Goal: Transaction & Acquisition: Purchase product/service

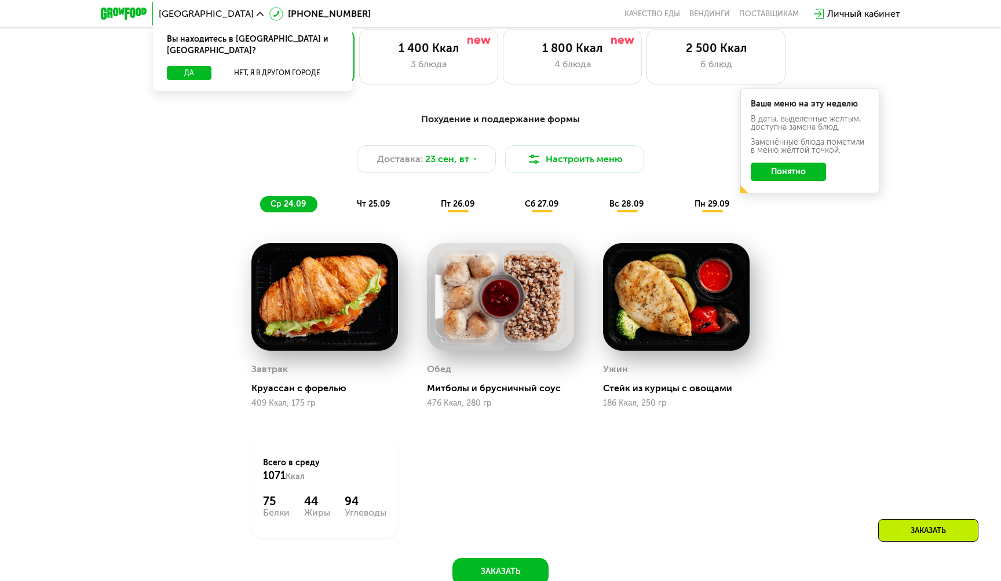
scroll to position [911, 0]
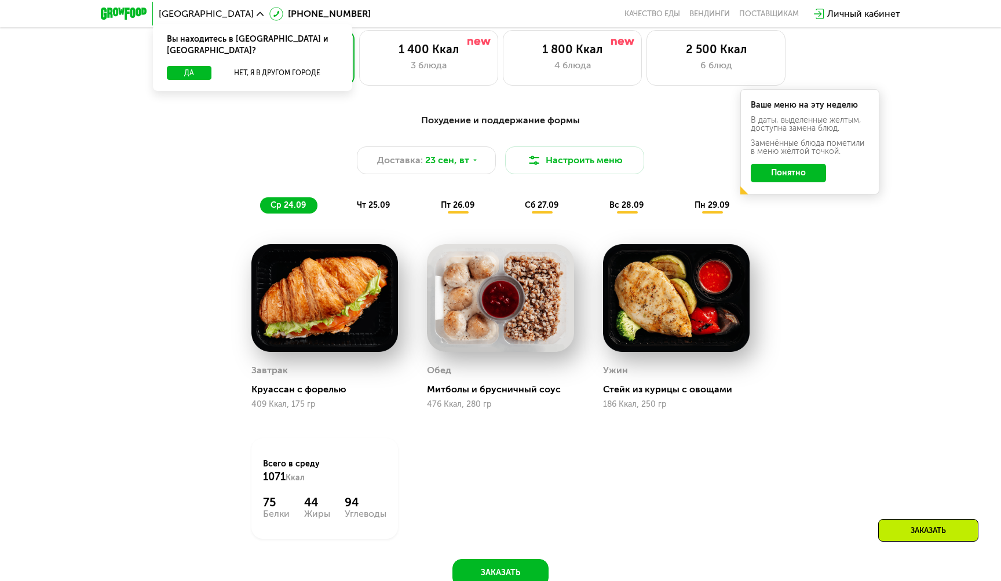
click at [376, 199] on div "чт 25.09" at bounding box center [373, 205] width 55 height 16
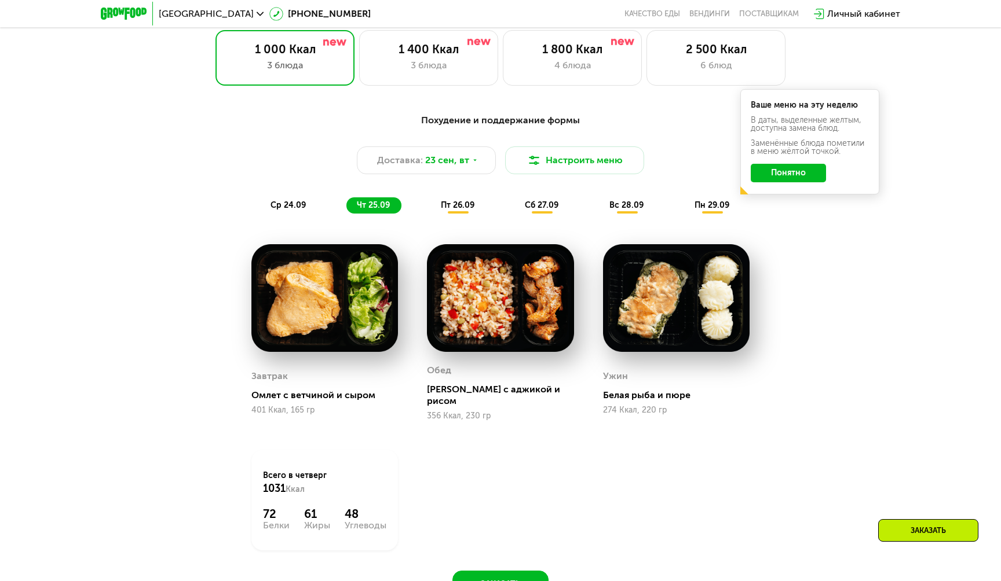
click at [455, 210] on div "пт 26.09" at bounding box center [458, 205] width 56 height 16
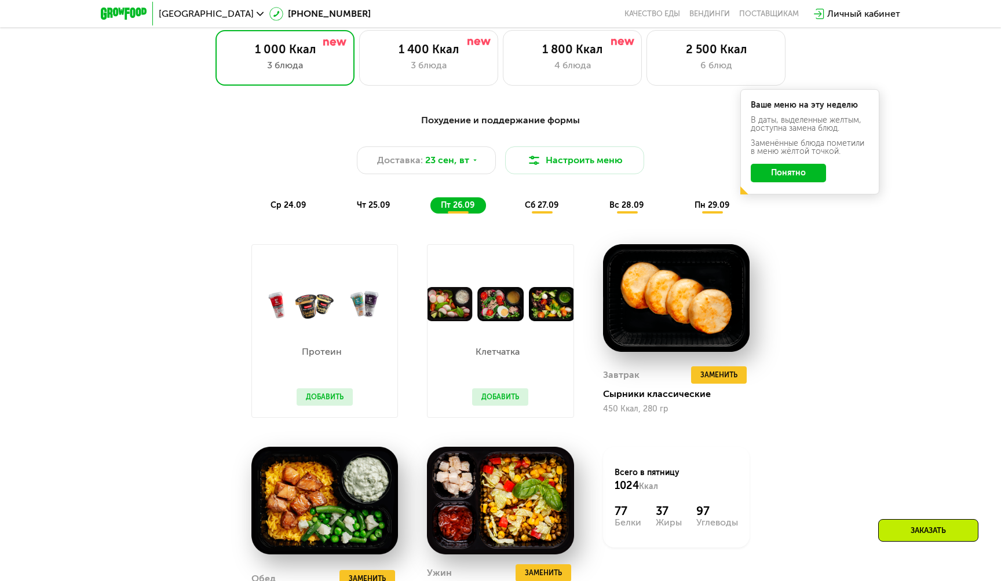
click at [535, 206] on span "сб 27.09" at bounding box center [542, 205] width 34 height 10
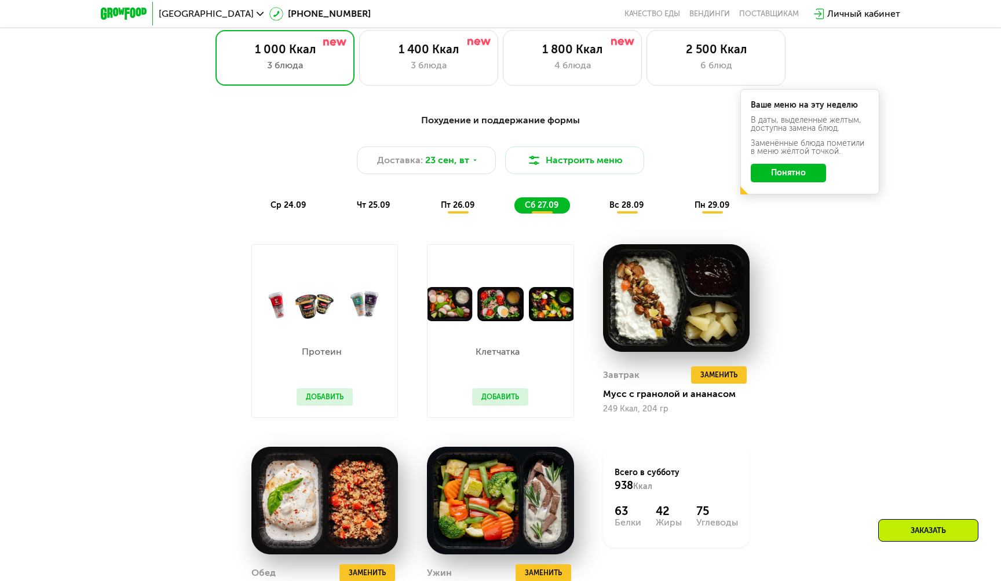
click at [385, 207] on span "чт 25.09" at bounding box center [373, 205] width 33 height 10
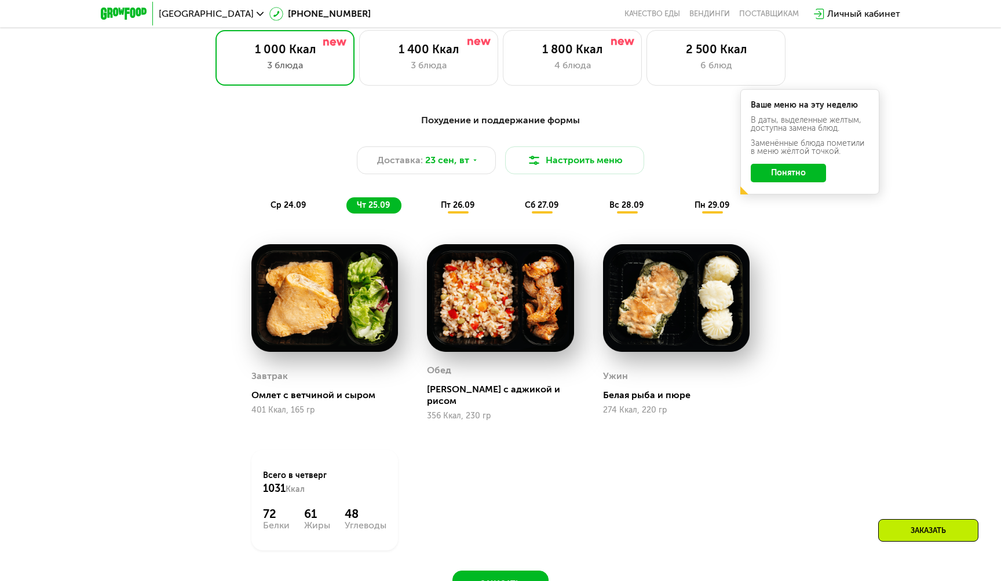
click at [287, 203] on span "ср 24.09" at bounding box center [287, 205] width 35 height 10
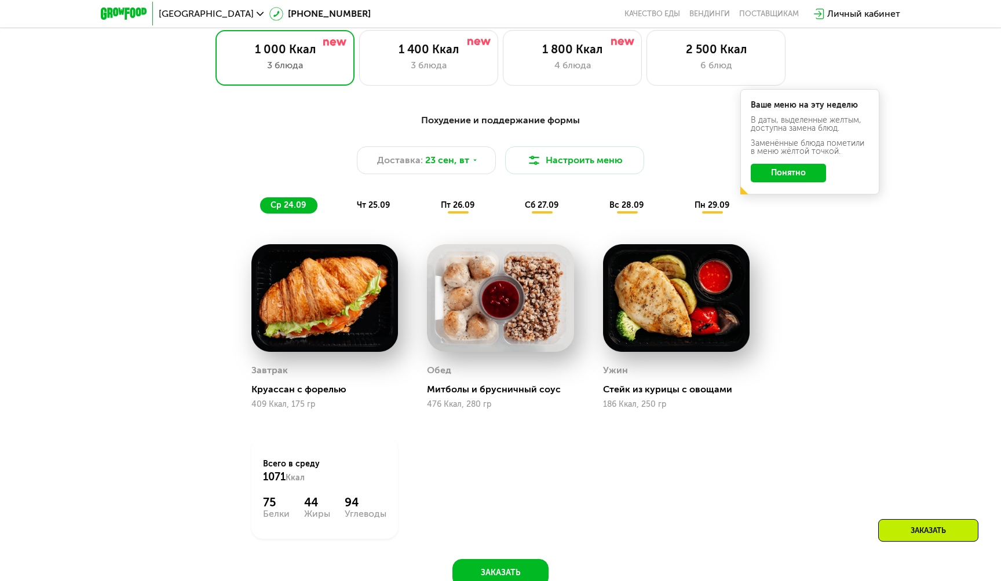
click at [369, 204] on span "чт 25.09" at bounding box center [373, 205] width 33 height 10
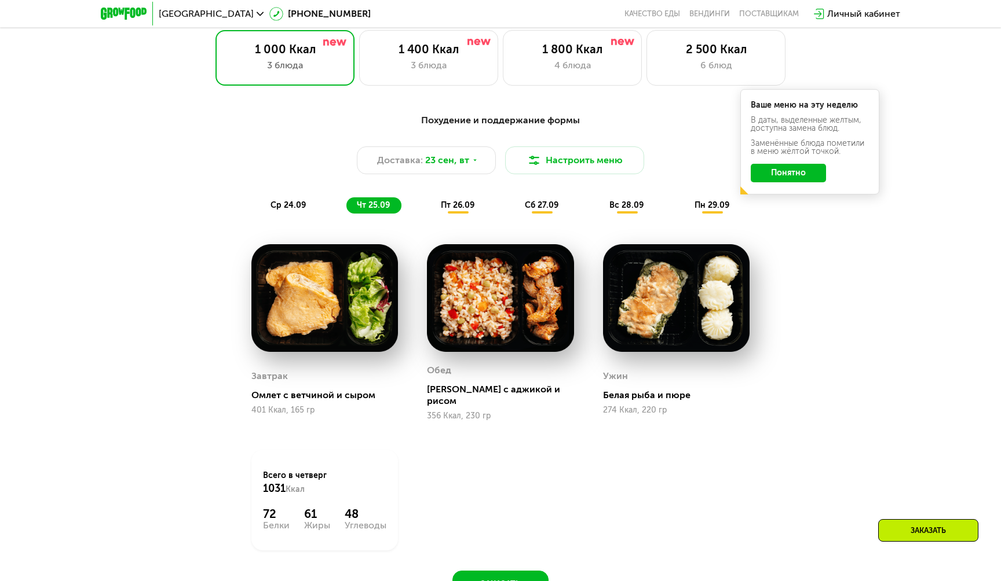
click at [446, 207] on span "пт 26.09" at bounding box center [458, 205] width 34 height 10
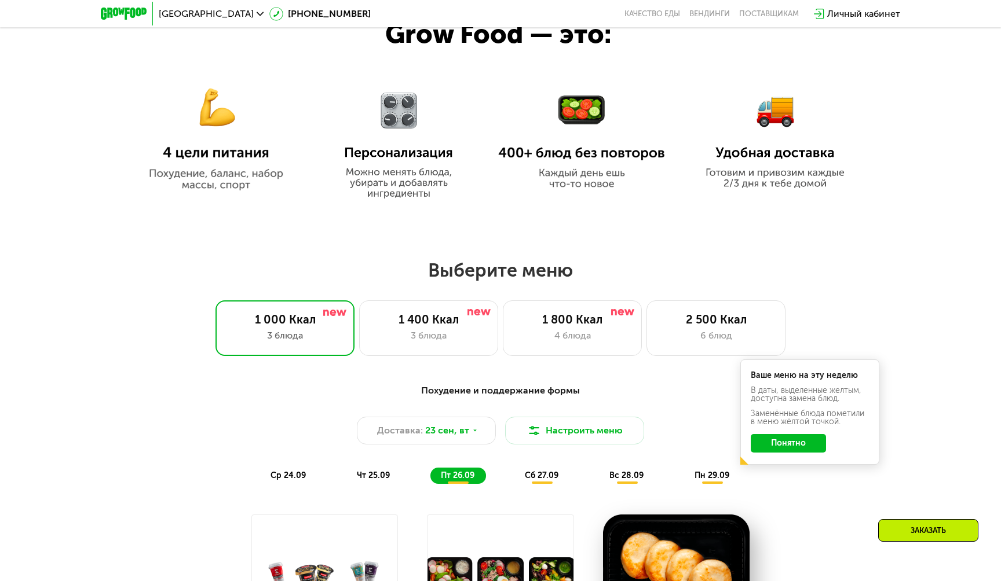
scroll to position [638, 0]
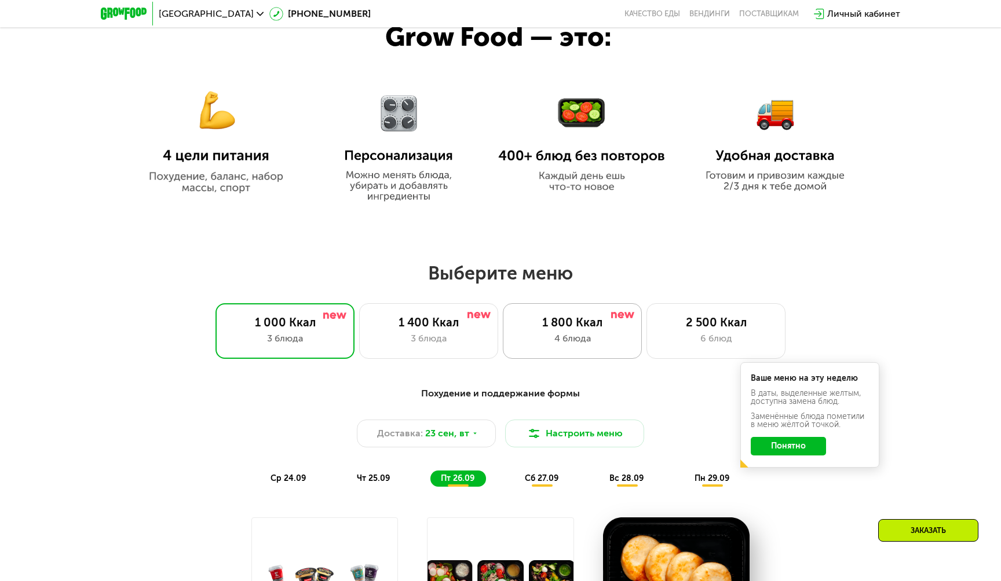
click at [617, 342] on div "4 блюда" at bounding box center [572, 339] width 115 height 14
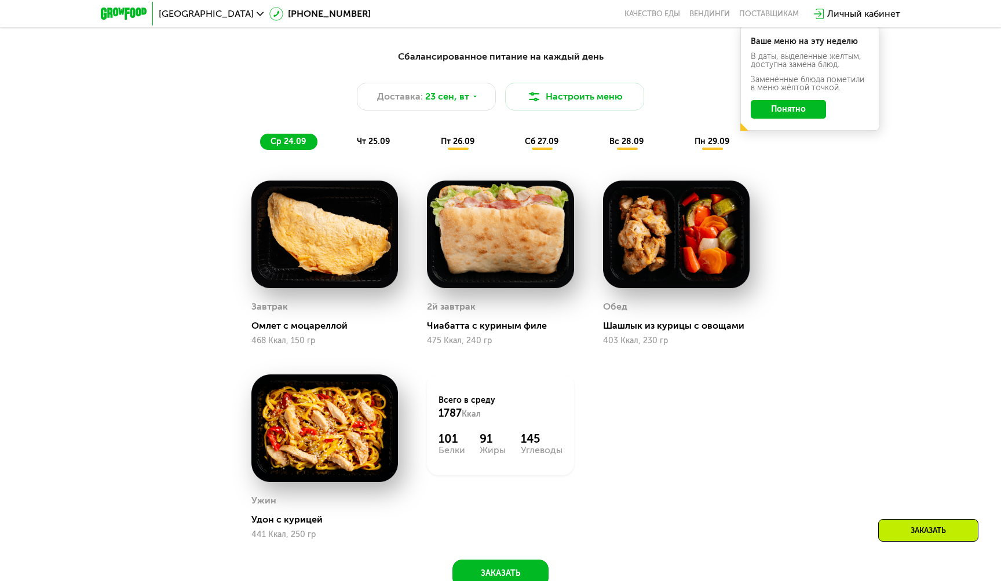
scroll to position [971, 0]
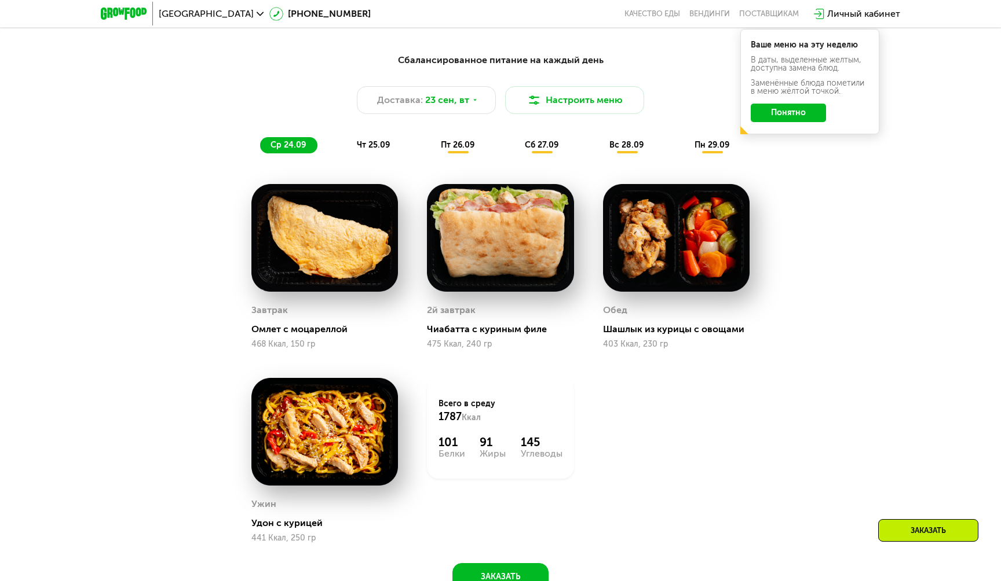
click at [374, 149] on span "чт 25.09" at bounding box center [373, 145] width 33 height 10
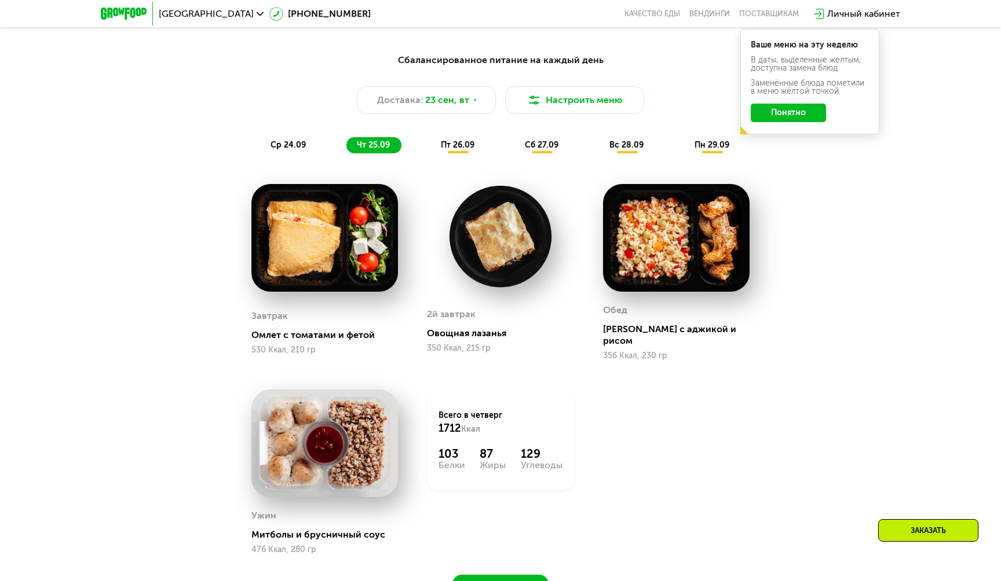
click at [451, 144] on span "пт 26.09" at bounding box center [458, 145] width 34 height 10
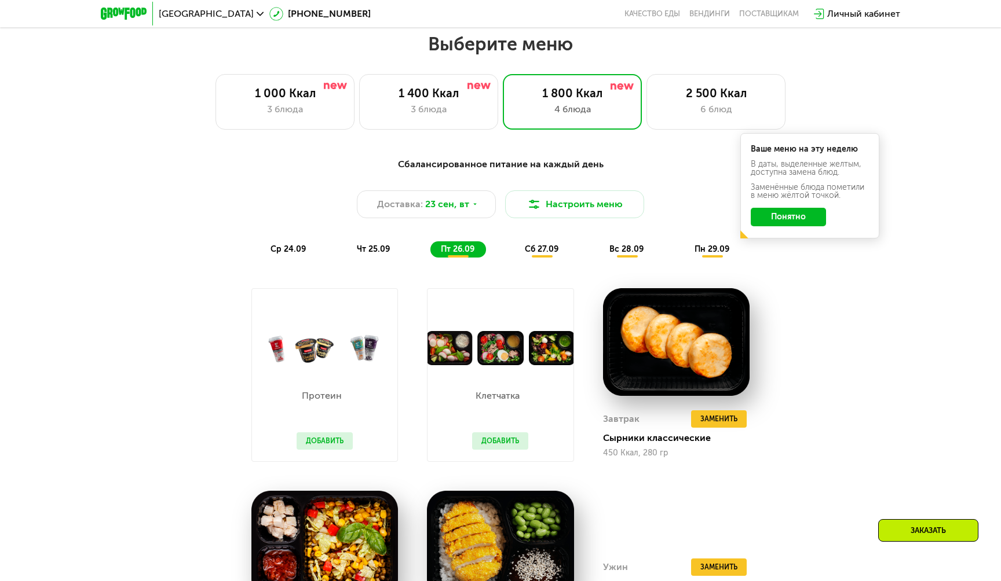
scroll to position [871, 0]
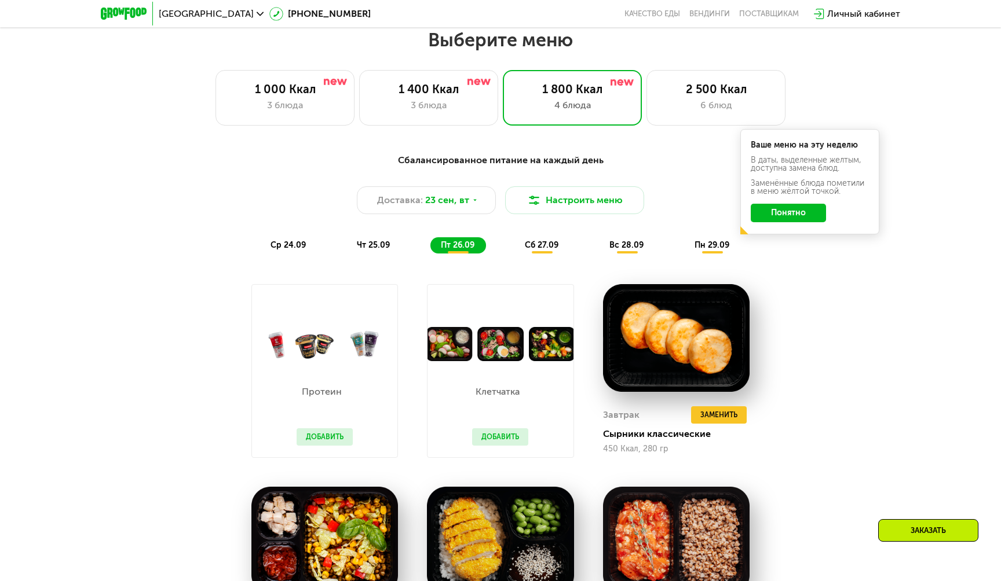
click at [541, 250] on span "сб 27.09" at bounding box center [542, 245] width 34 height 10
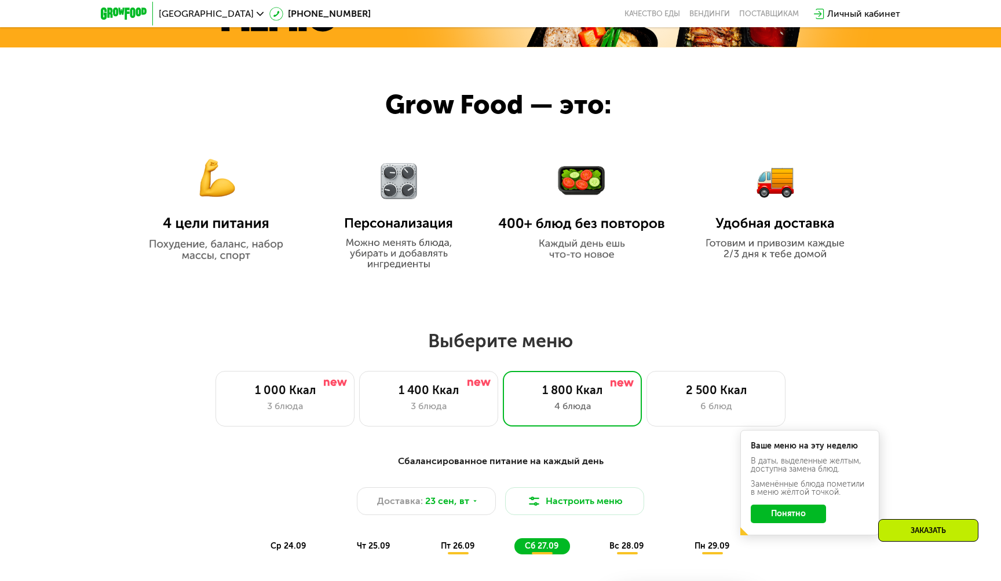
scroll to position [752, 0]
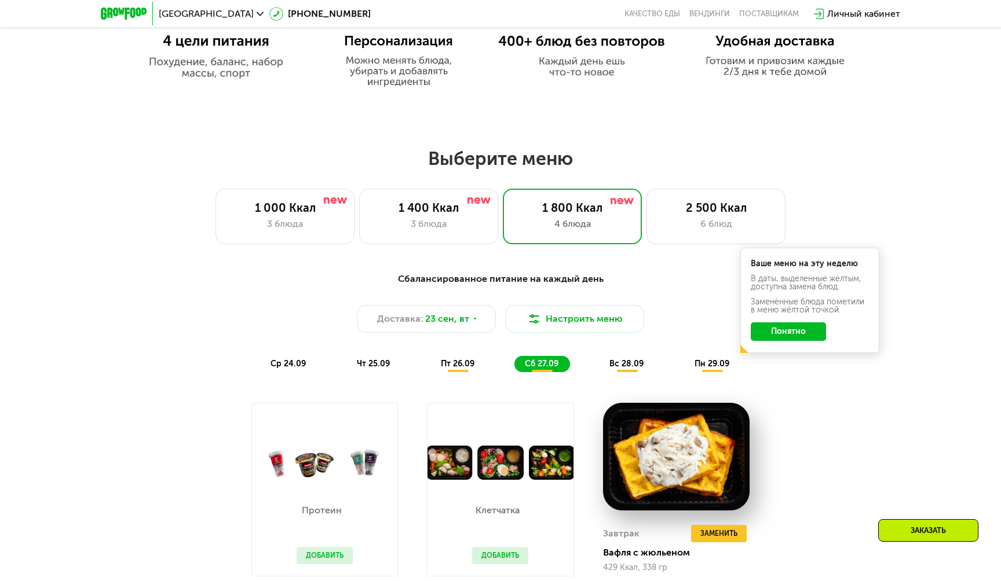
click at [623, 359] on span "вс 28.09" at bounding box center [626, 364] width 34 height 10
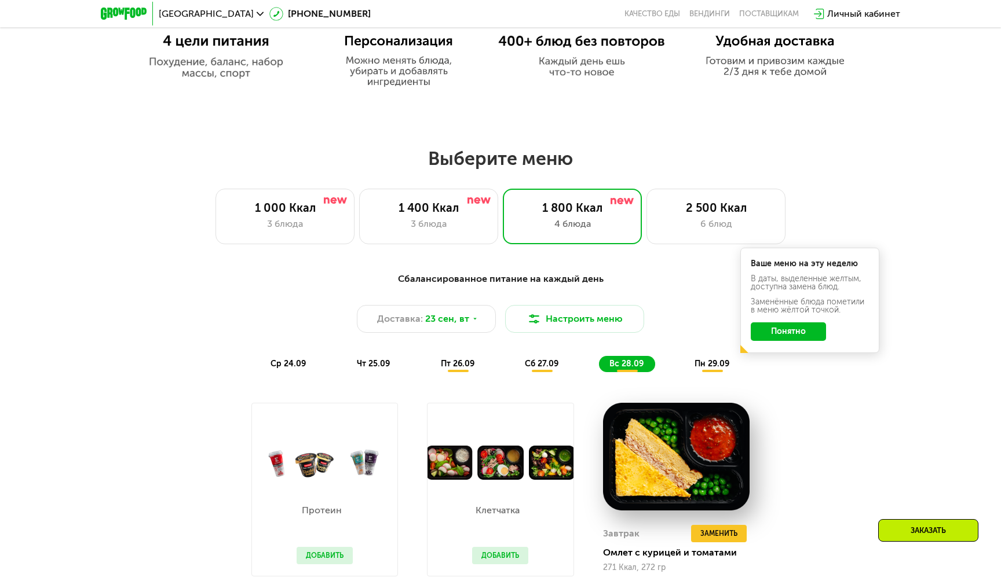
click at [555, 364] on span "сб 27.09" at bounding box center [542, 364] width 34 height 10
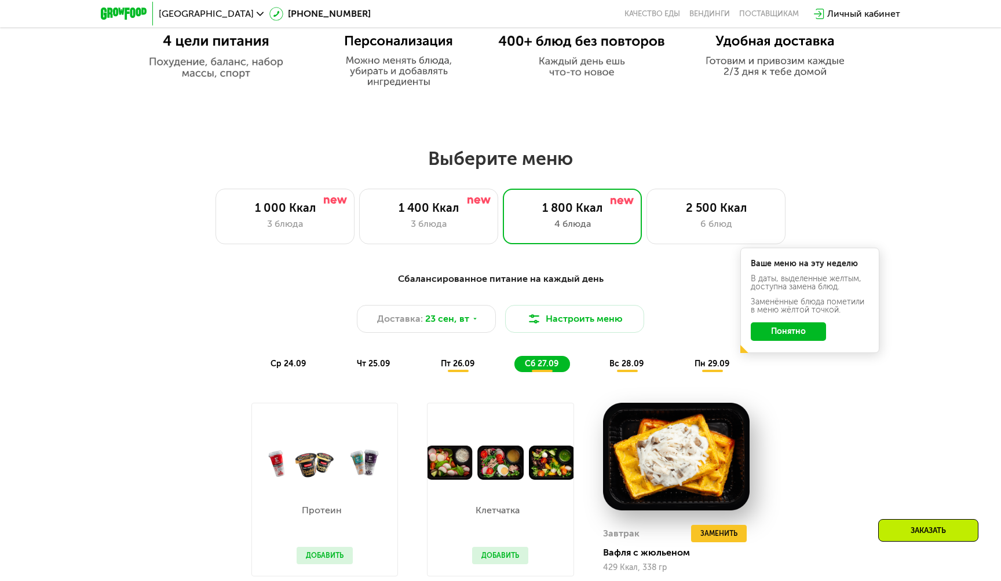
click at [453, 358] on div "пт 26.09" at bounding box center [458, 364] width 56 height 16
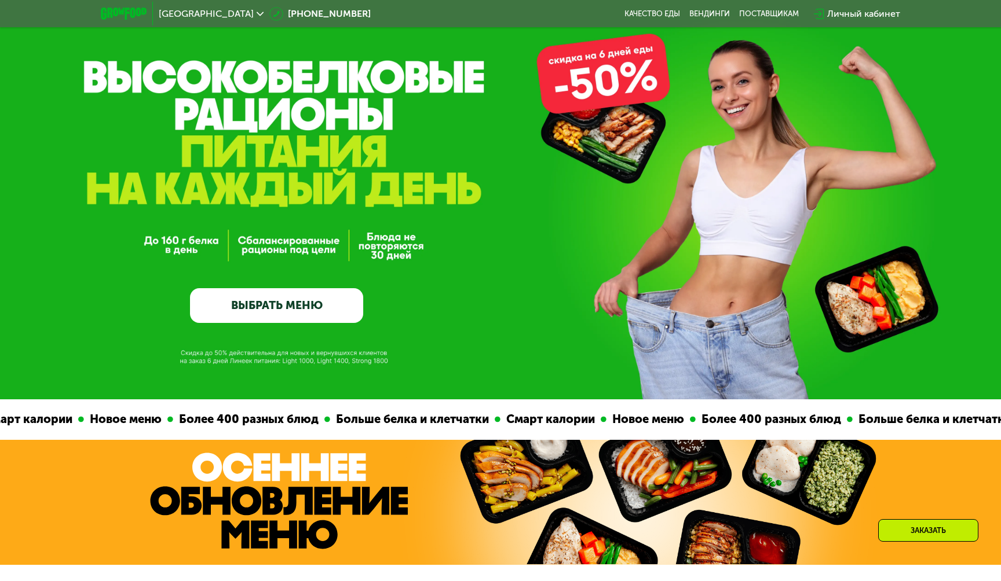
scroll to position [0, 0]
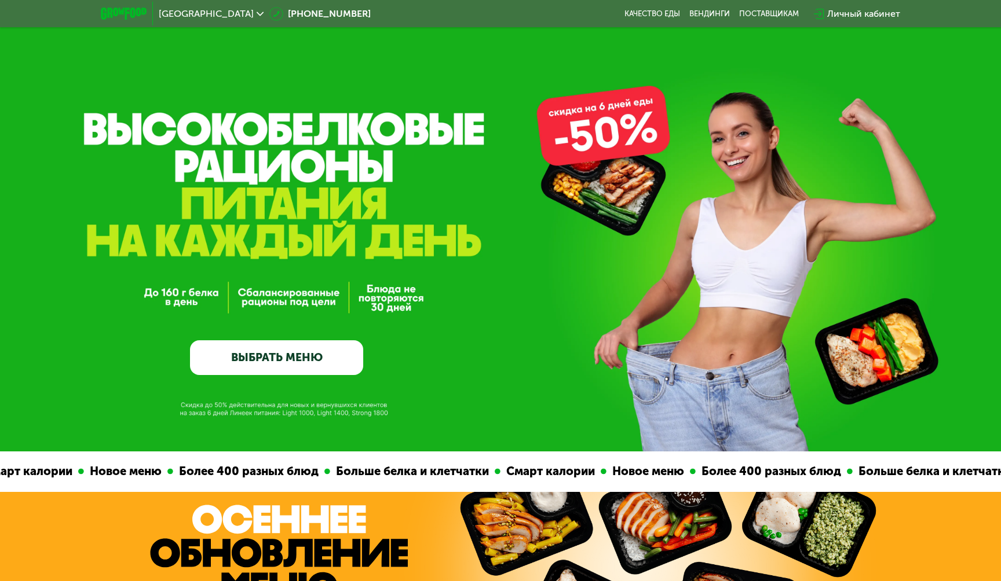
click at [242, 362] on link "ВЫБРАТЬ МЕНЮ" at bounding box center [276, 358] width 173 height 35
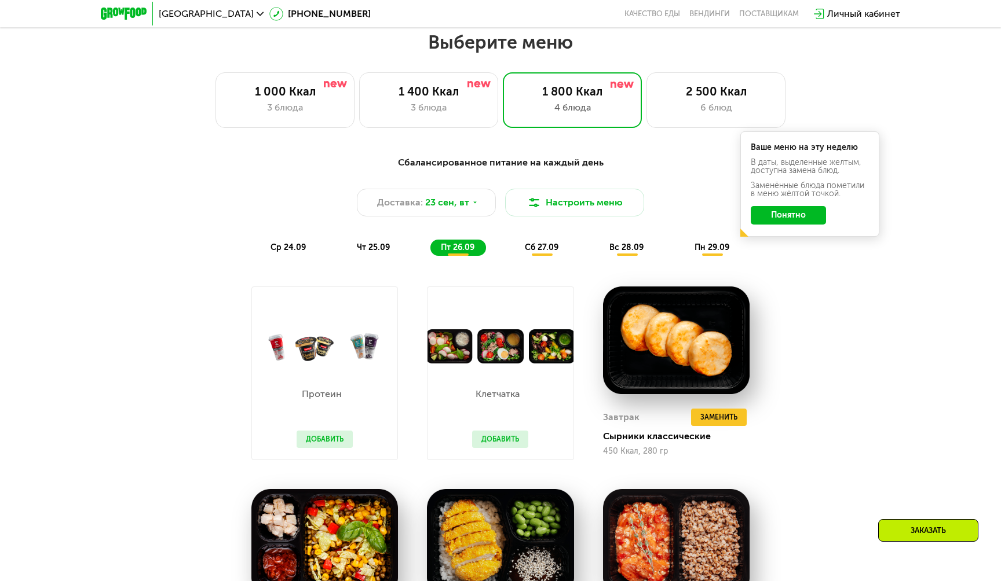
scroll to position [872, 0]
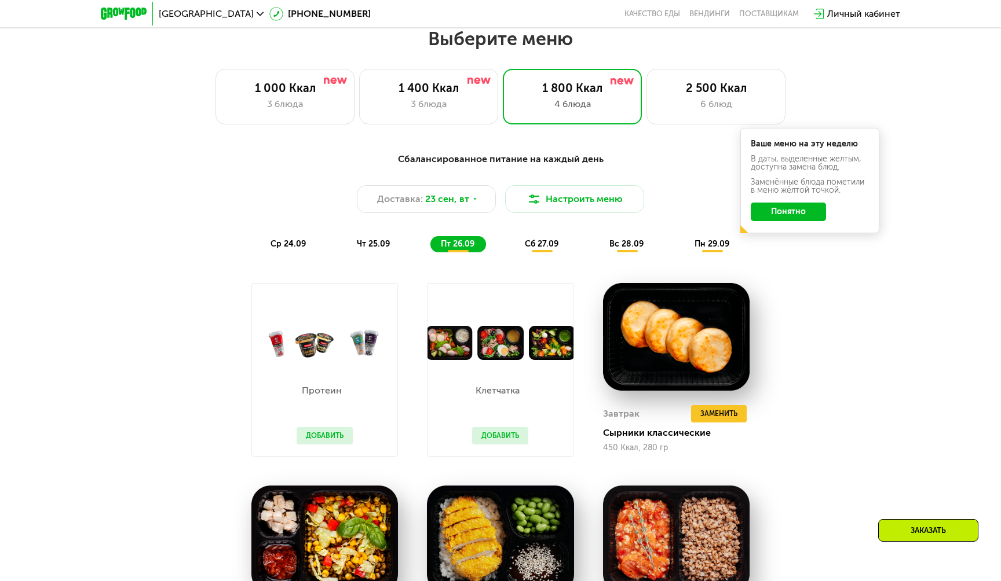
click at [810, 213] on button "Понятно" at bounding box center [788, 212] width 75 height 19
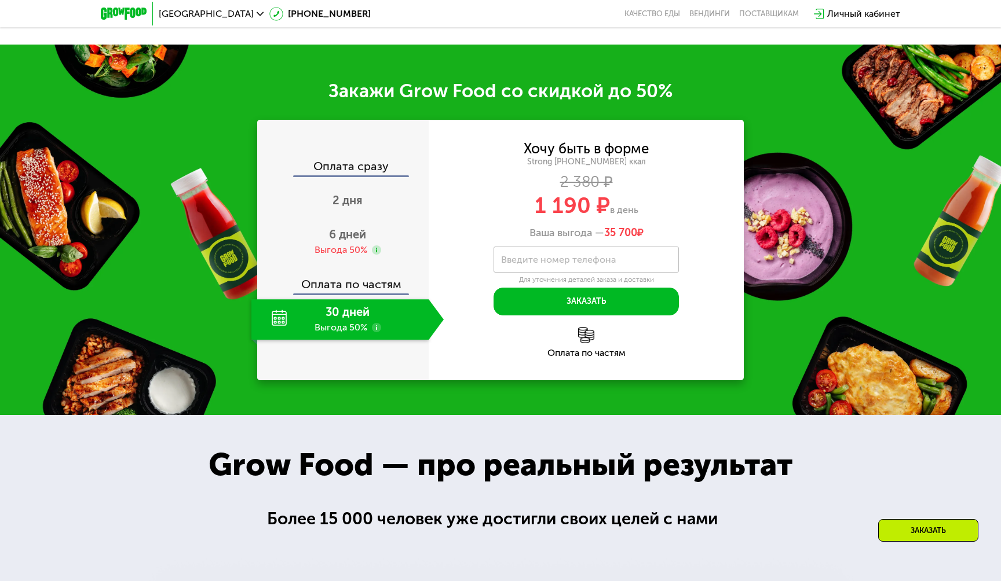
scroll to position [1700, 0]
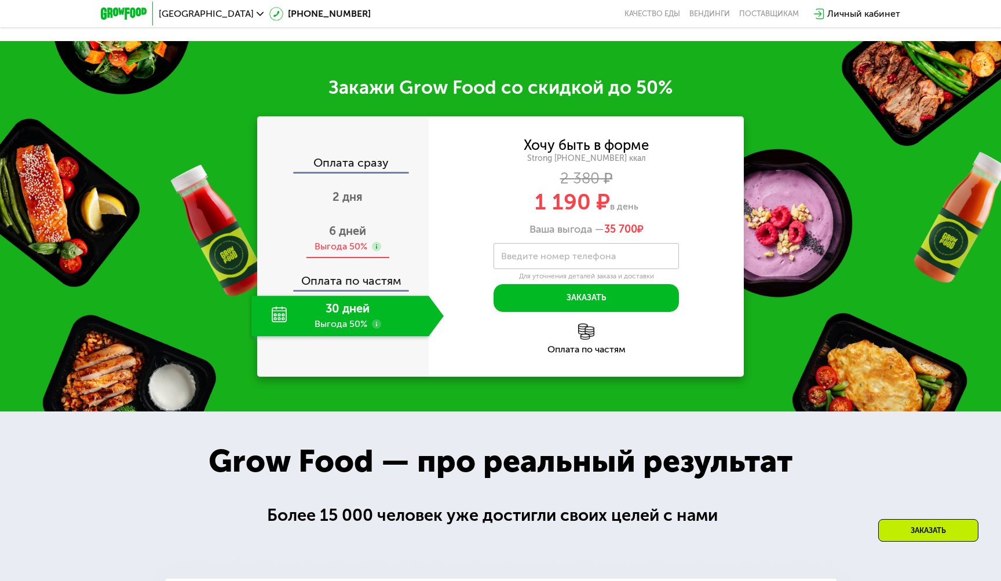
click at [337, 224] on span "6 дней" at bounding box center [347, 231] width 37 height 14
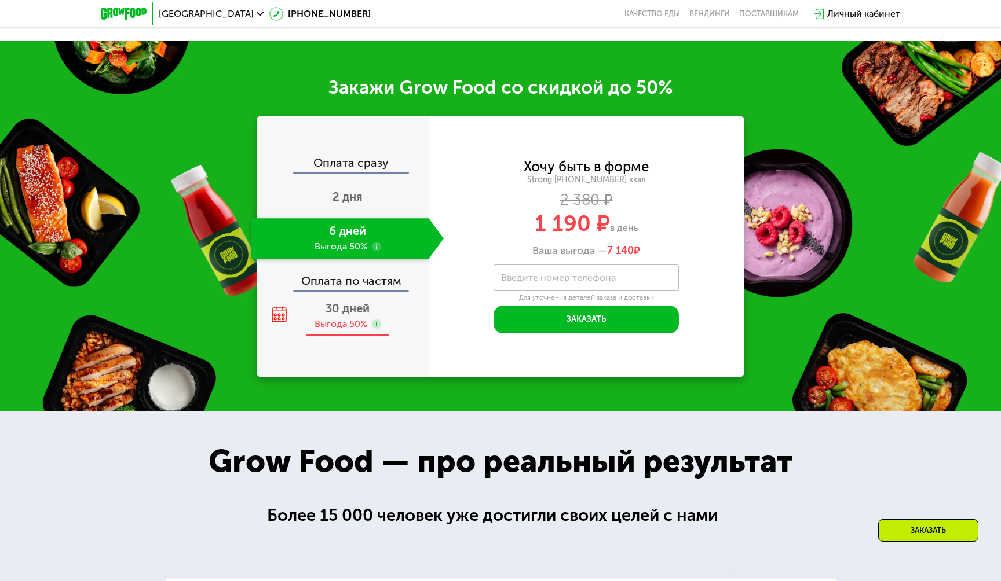
click at [349, 302] on span "30 дней" at bounding box center [347, 309] width 44 height 14
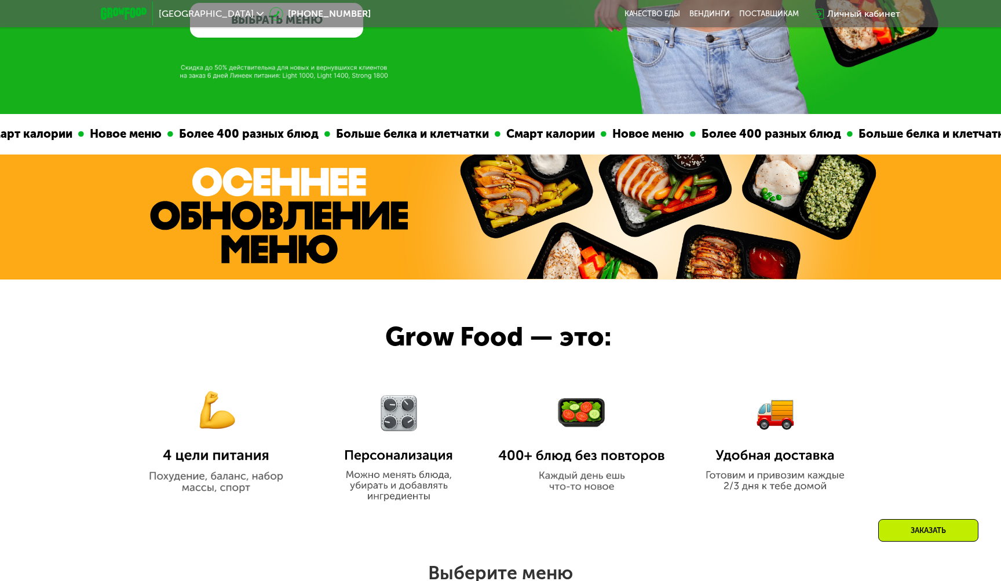
scroll to position [0, 0]
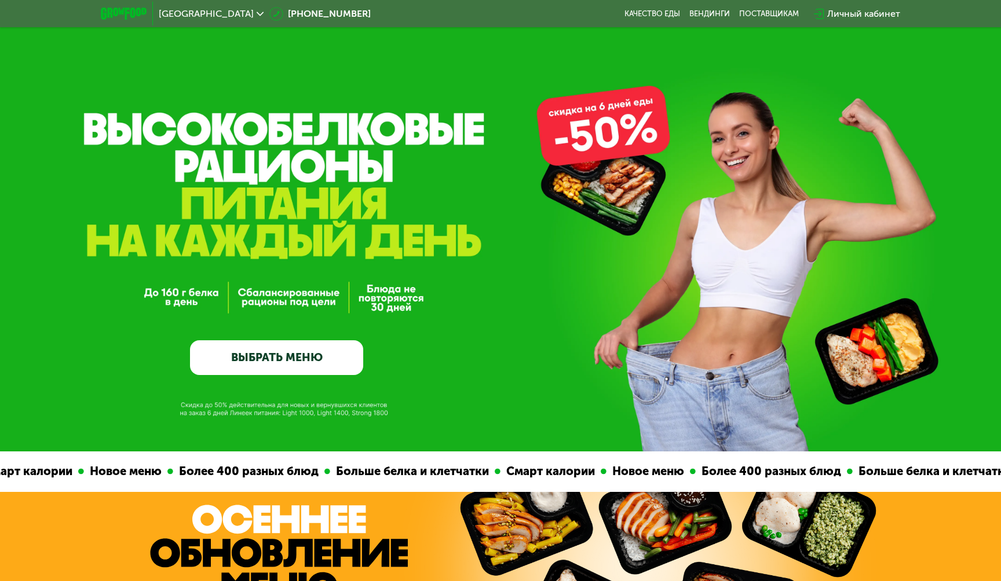
click at [269, 363] on link "ВЫБРАТЬ МЕНЮ" at bounding box center [276, 358] width 173 height 35
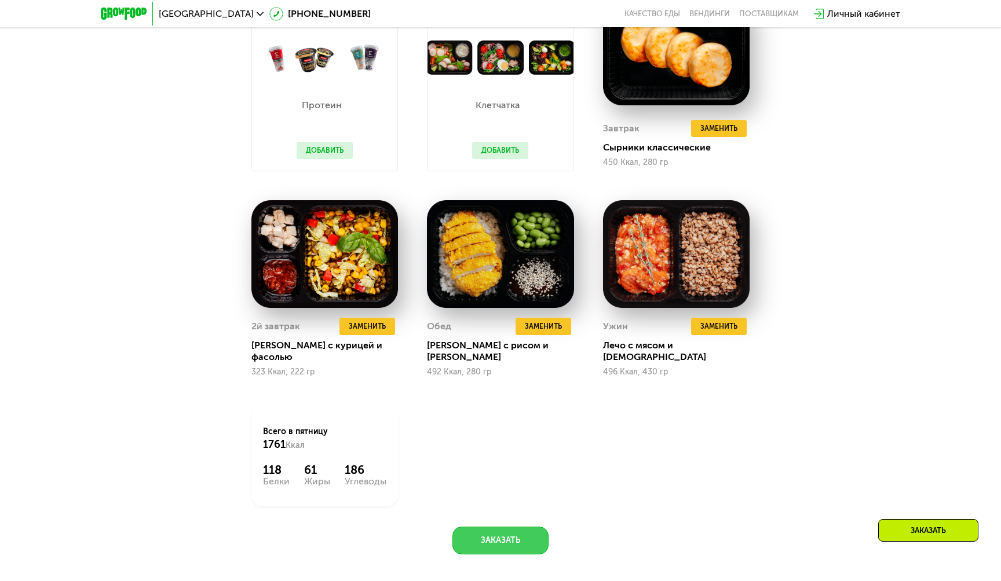
scroll to position [1152, 0]
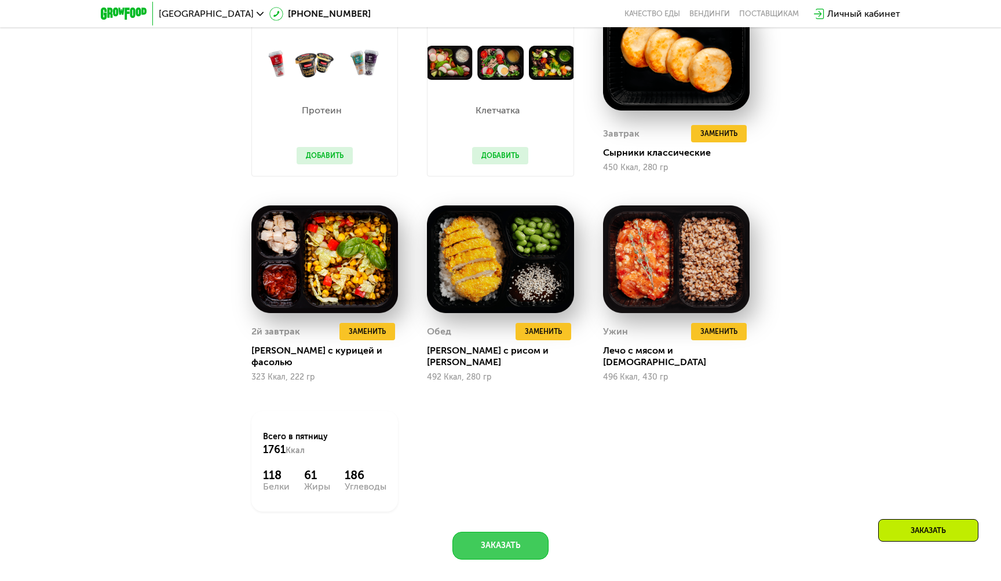
click at [511, 532] on button "Заказать" at bounding box center [500, 546] width 96 height 28
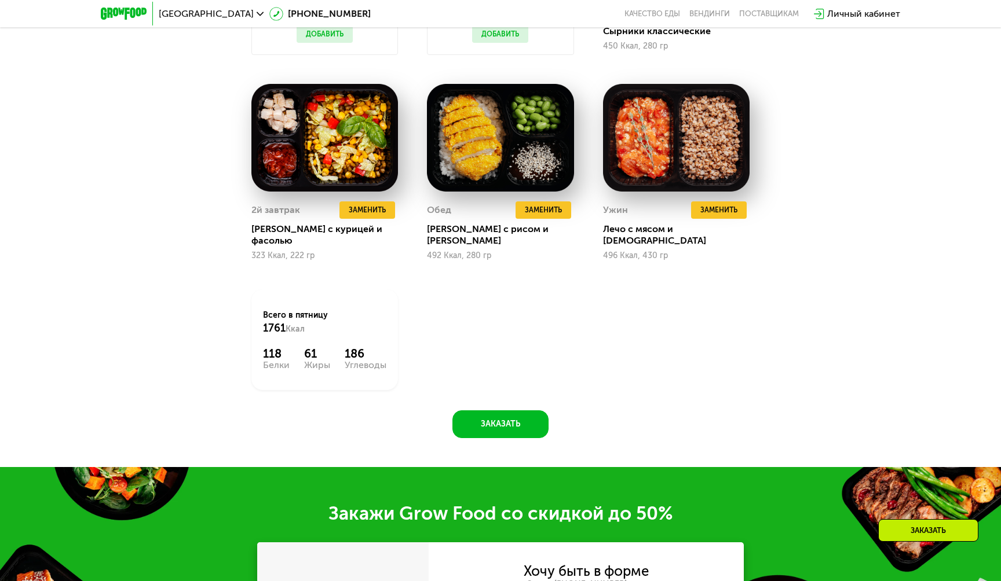
scroll to position [1264, 0]
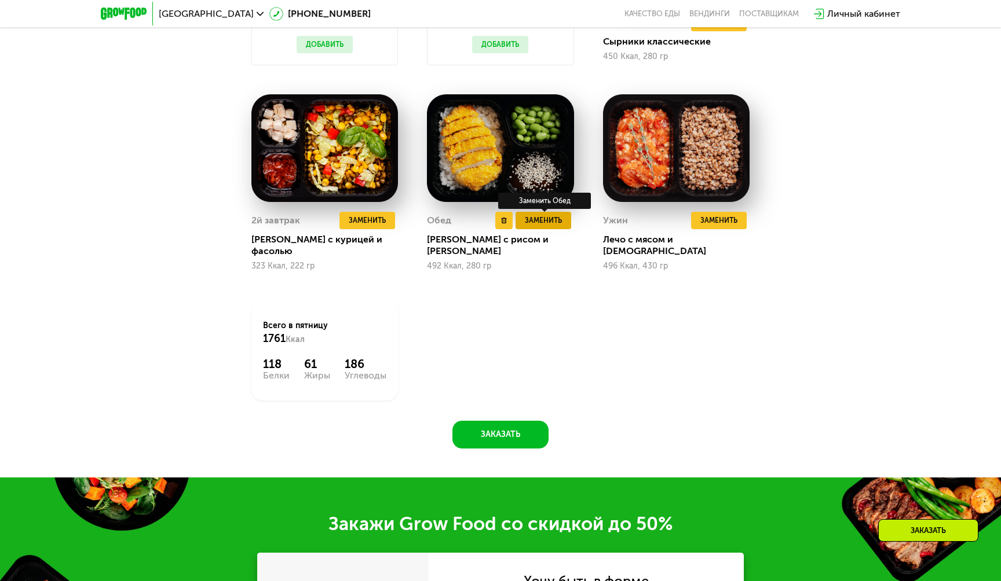
click at [536, 222] on span "Заменить" at bounding box center [543, 221] width 37 height 12
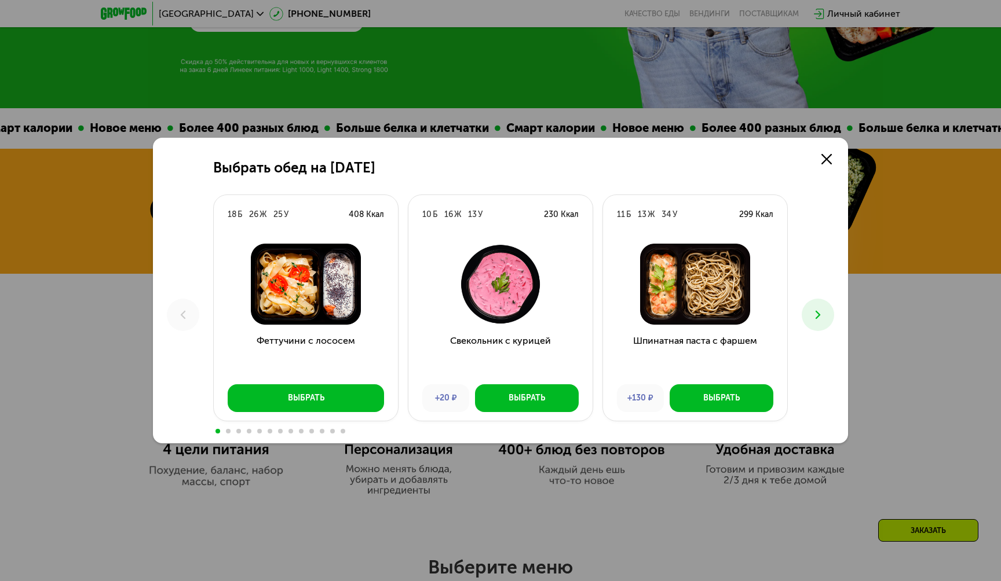
scroll to position [310, 0]
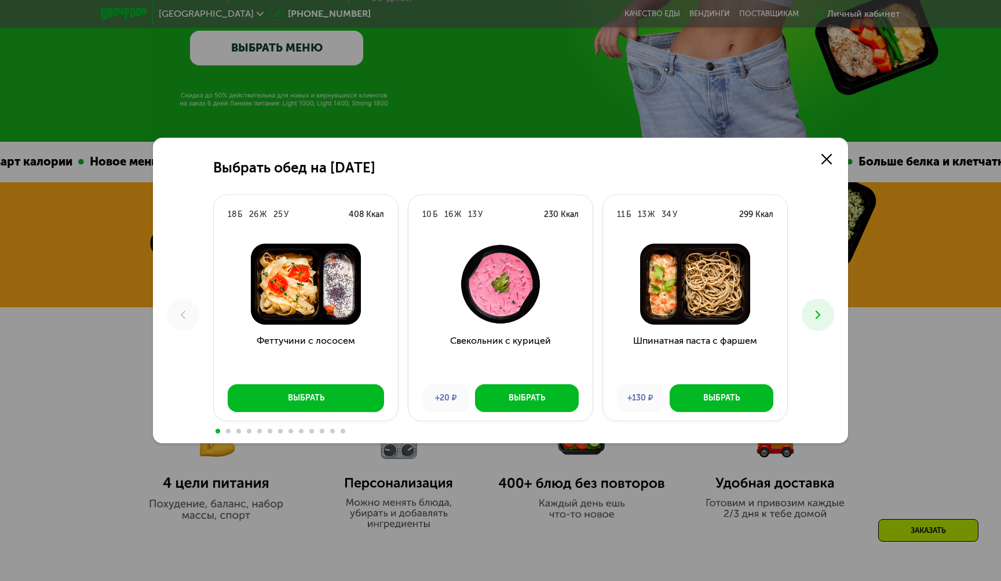
click at [827, 312] on button at bounding box center [817, 315] width 32 height 32
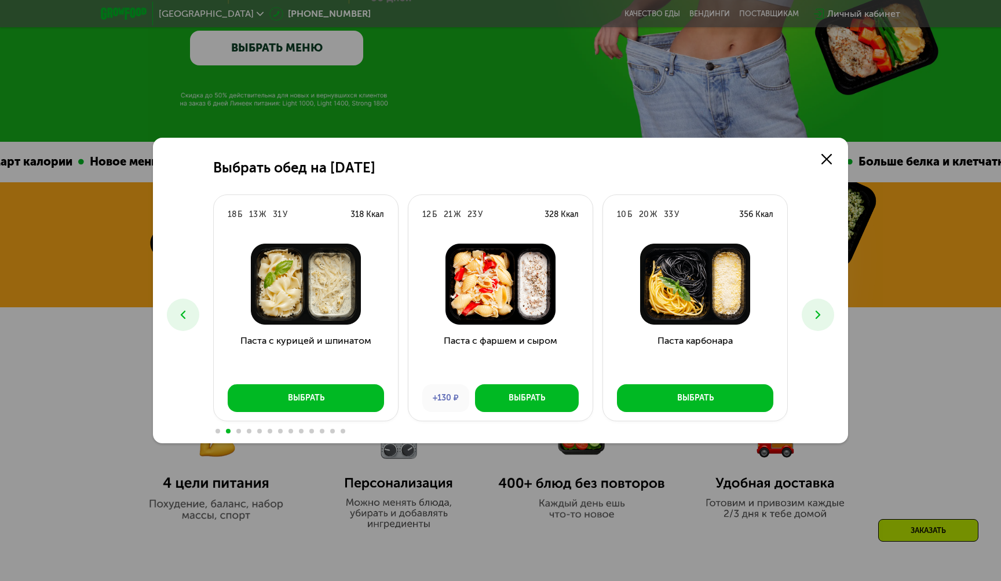
click at [827, 312] on button at bounding box center [817, 315] width 32 height 32
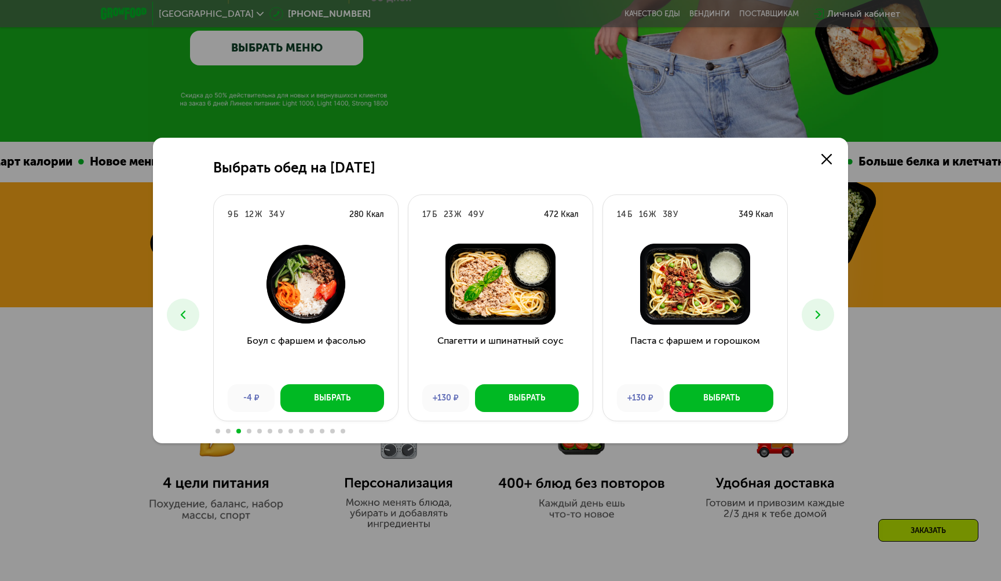
click at [827, 312] on button at bounding box center [817, 315] width 32 height 32
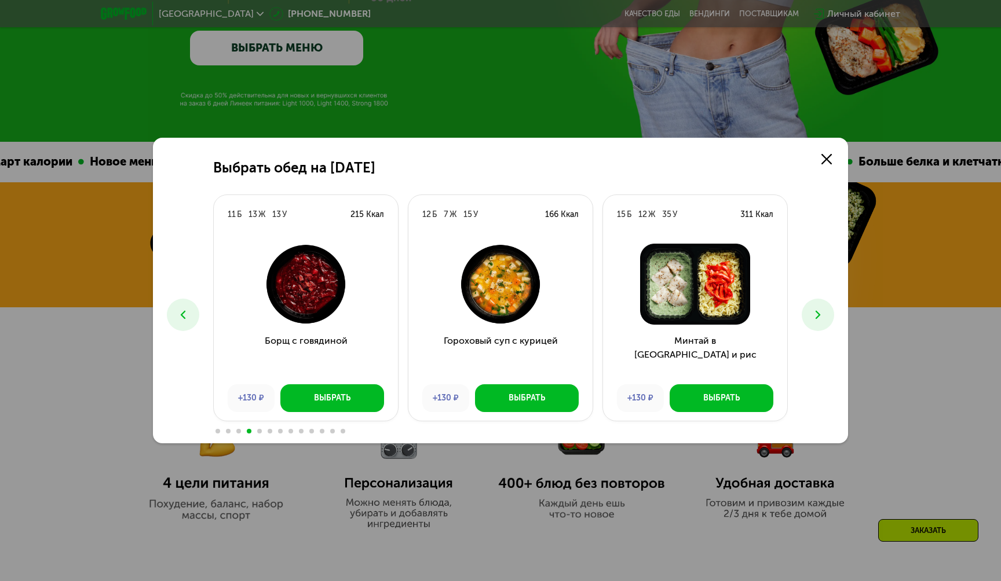
click at [827, 312] on button at bounding box center [817, 315] width 32 height 32
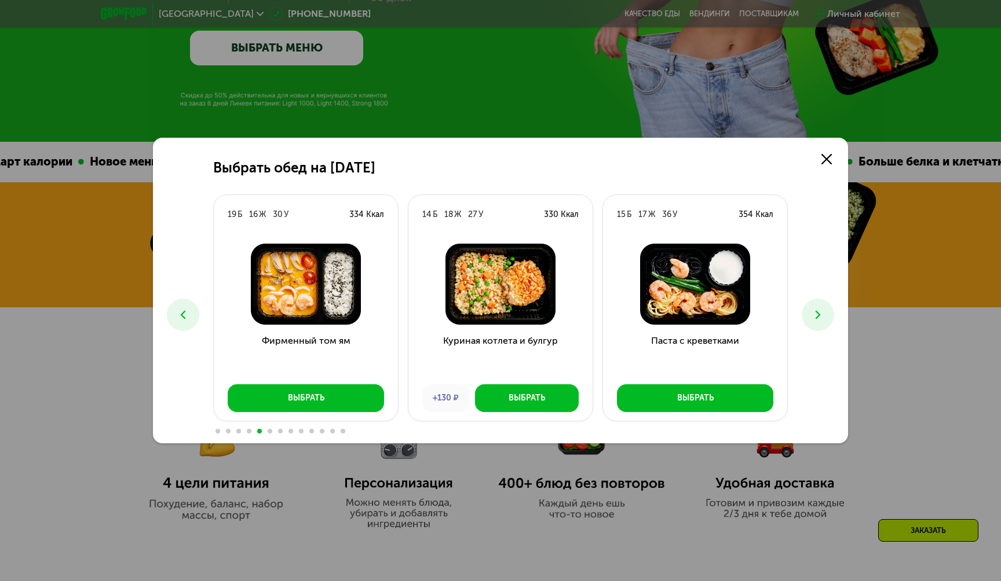
click at [827, 312] on button at bounding box center [817, 315] width 32 height 32
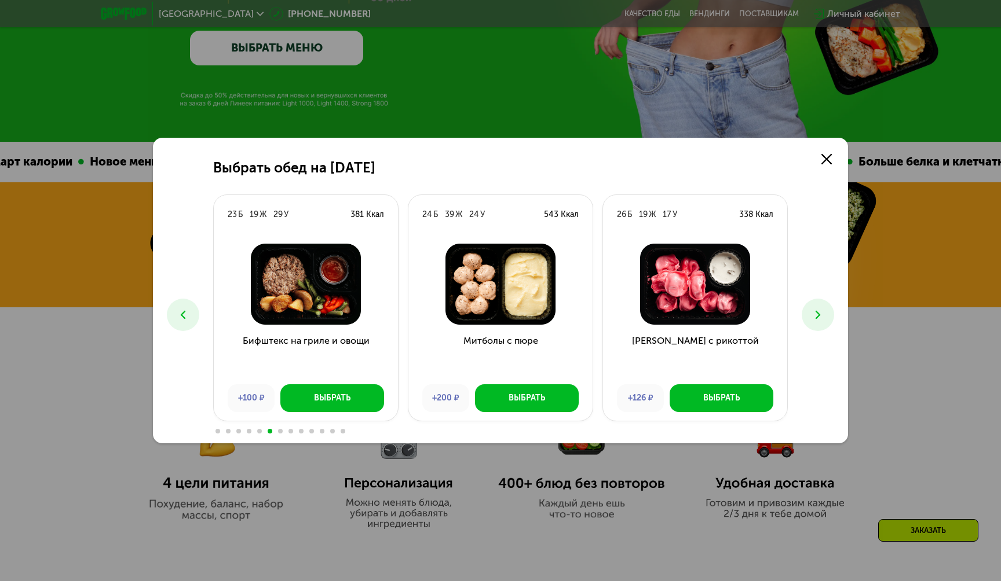
click at [827, 312] on button at bounding box center [817, 315] width 32 height 32
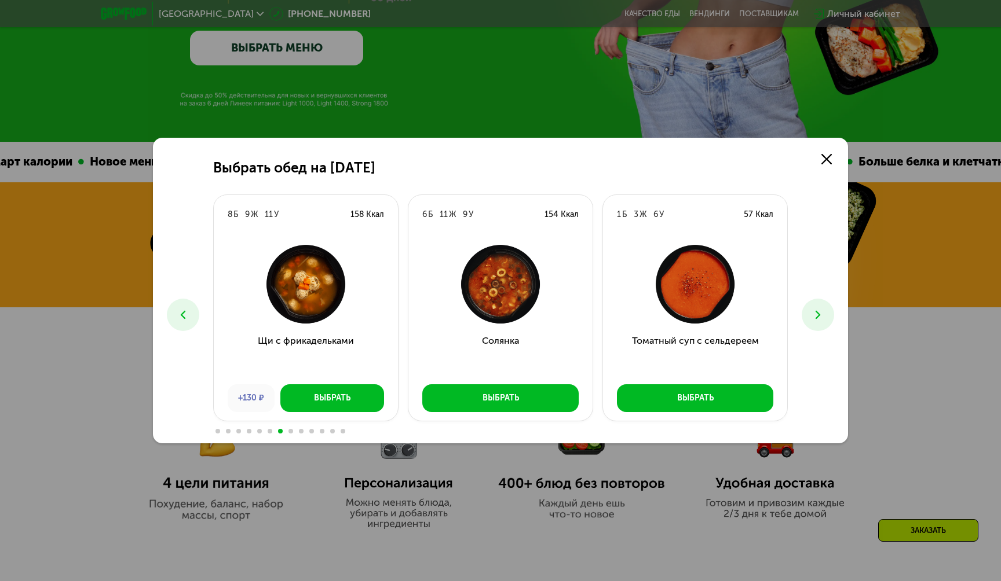
click at [827, 312] on button at bounding box center [817, 315] width 32 height 32
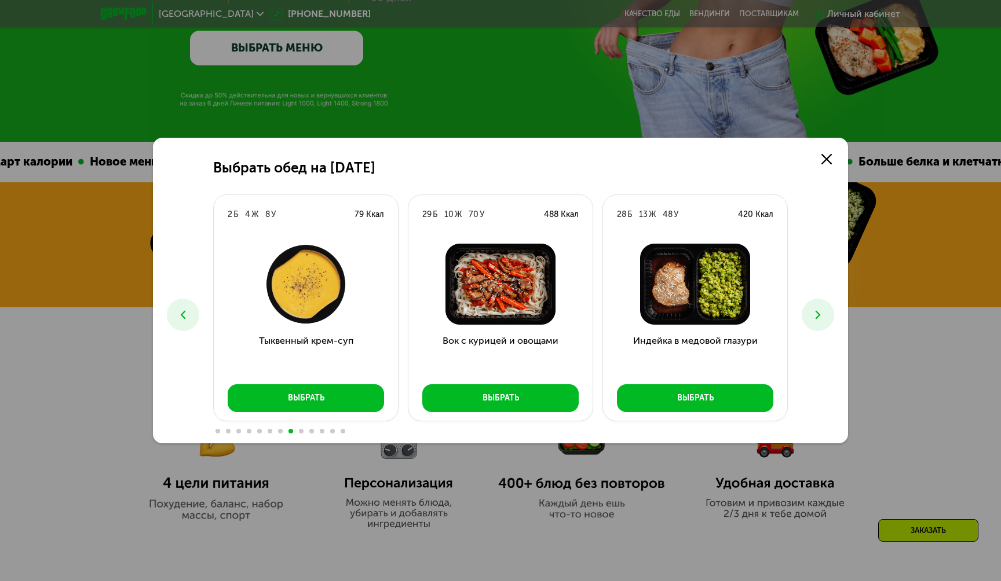
click at [827, 312] on button at bounding box center [817, 315] width 32 height 32
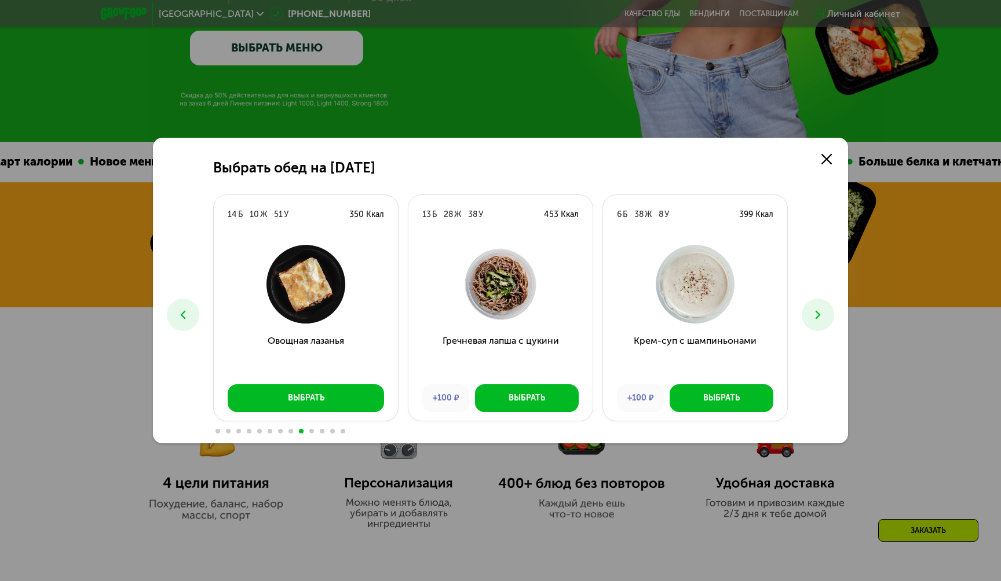
click at [827, 312] on button at bounding box center [817, 315] width 32 height 32
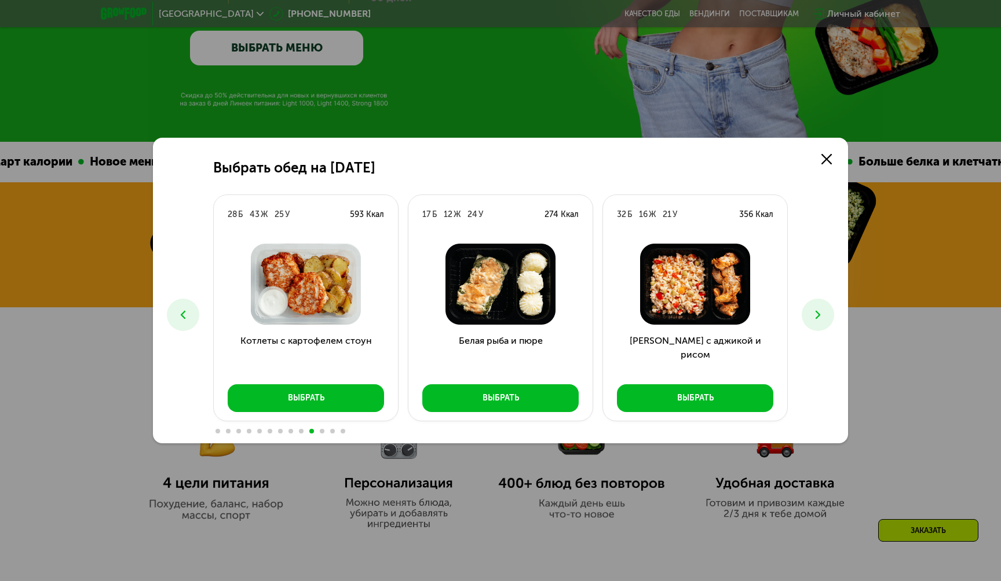
click at [827, 312] on button at bounding box center [817, 315] width 32 height 32
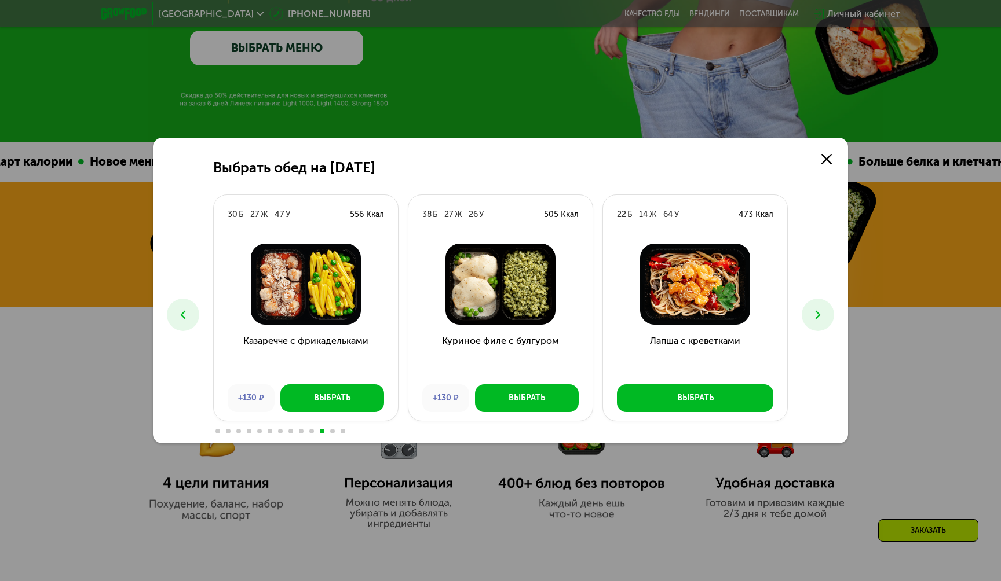
click at [827, 312] on button at bounding box center [817, 315] width 32 height 32
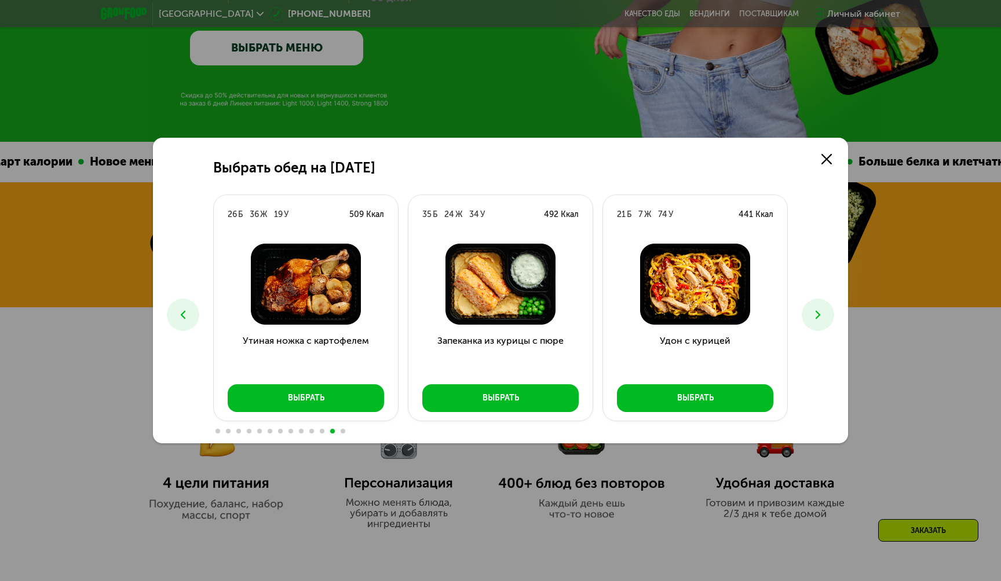
click at [827, 312] on button at bounding box center [817, 315] width 32 height 32
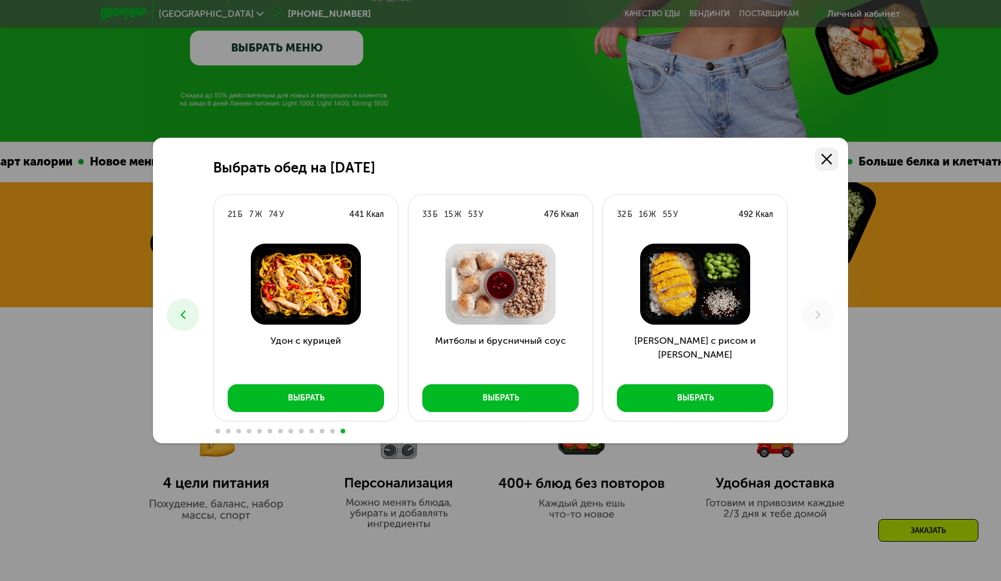
click at [821, 162] on icon at bounding box center [826, 159] width 10 height 10
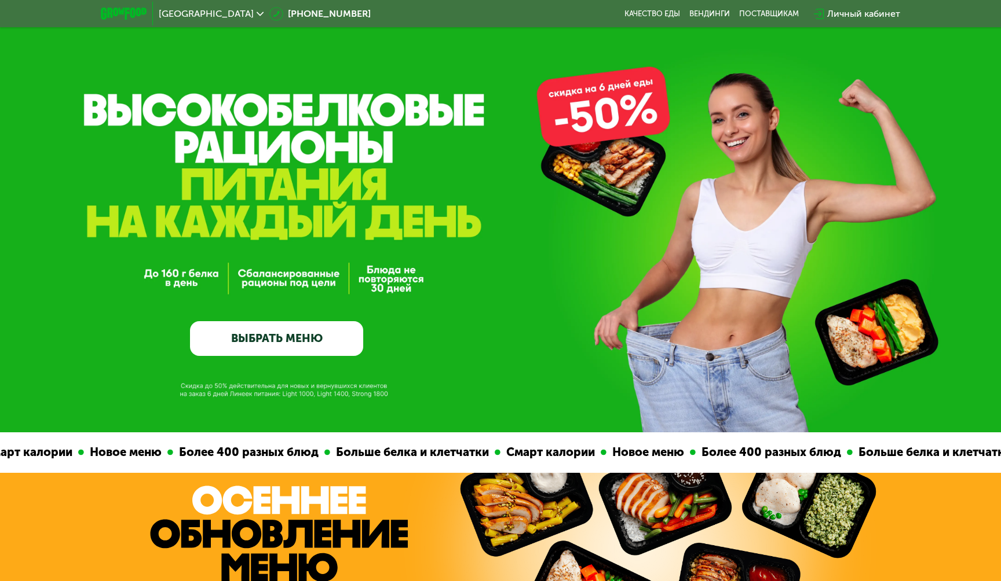
scroll to position [0, 0]
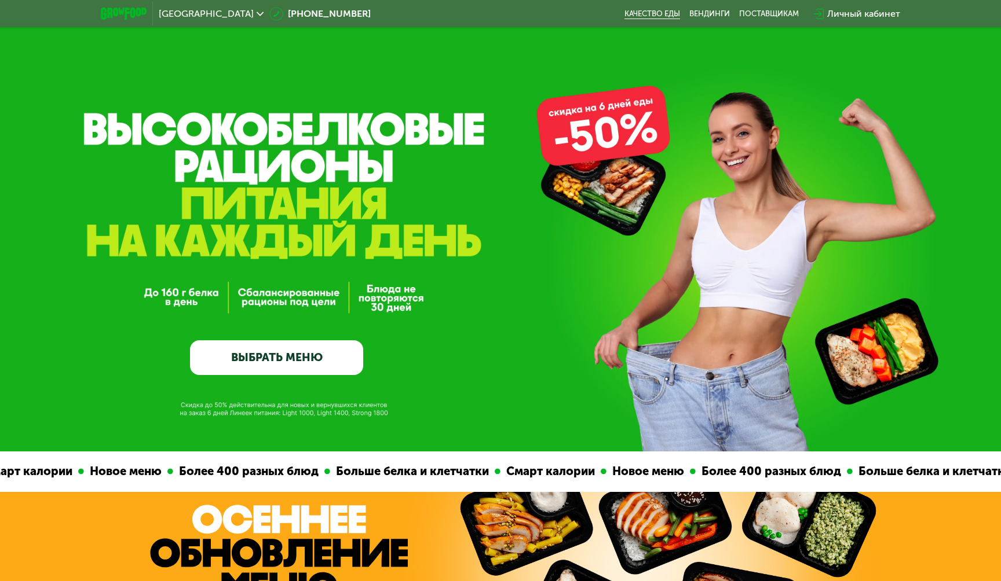
click at [665, 12] on link "Качество еды" at bounding box center [652, 13] width 56 height 9
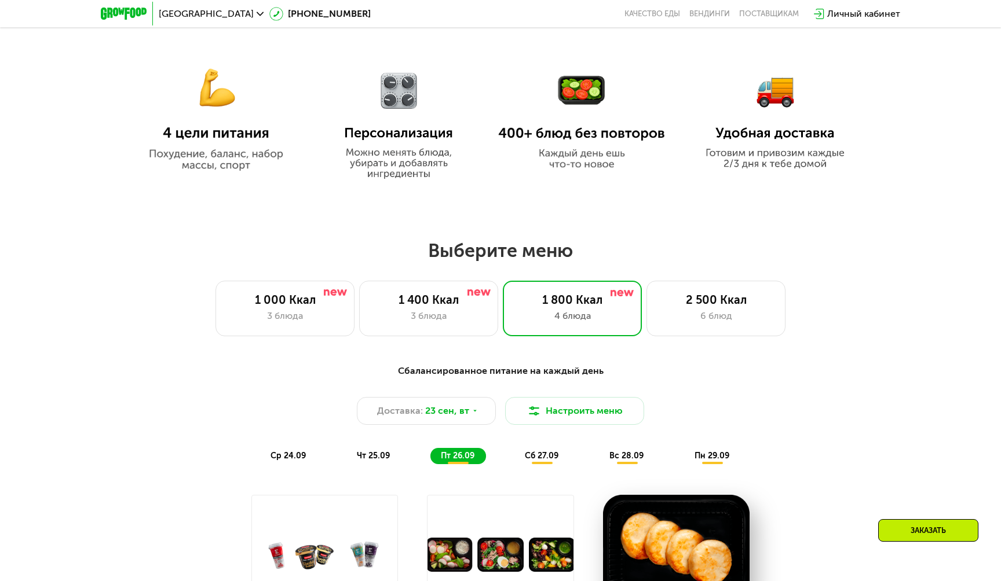
scroll to position [664, 0]
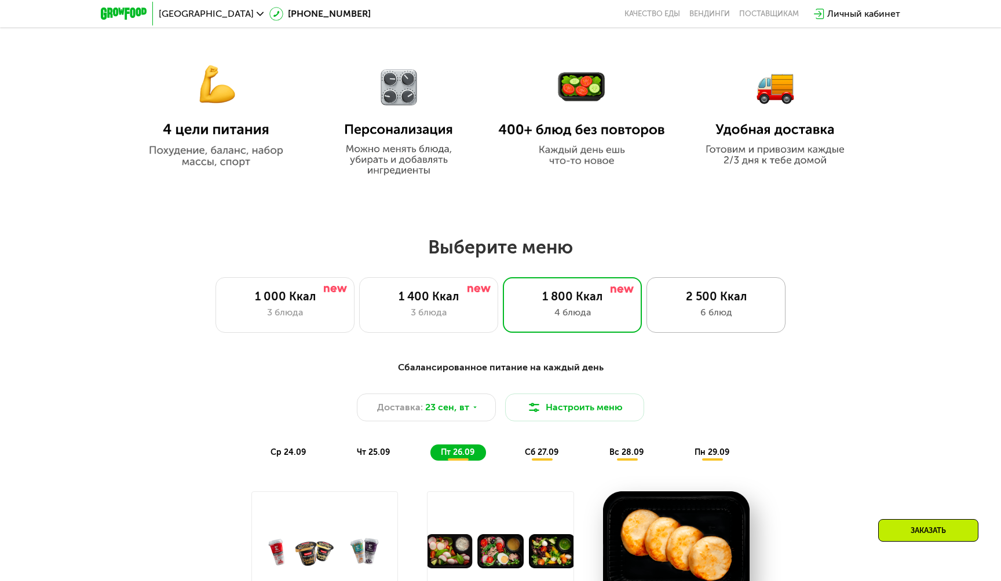
click at [704, 323] on div "2 500 Ккал 6 блюд" at bounding box center [715, 305] width 139 height 56
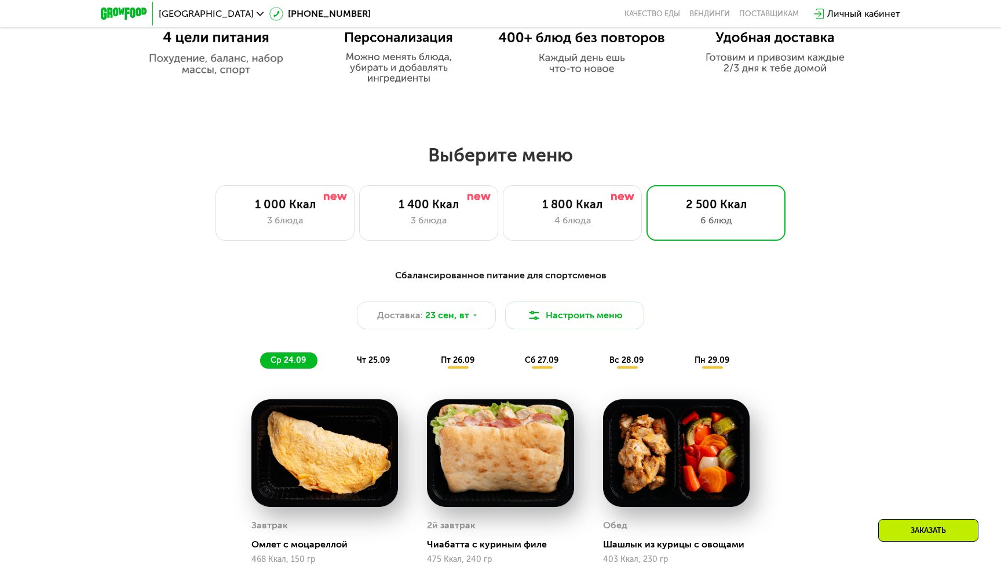
scroll to position [741, 0]
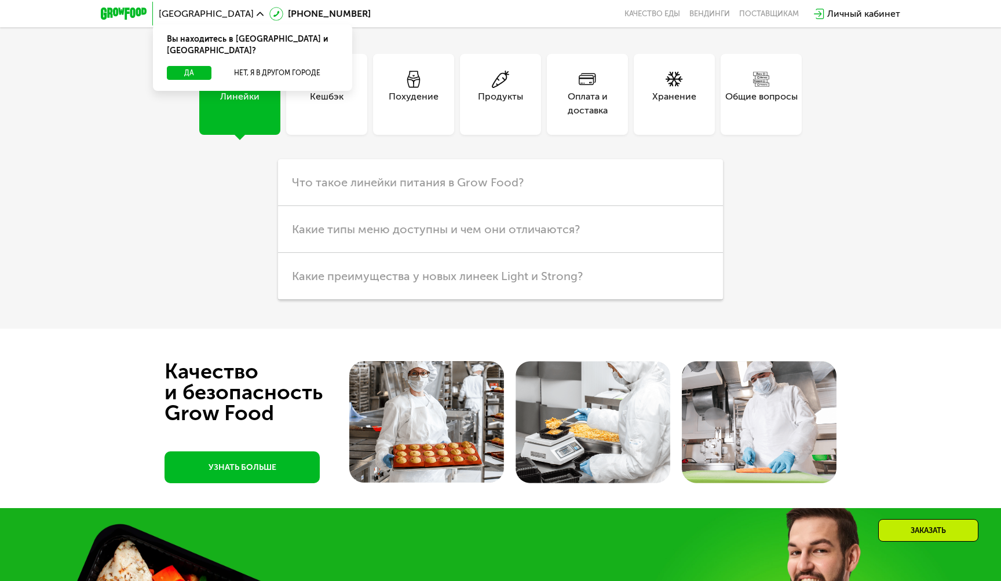
scroll to position [3204, 0]
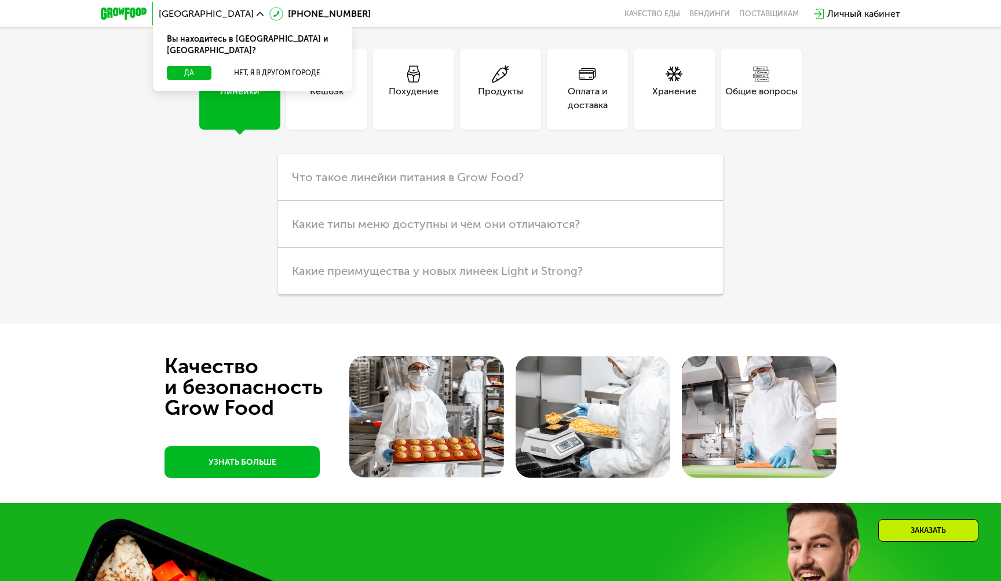
click at [416, 91] on div "Похудение" at bounding box center [414, 99] width 50 height 28
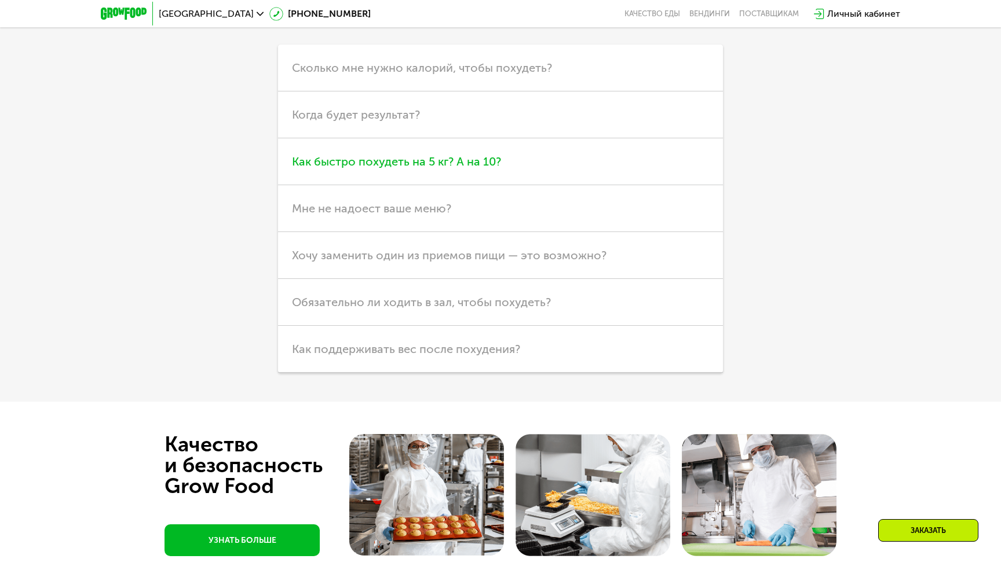
scroll to position [3314, 0]
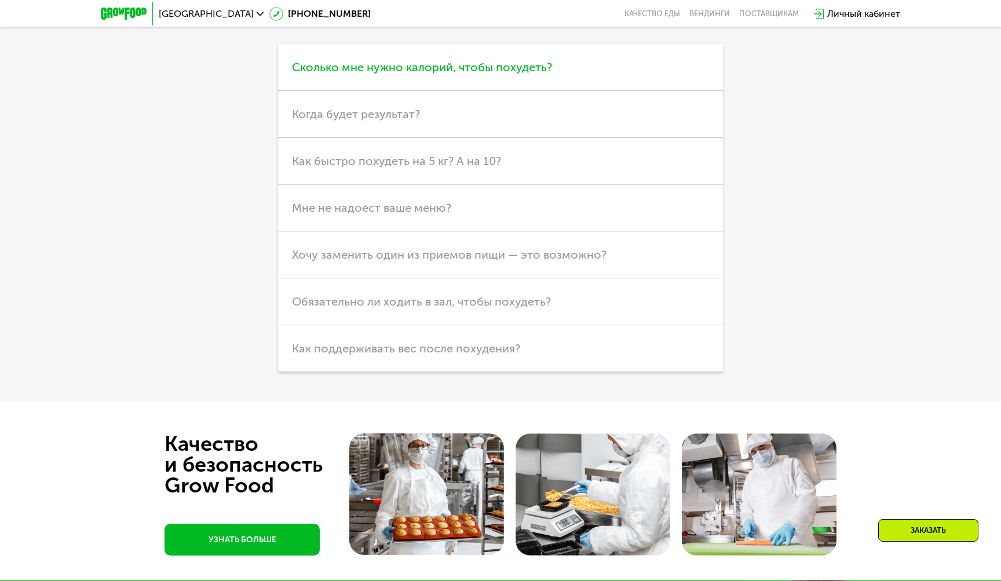
click at [423, 65] on span "Сколько мне нужно калорий, чтобы похудеть?" at bounding box center [422, 67] width 260 height 14
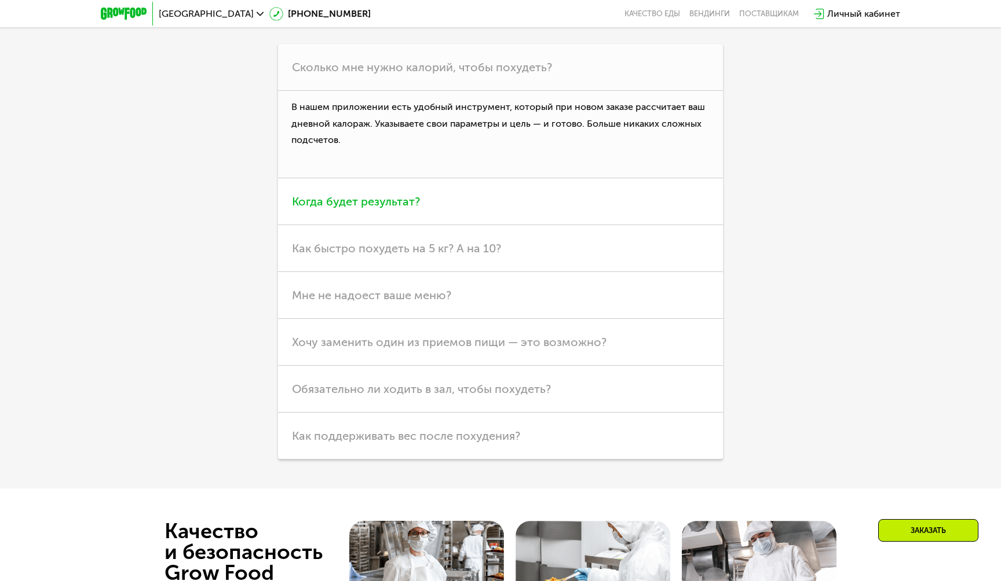
click at [391, 196] on span "Когда будет результат?" at bounding box center [356, 202] width 128 height 14
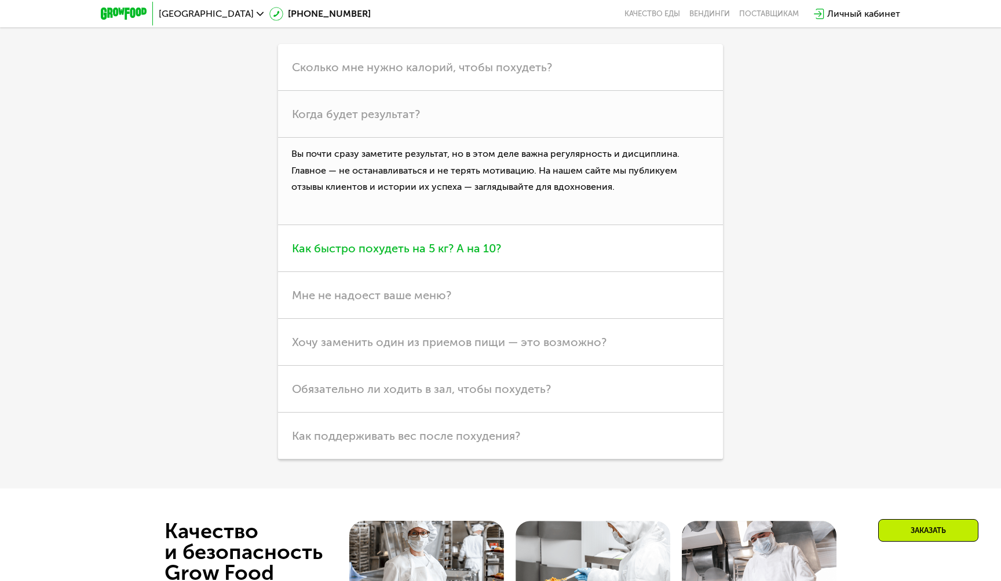
click at [393, 267] on h3 "Как быстро похудеть на 5 кг? А на 10?" at bounding box center [500, 248] width 445 height 47
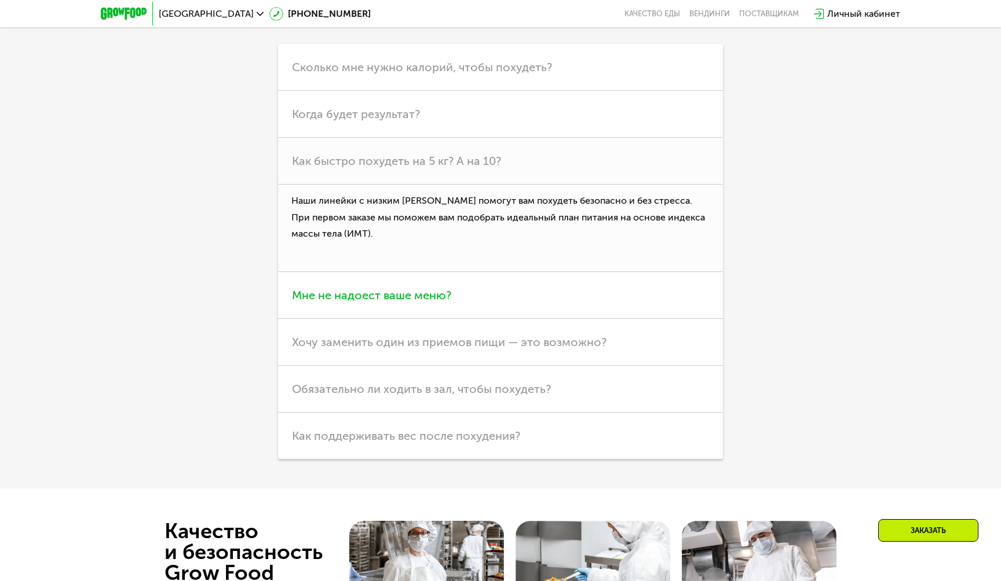
click at [393, 313] on h3 "Мне не надоест ваше меню?" at bounding box center [500, 295] width 445 height 47
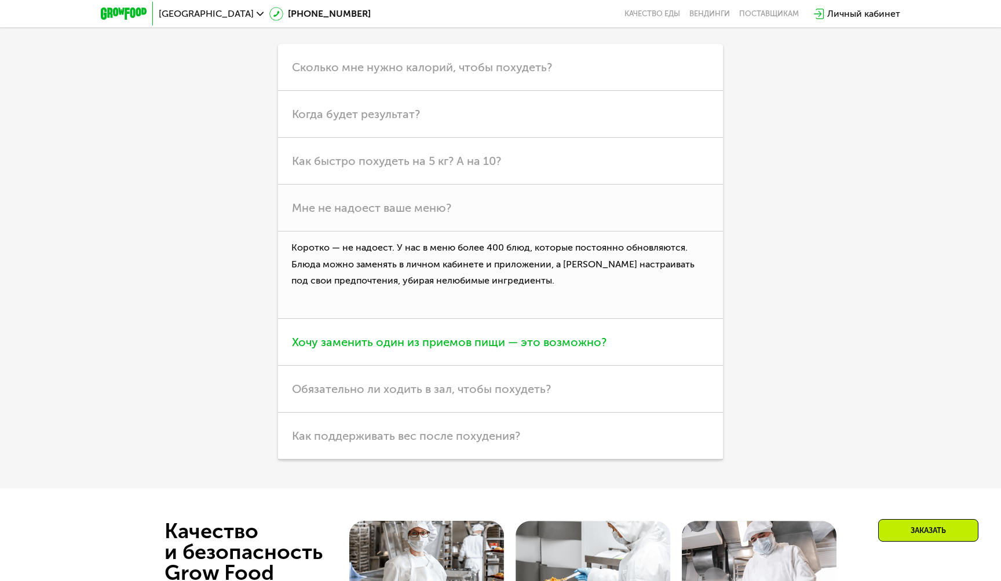
click at [394, 354] on h3 "Хочу заменить один из приемов пищи — это возможно?" at bounding box center [500, 342] width 445 height 47
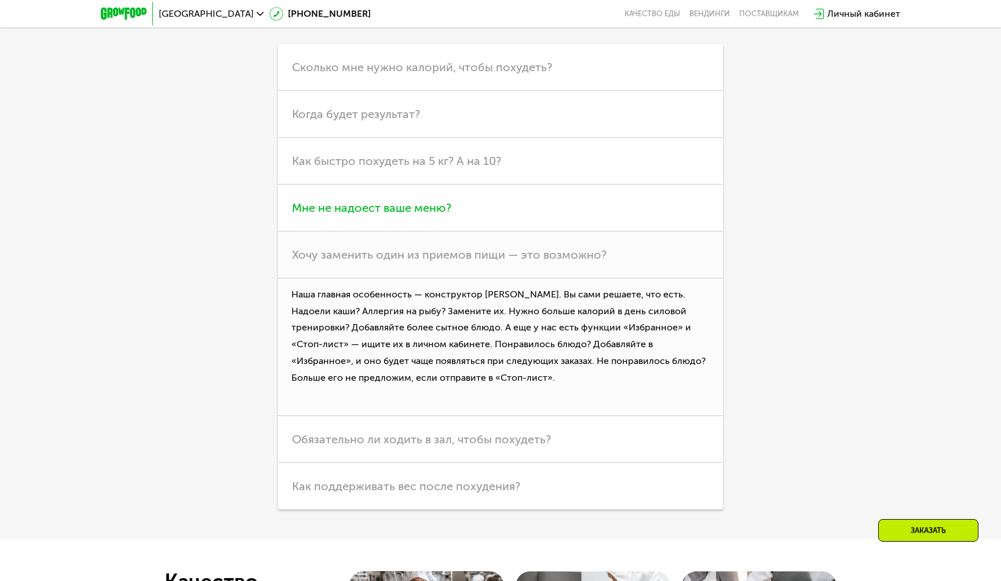
click at [387, 218] on h3 "Мне не надоест ваше меню?" at bounding box center [500, 208] width 445 height 47
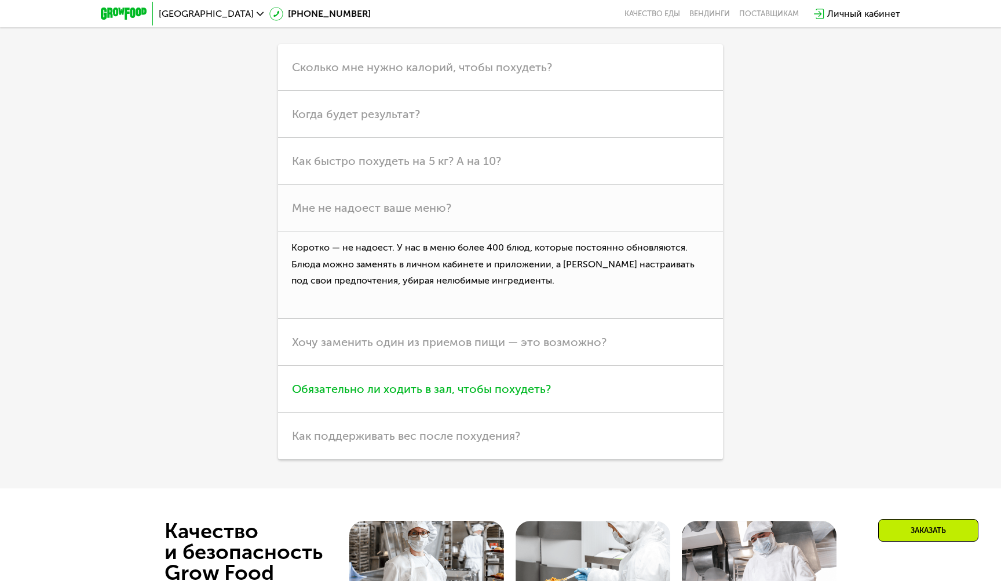
click at [405, 393] on span "Обязательно ли ходить в зал, чтобы похудеть?" at bounding box center [421, 389] width 259 height 14
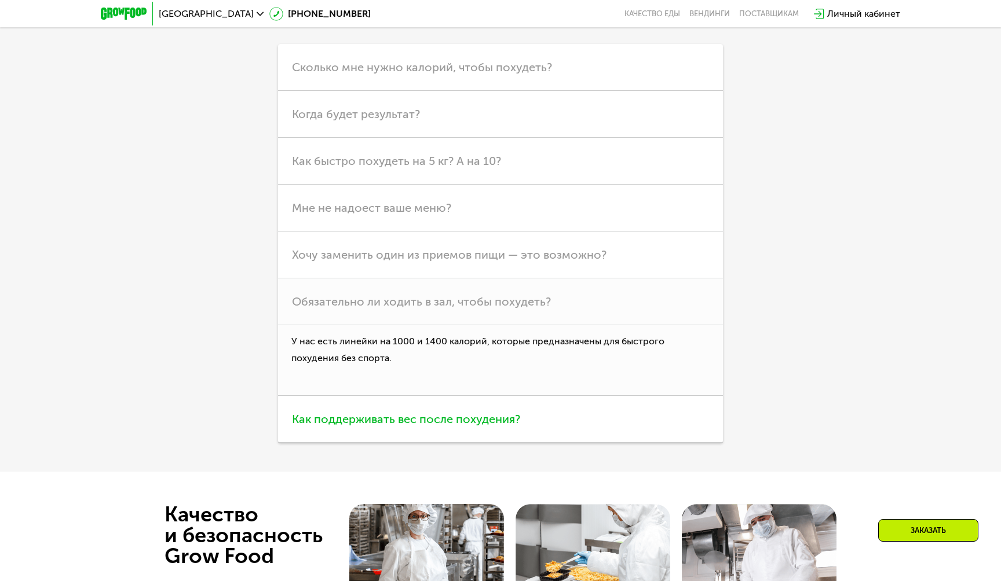
click at [405, 435] on h3 "Как поддерживать вес после похудения?" at bounding box center [500, 419] width 445 height 47
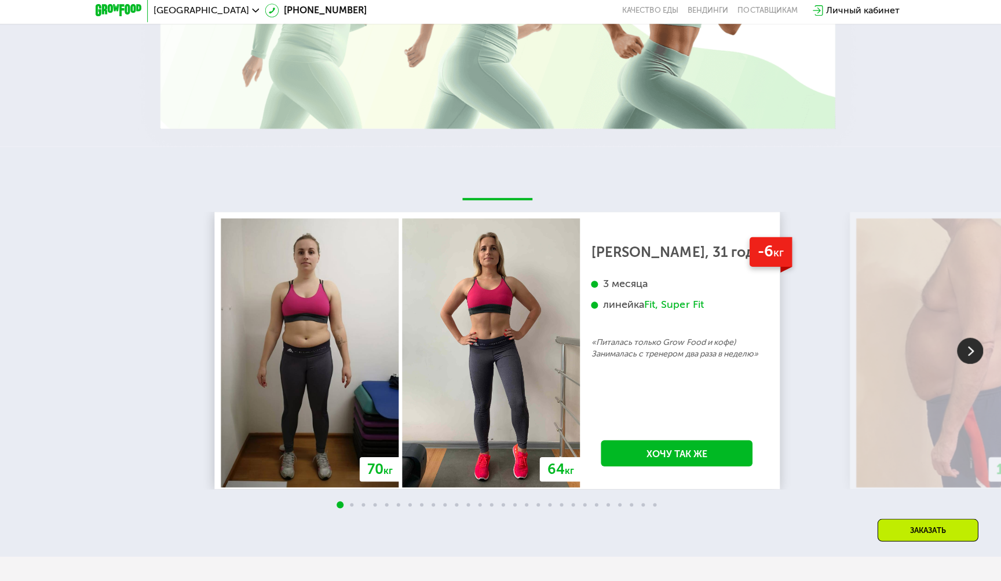
scroll to position [2165, 0]
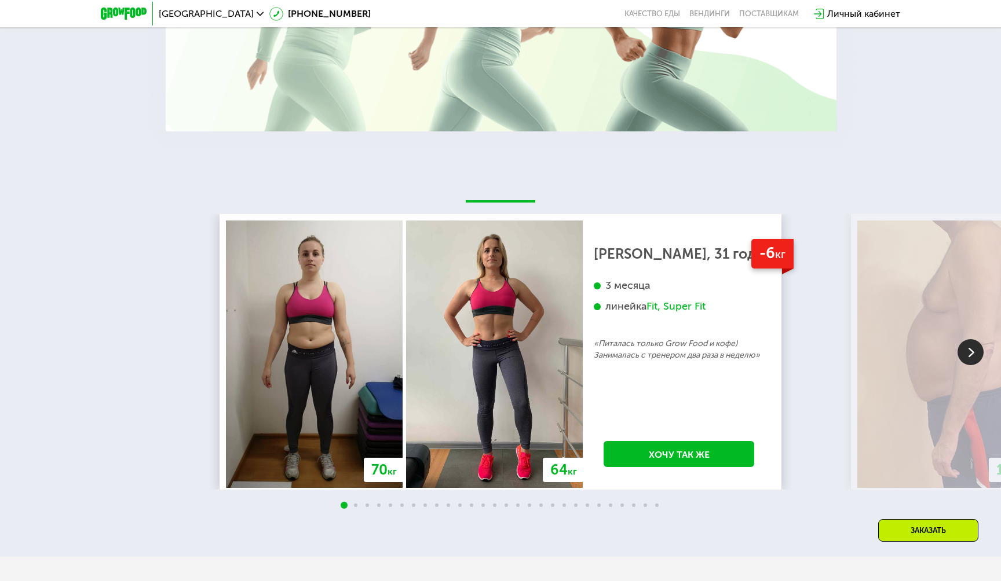
click at [967, 350] on img at bounding box center [970, 352] width 26 height 26
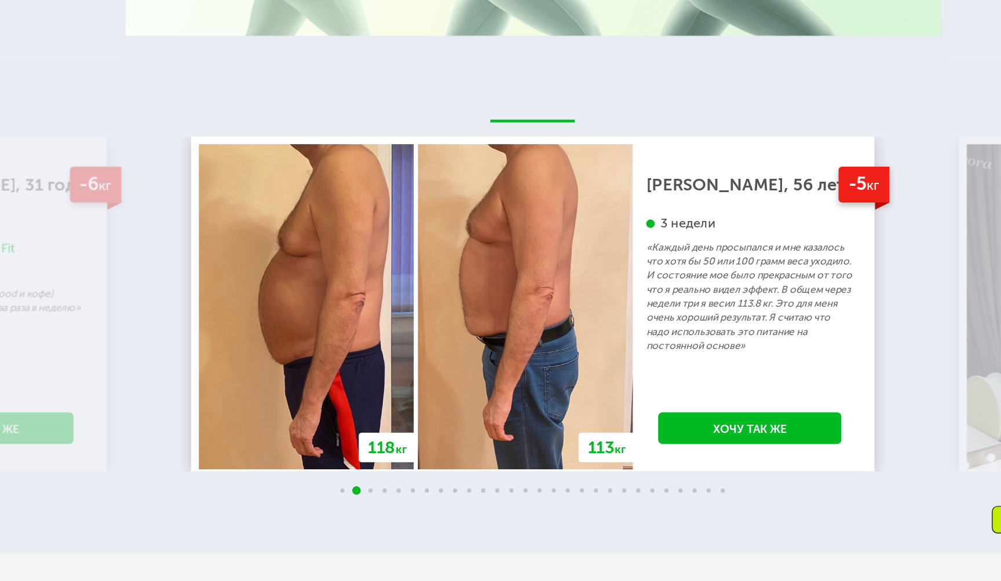
scroll to position [2163, 0]
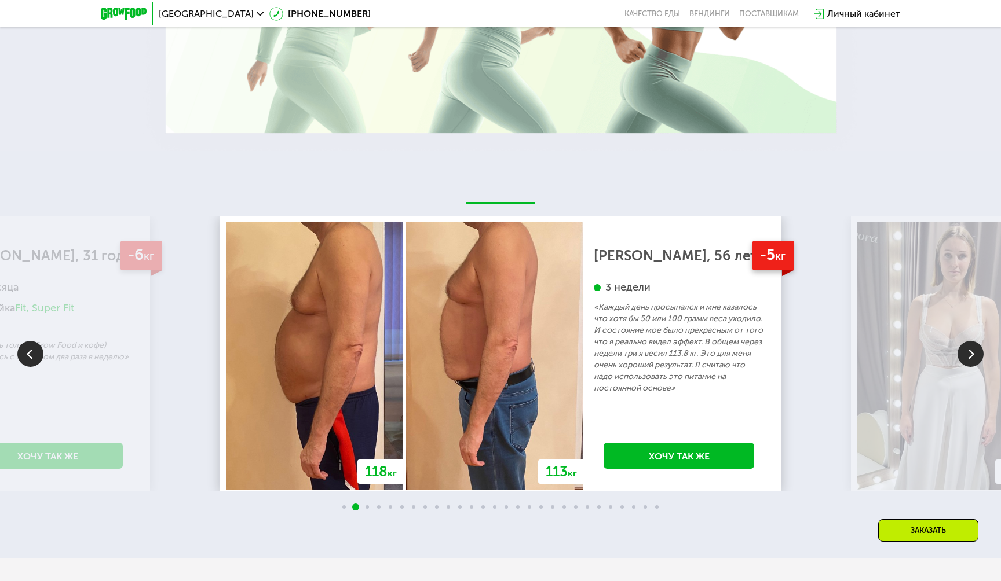
click at [964, 347] on img at bounding box center [970, 354] width 26 height 26
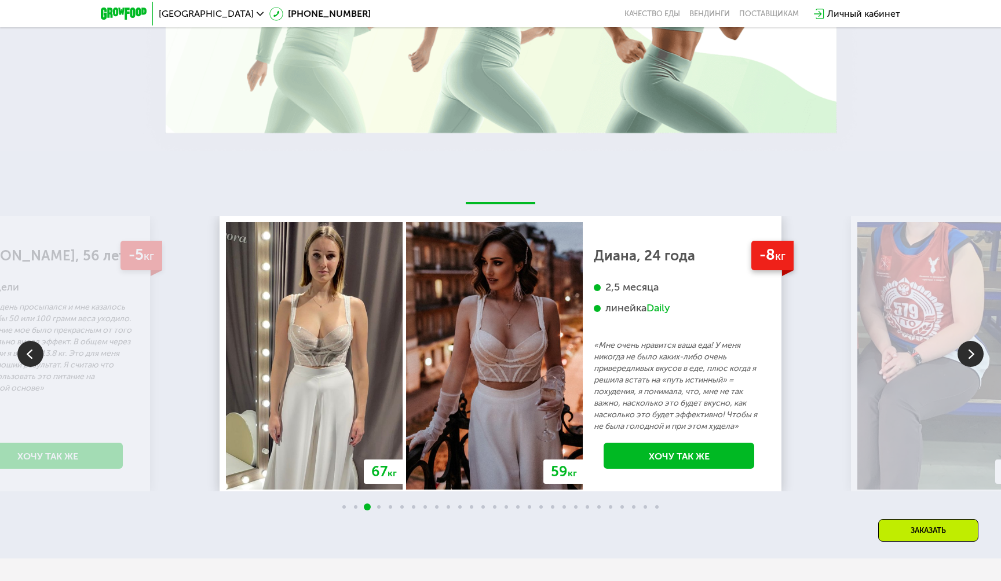
click at [964, 347] on img at bounding box center [970, 354] width 26 height 26
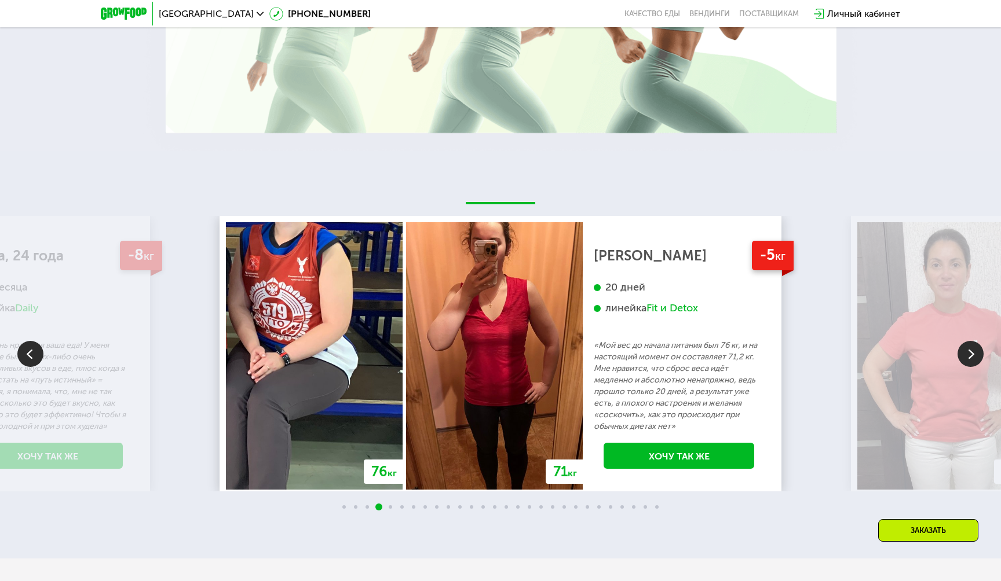
click at [964, 347] on img at bounding box center [970, 354] width 26 height 26
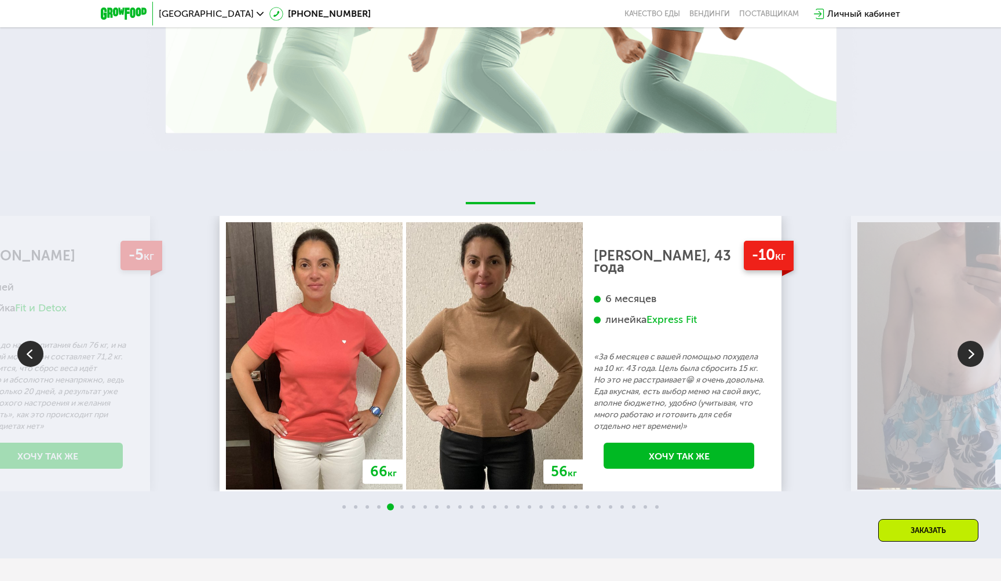
click at [964, 347] on img at bounding box center [970, 354] width 26 height 26
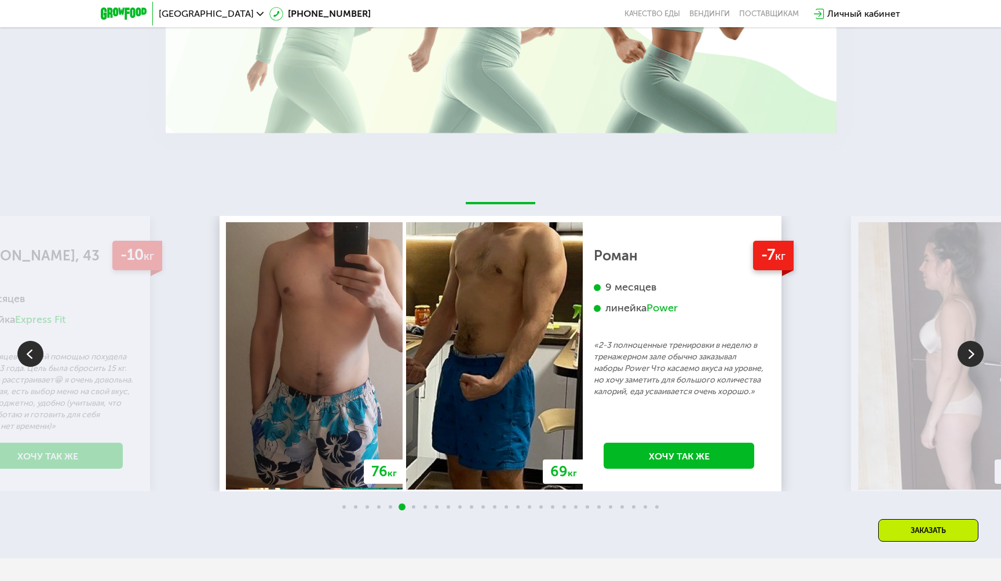
click at [964, 347] on img at bounding box center [970, 354] width 26 height 26
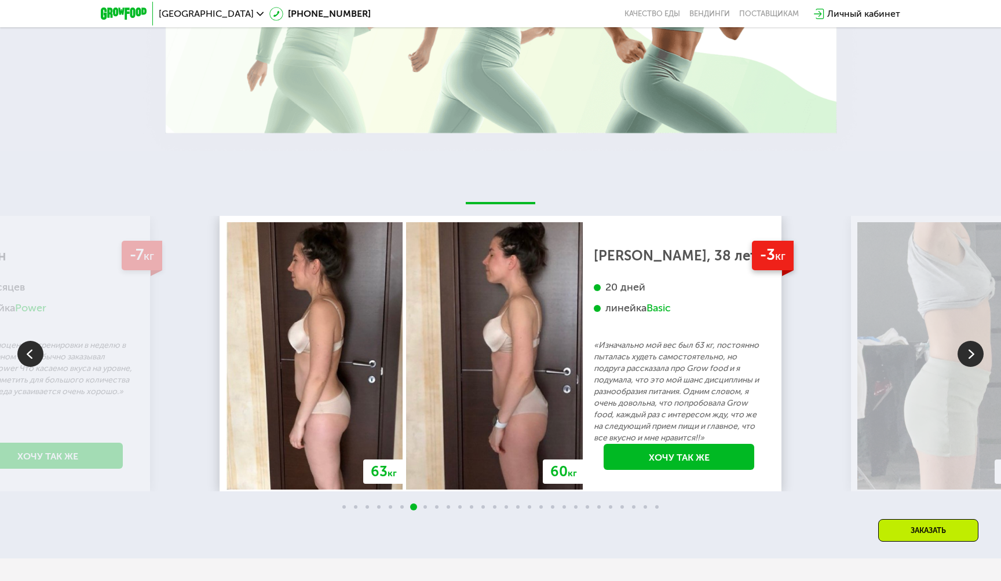
click at [964, 347] on img at bounding box center [970, 354] width 26 height 26
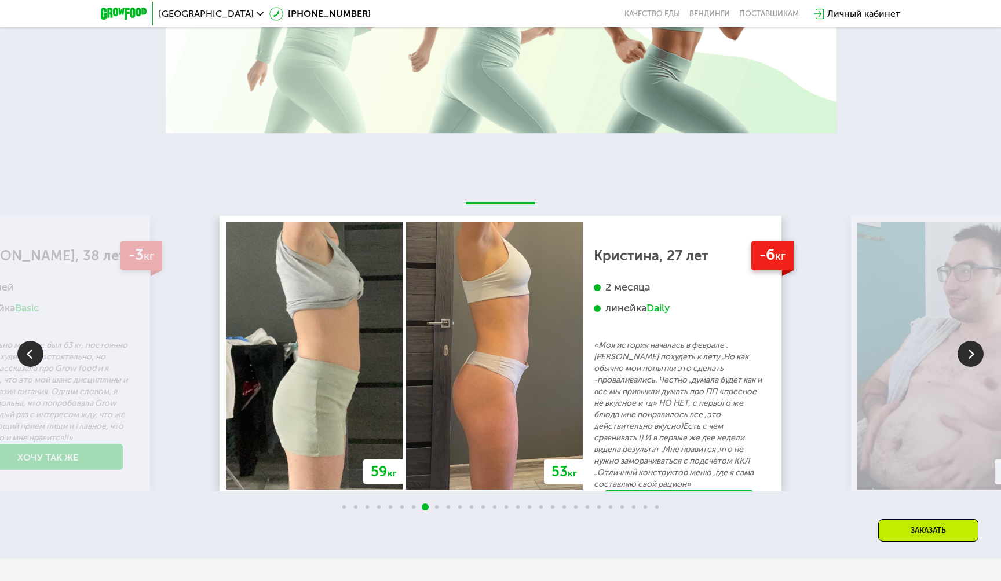
click at [964, 347] on img at bounding box center [970, 354] width 26 height 26
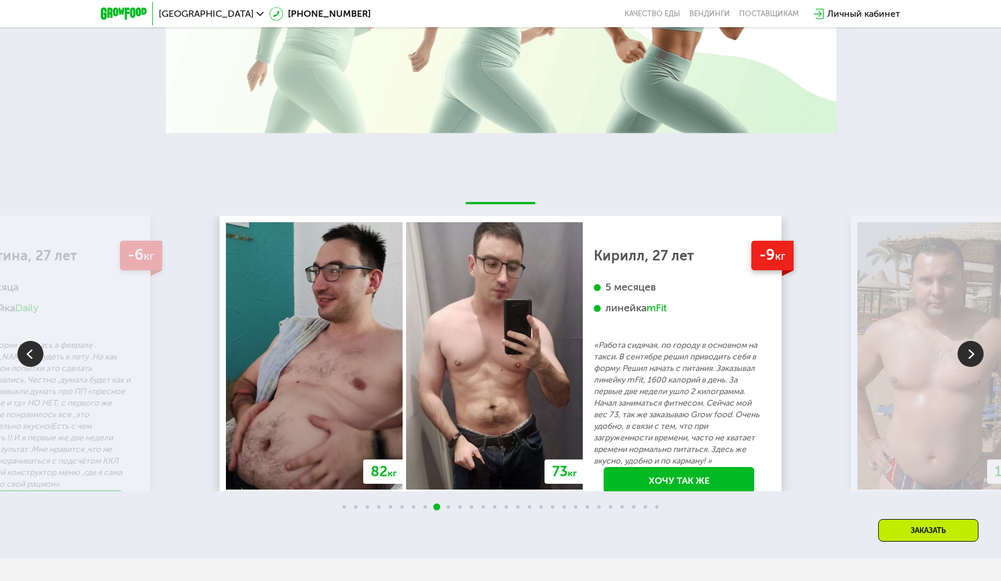
click at [964, 347] on img at bounding box center [970, 354] width 26 height 26
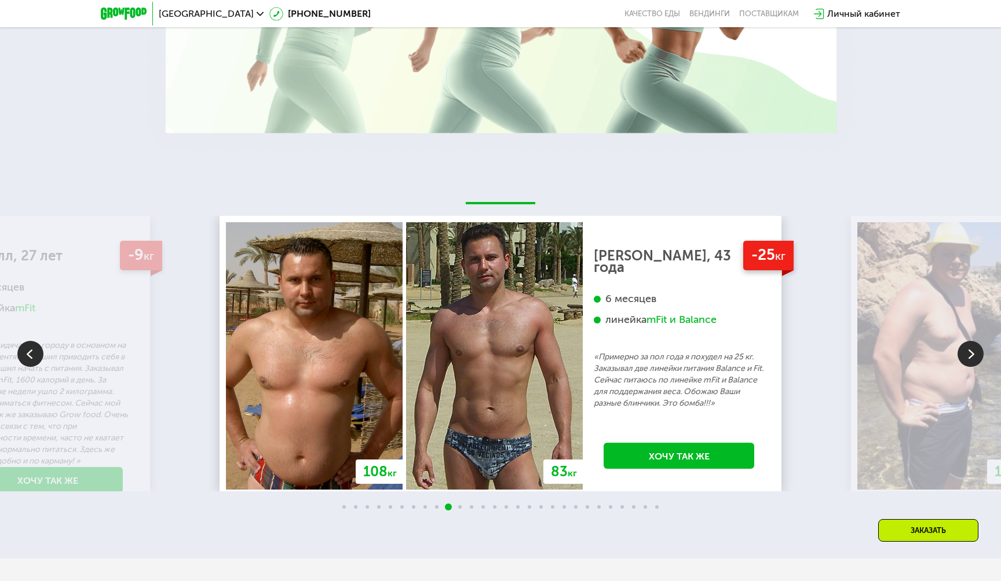
click at [964, 347] on img at bounding box center [970, 354] width 26 height 26
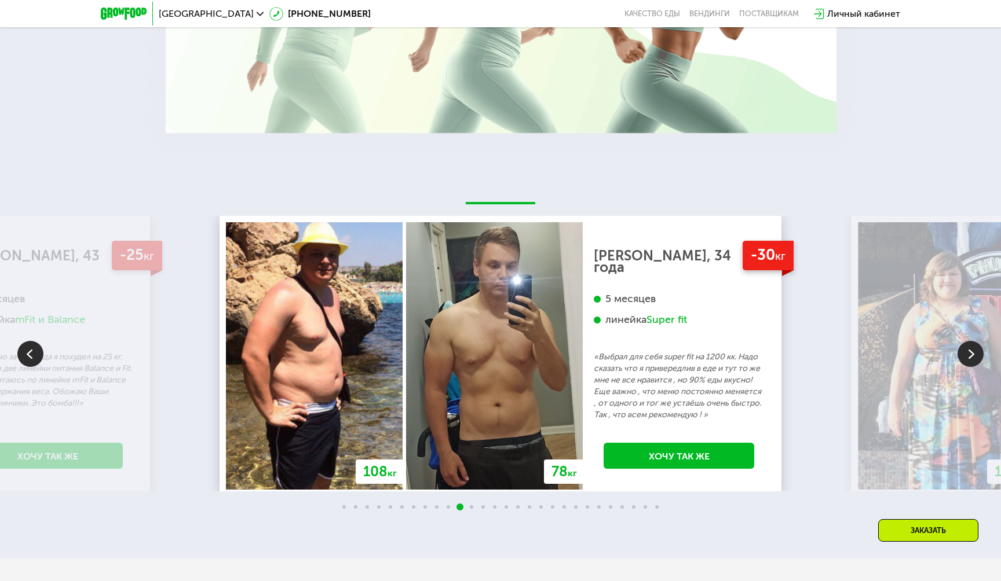
click at [964, 347] on img at bounding box center [970, 354] width 26 height 26
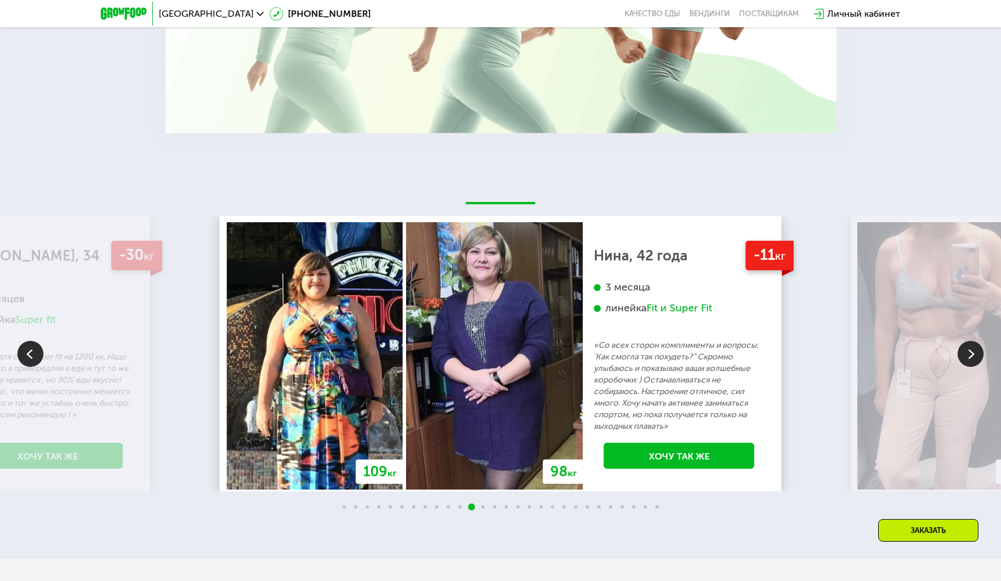
click at [964, 347] on img at bounding box center [970, 354] width 26 height 26
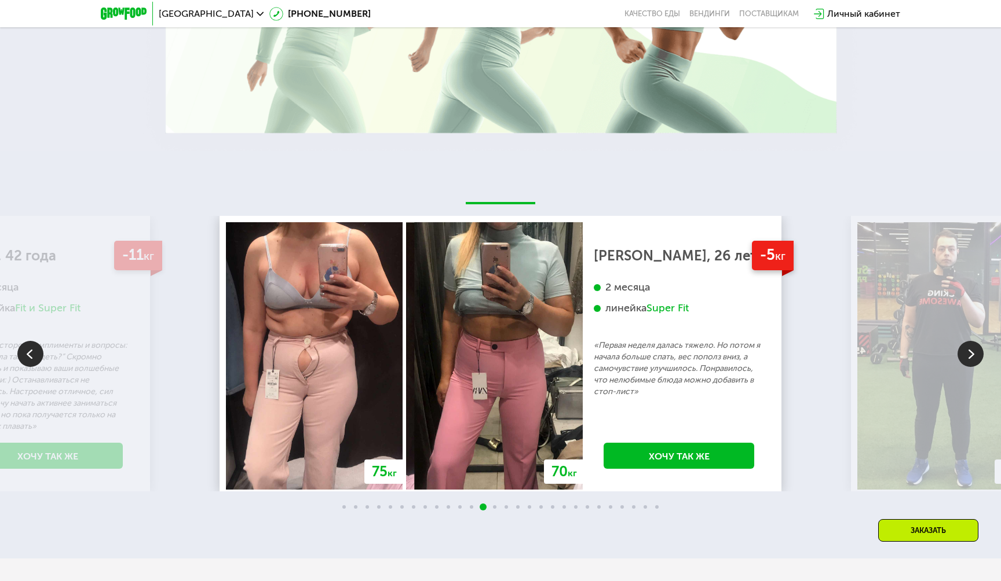
click at [964, 347] on img at bounding box center [970, 354] width 26 height 26
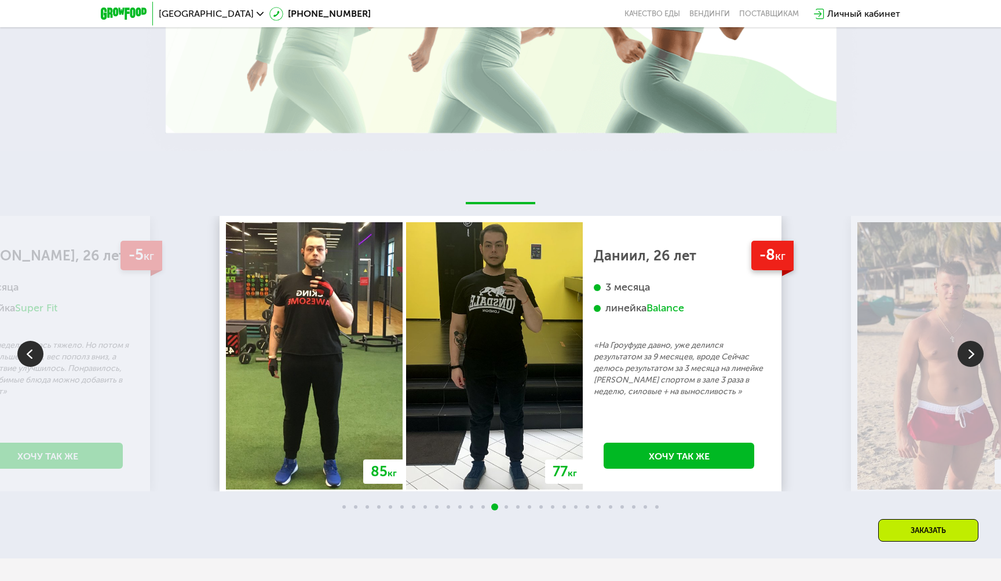
click at [964, 347] on img at bounding box center [970, 354] width 26 height 26
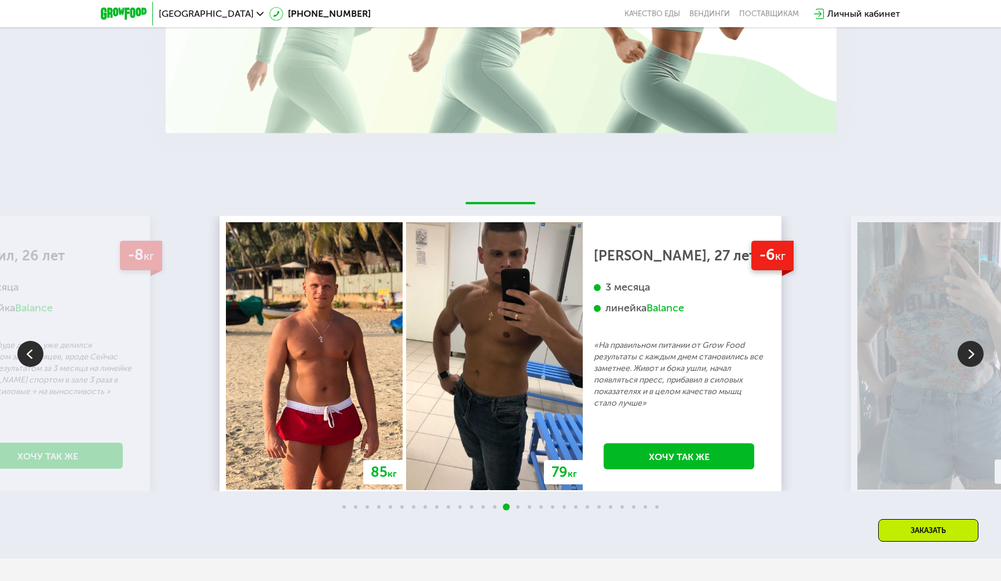
click at [964, 347] on img at bounding box center [970, 354] width 26 height 26
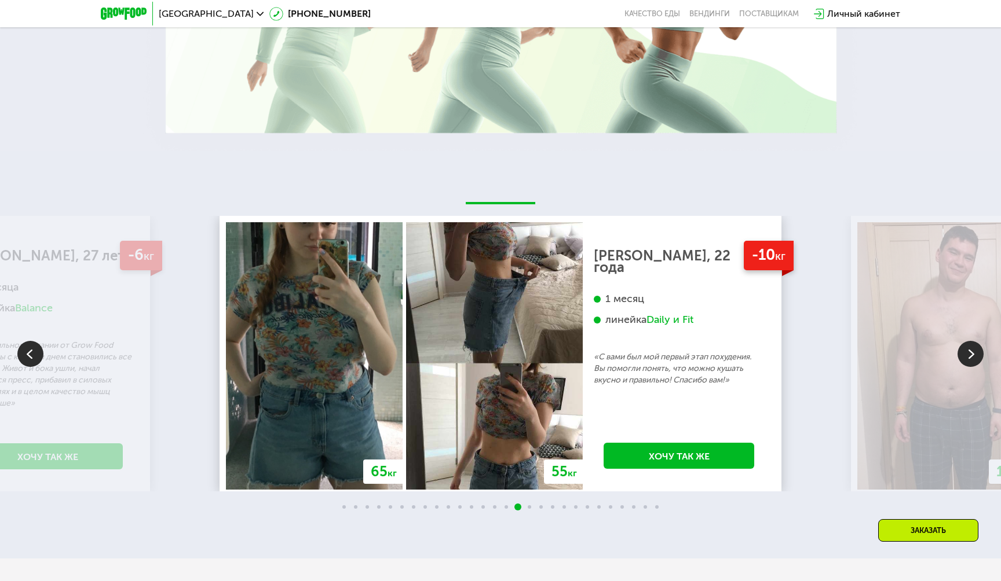
click at [964, 347] on img at bounding box center [970, 354] width 26 height 26
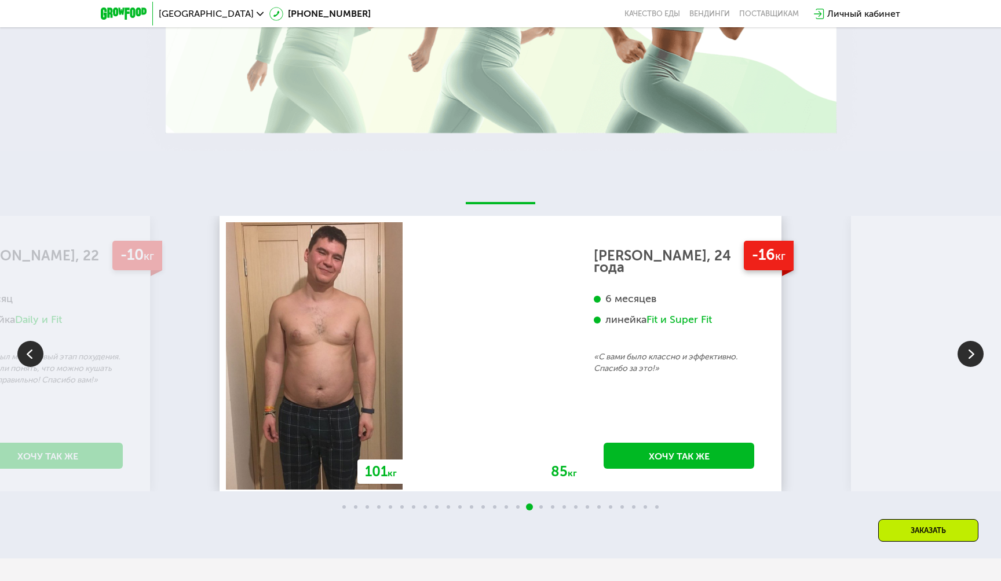
click at [964, 347] on img at bounding box center [970, 354] width 26 height 26
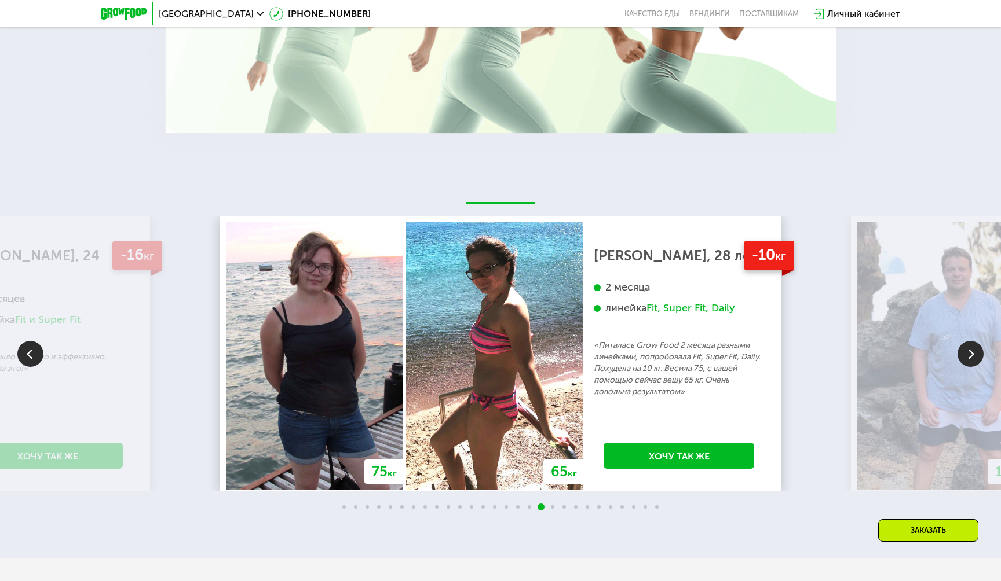
click at [964, 347] on img at bounding box center [970, 354] width 26 height 26
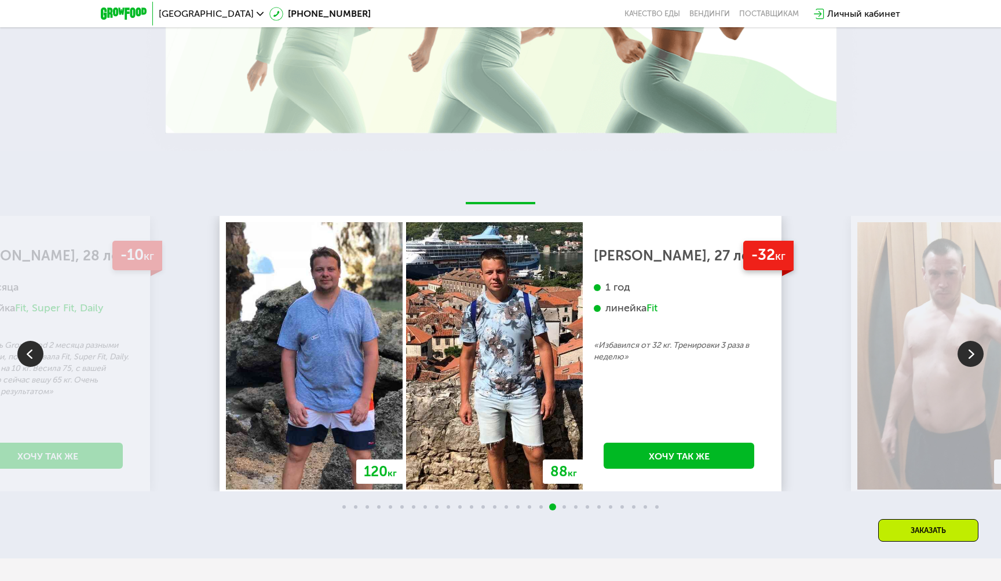
click at [964, 347] on img at bounding box center [970, 354] width 26 height 26
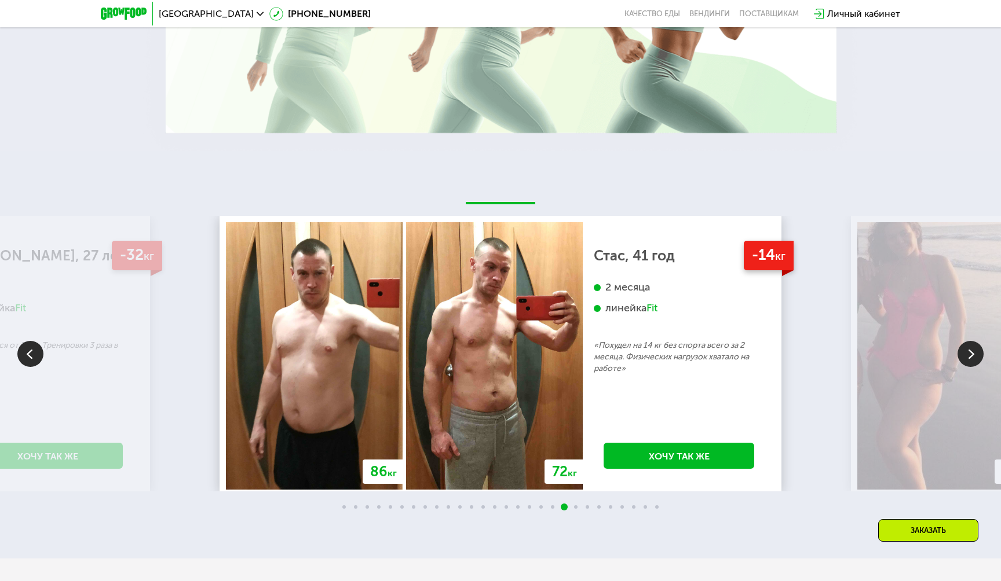
click at [972, 342] on img at bounding box center [970, 354] width 26 height 26
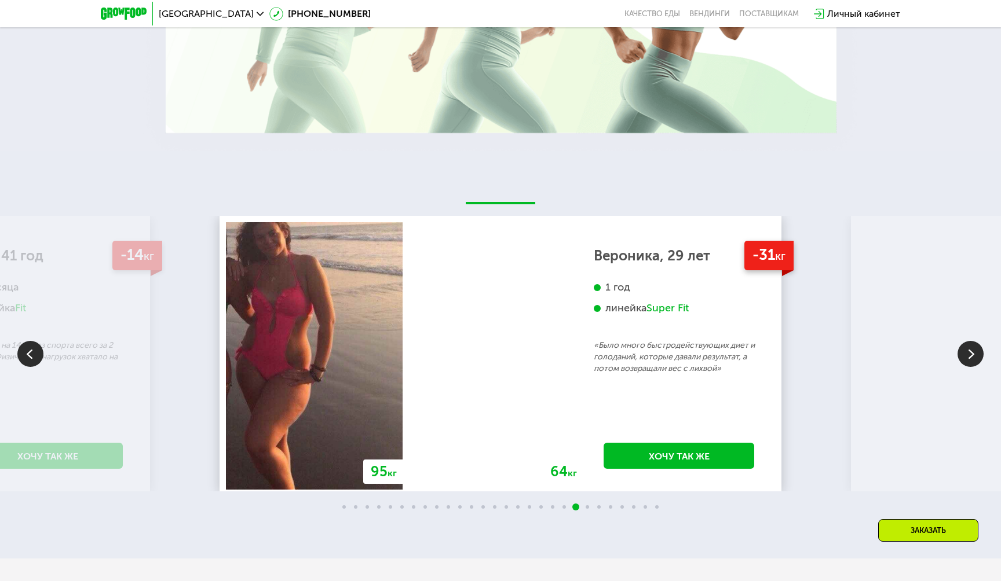
click at [972, 342] on img at bounding box center [970, 354] width 26 height 26
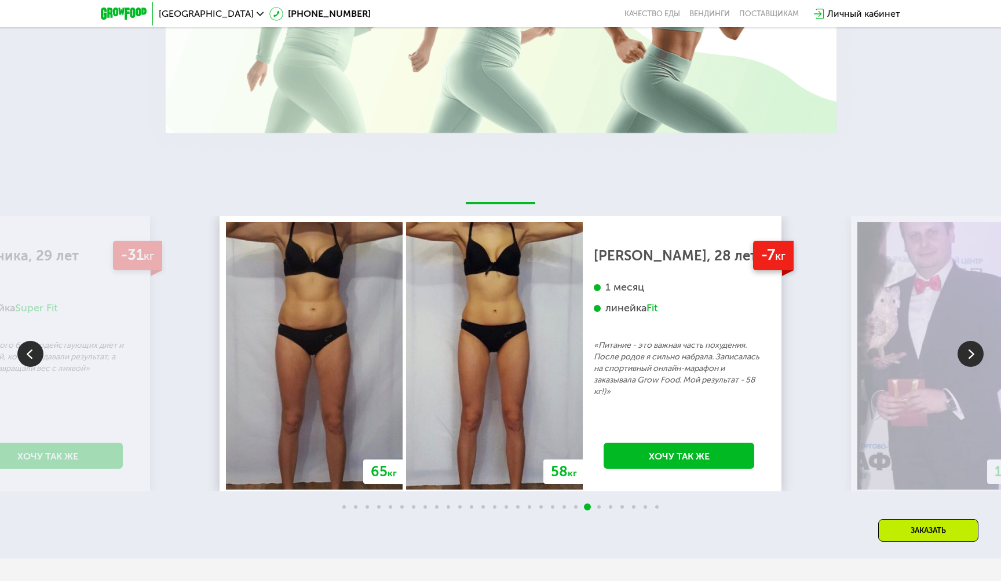
click at [972, 342] on img at bounding box center [970, 354] width 26 height 26
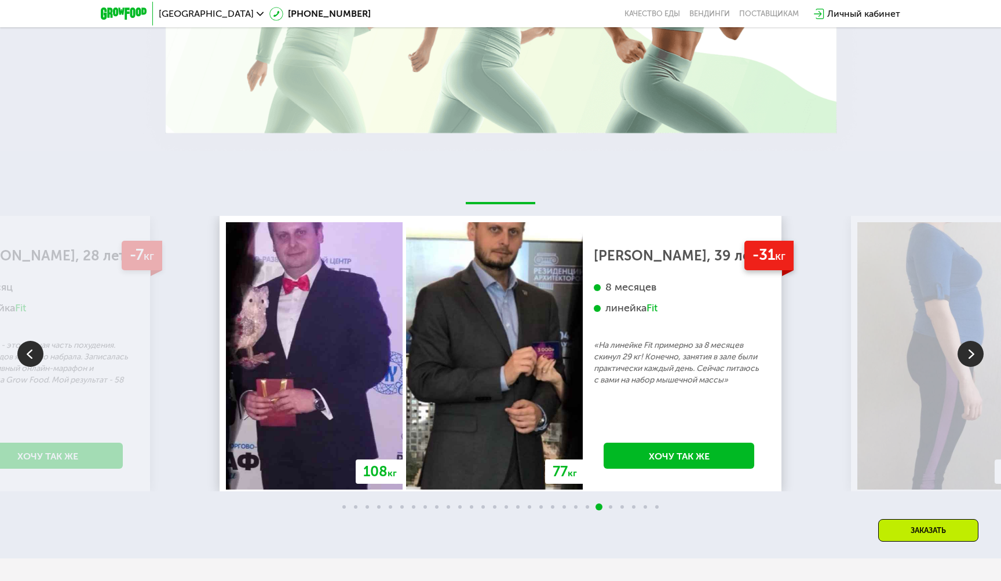
click at [972, 342] on img at bounding box center [970, 354] width 26 height 26
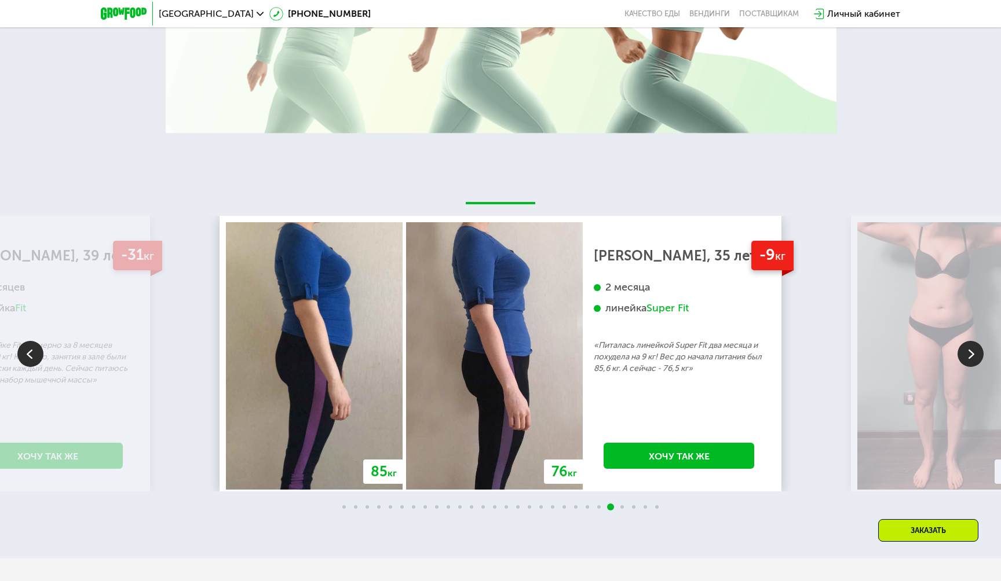
click at [972, 342] on img at bounding box center [970, 354] width 26 height 26
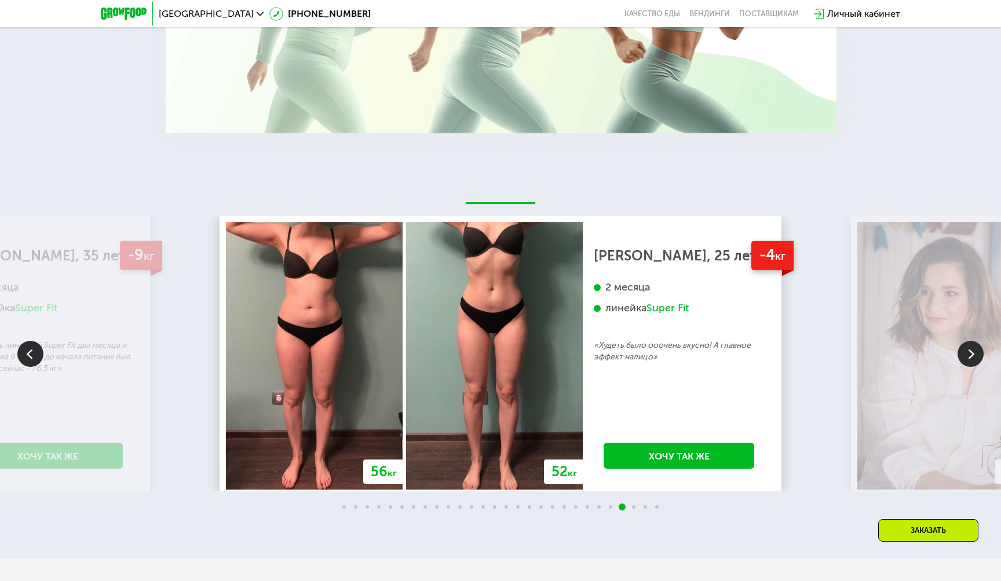
click at [36, 358] on img at bounding box center [30, 354] width 26 height 26
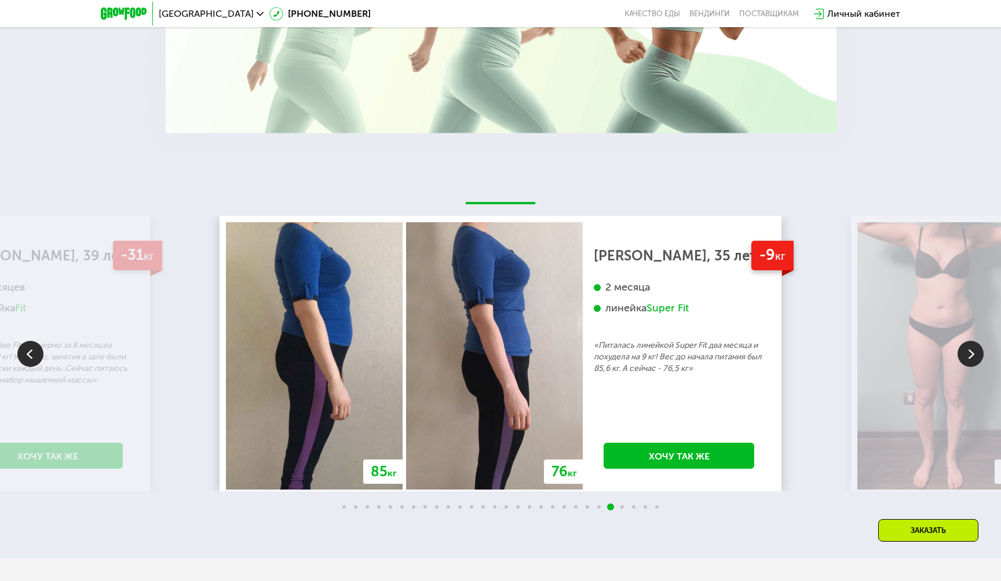
click at [25, 358] on img at bounding box center [30, 354] width 26 height 26
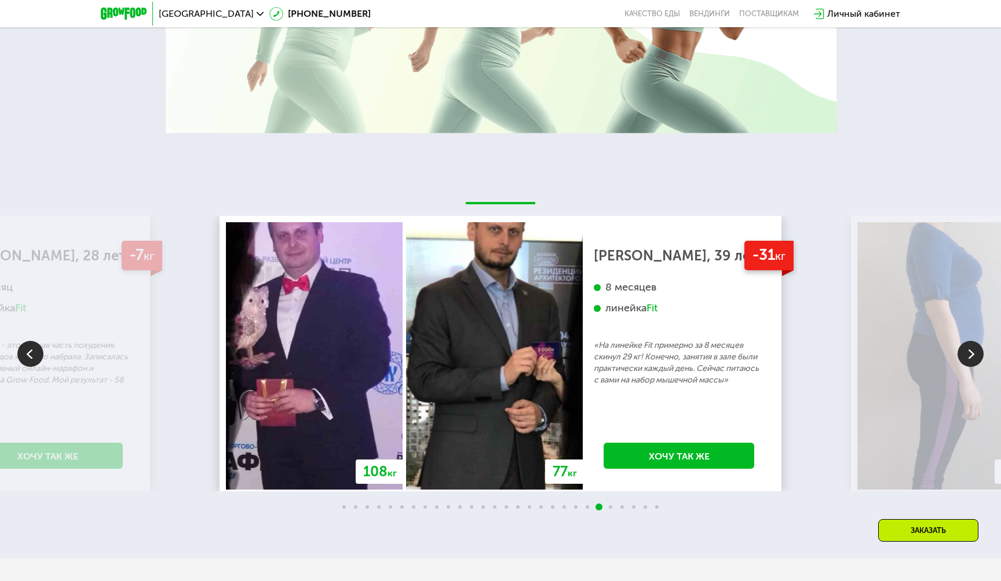
click at [964, 358] on img at bounding box center [970, 354] width 26 height 26
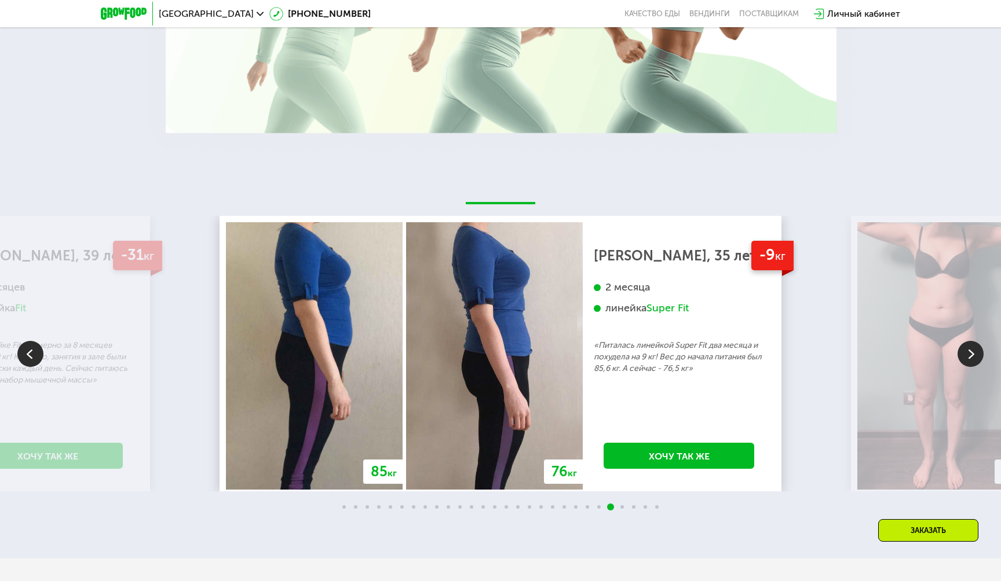
click at [964, 358] on img at bounding box center [970, 354] width 26 height 26
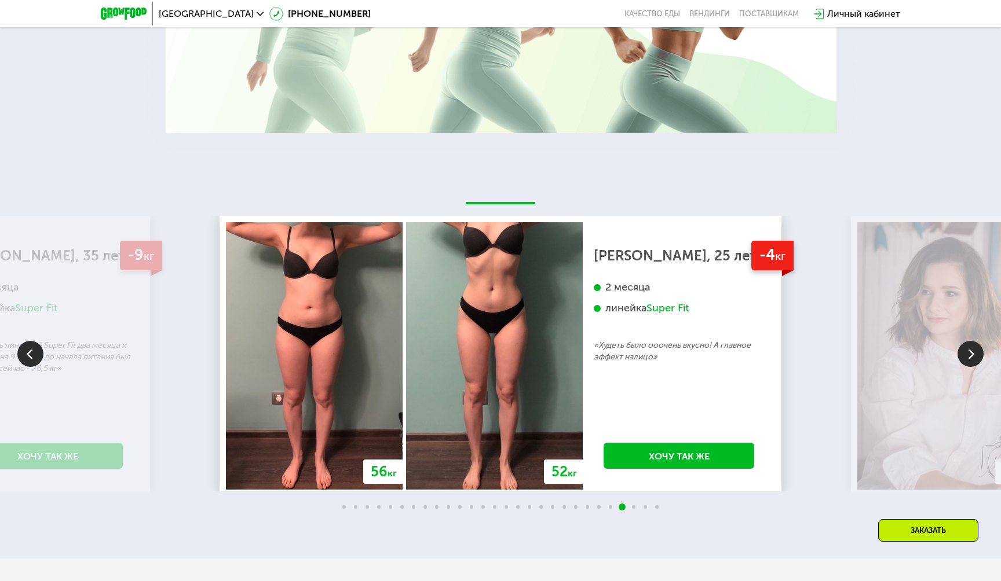
click at [964, 358] on img at bounding box center [970, 354] width 26 height 26
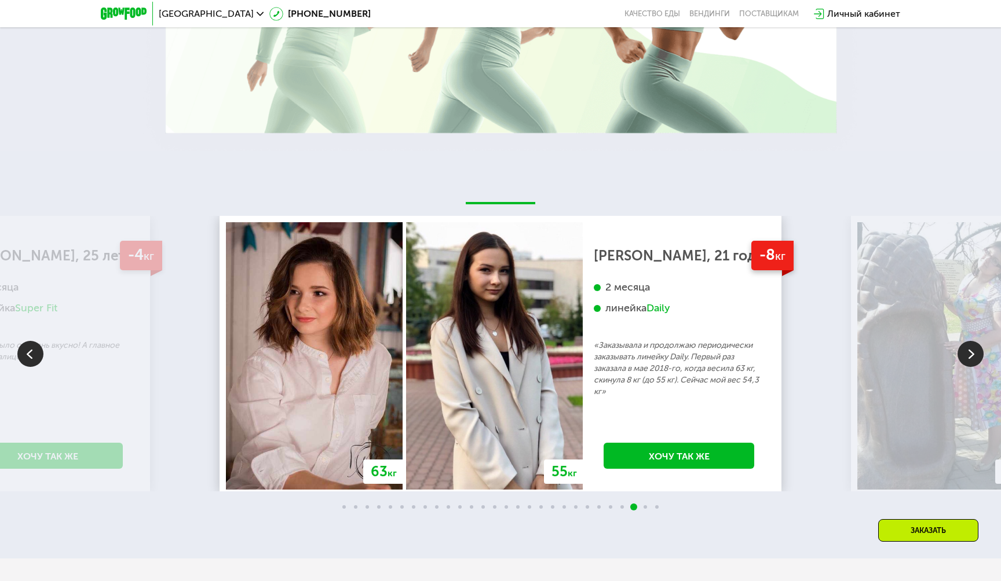
click at [964, 358] on img at bounding box center [970, 354] width 26 height 26
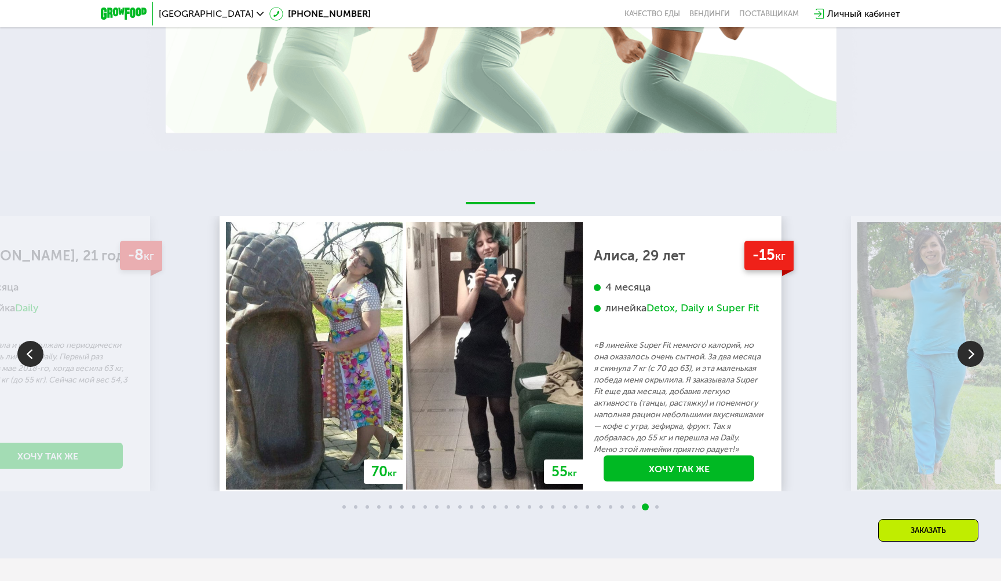
click at [964, 358] on img at bounding box center [970, 354] width 26 height 26
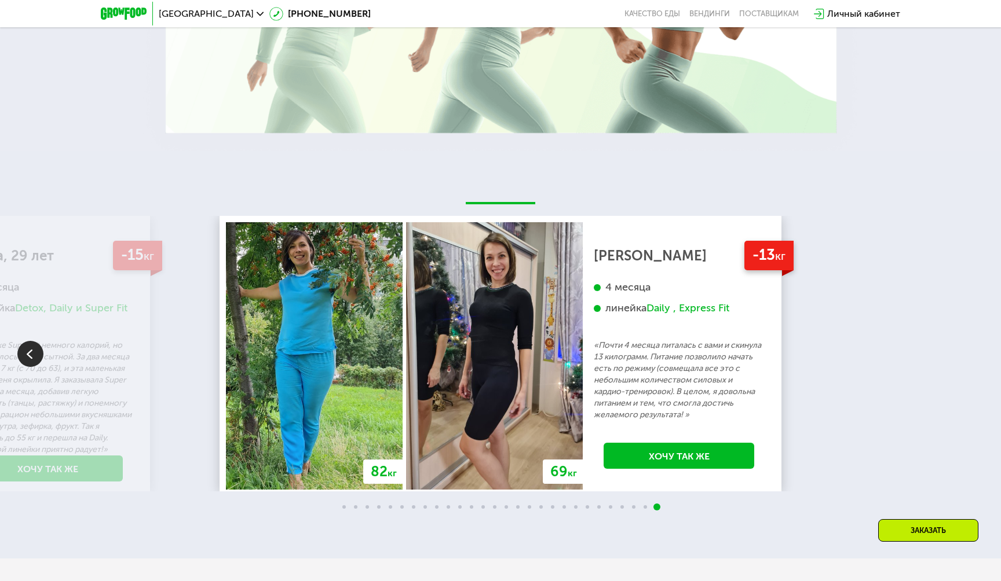
click at [964, 358] on div "70 кг 64 кг -6 кг [PERSON_NAME], 31 год 3 месяца линейка Fit, Super Fit «Питала…" at bounding box center [500, 354] width 1001 height 276
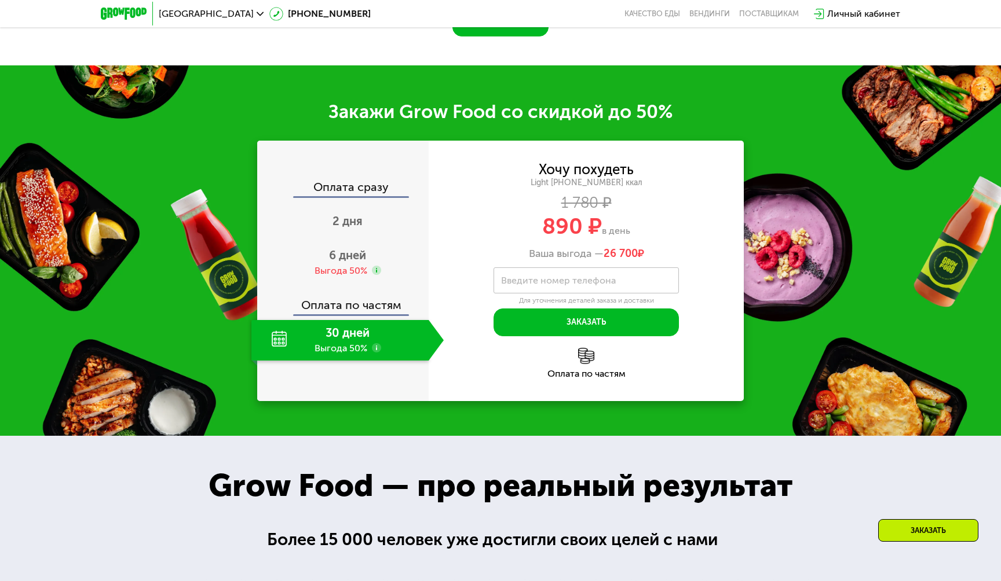
scroll to position [1365, 0]
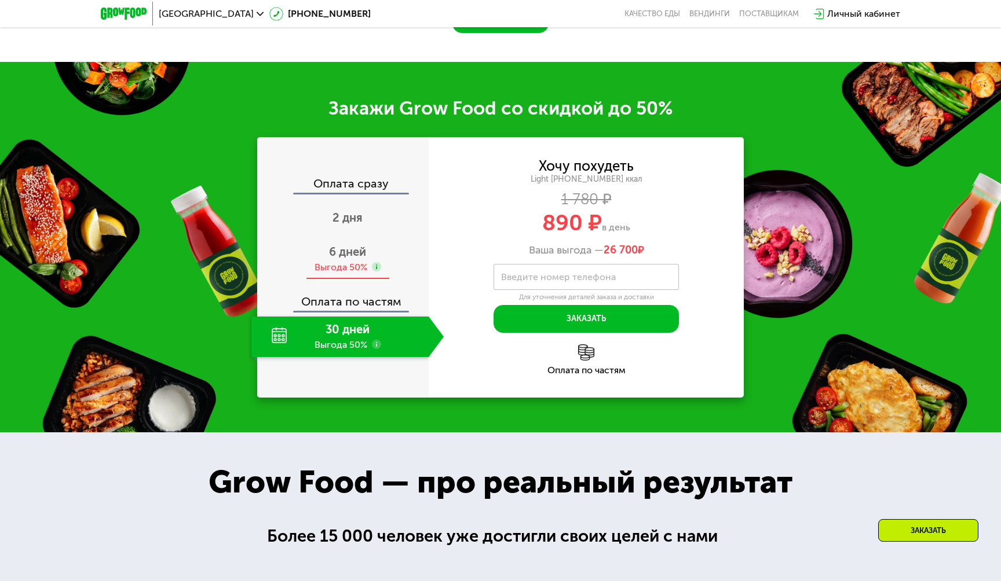
click at [352, 259] on span "6 дней" at bounding box center [347, 252] width 37 height 14
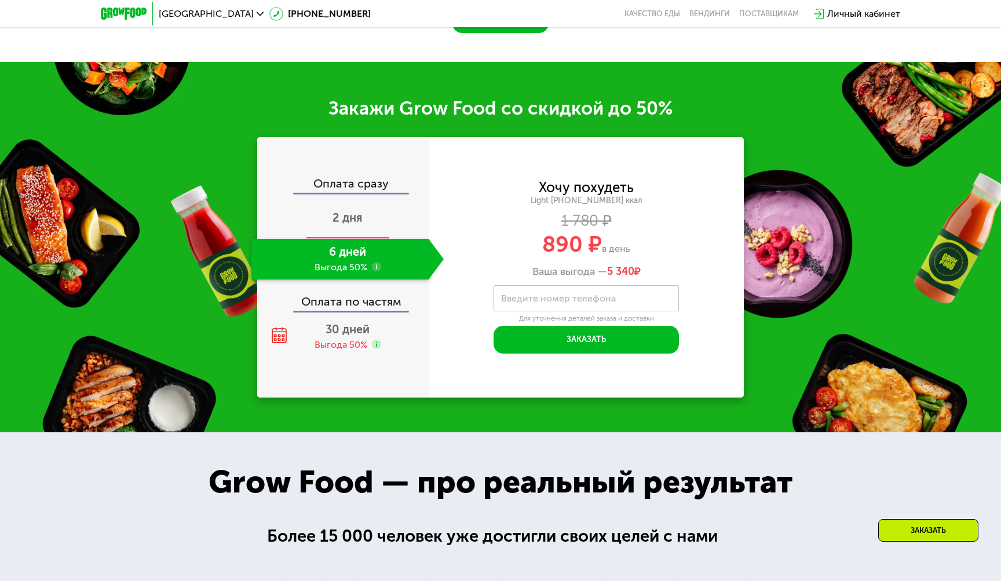
click at [344, 239] on div "2 дня" at bounding box center [347, 219] width 192 height 41
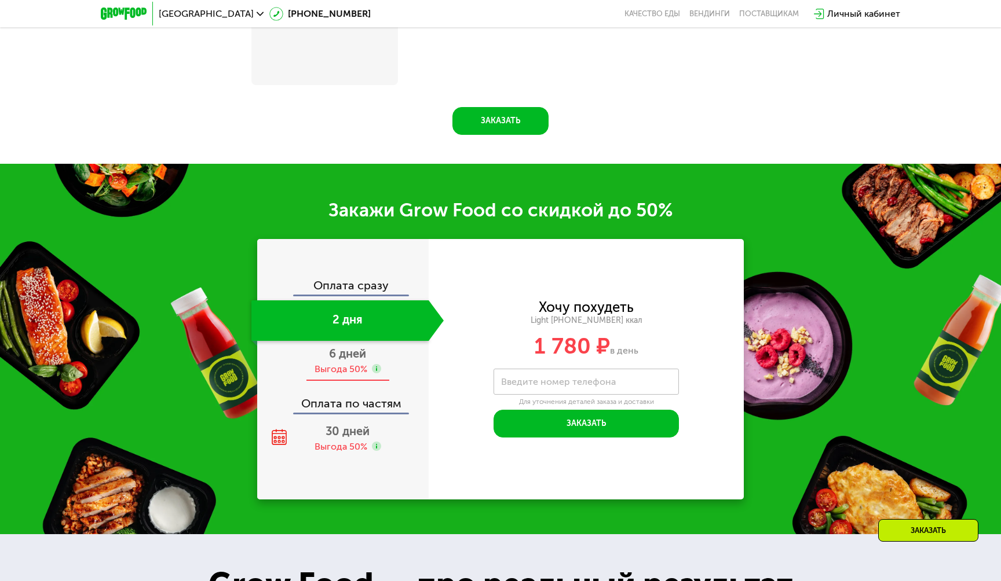
click at [339, 347] on span "6 дней" at bounding box center [347, 354] width 37 height 14
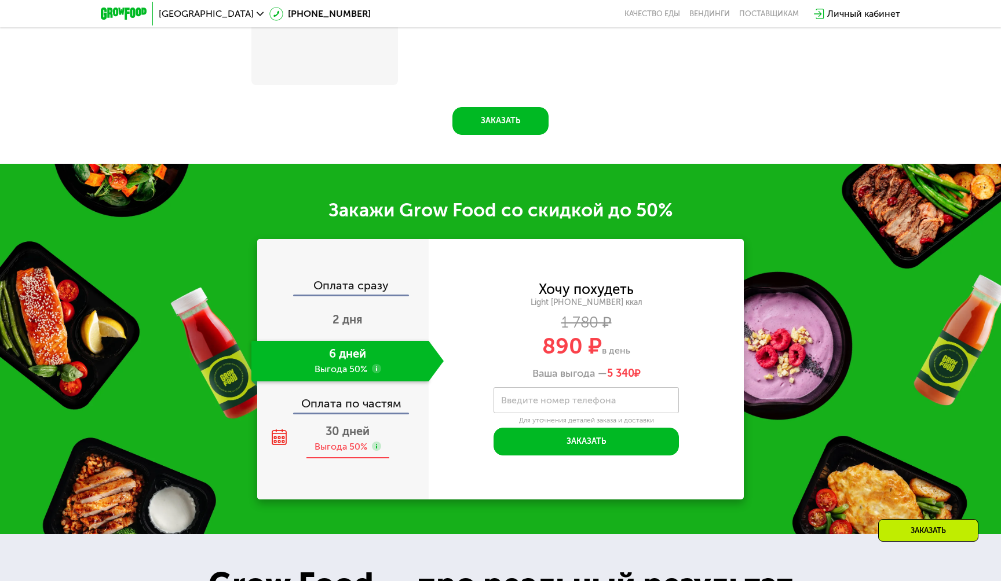
click at [339, 429] on span "30 дней" at bounding box center [347, 431] width 44 height 14
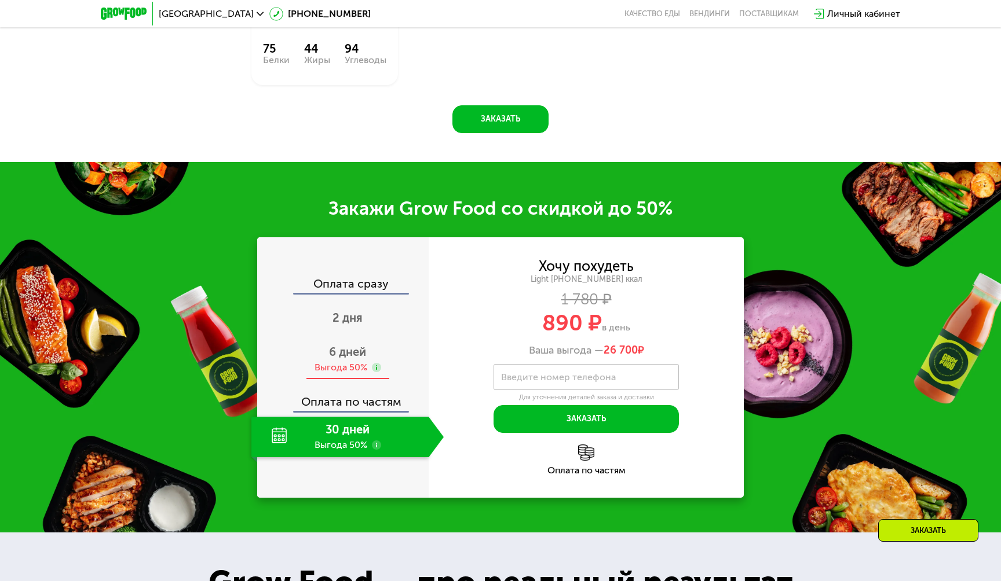
scroll to position [1365, 0]
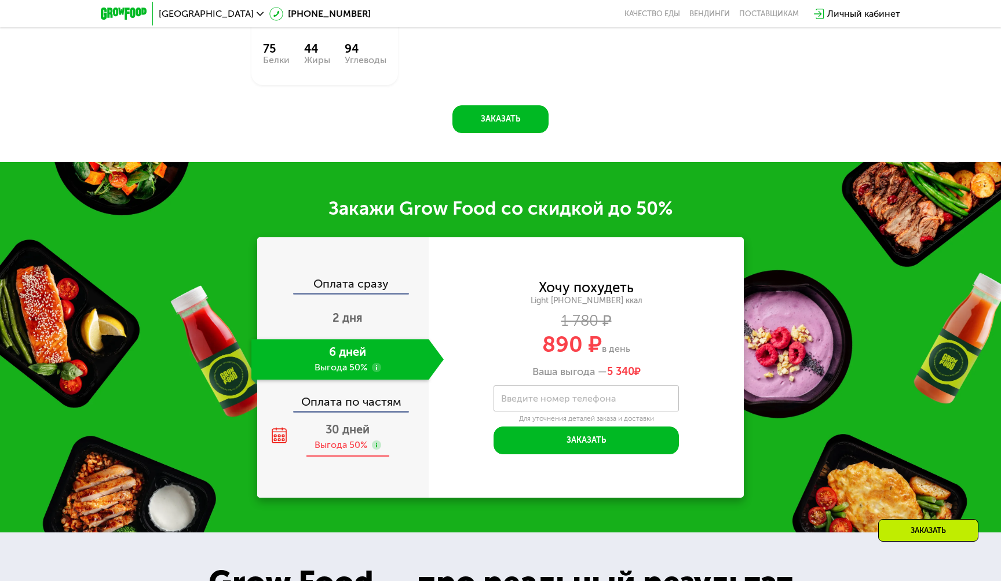
click at [350, 436] on div "30 дней Выгода 50%" at bounding box center [347, 437] width 192 height 41
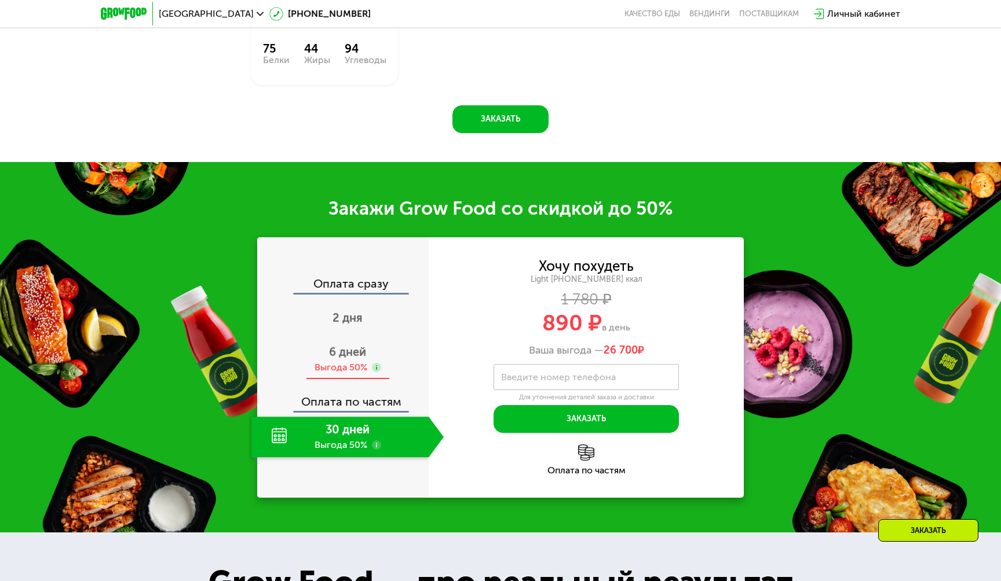
click at [347, 349] on span "6 дней" at bounding box center [347, 352] width 37 height 14
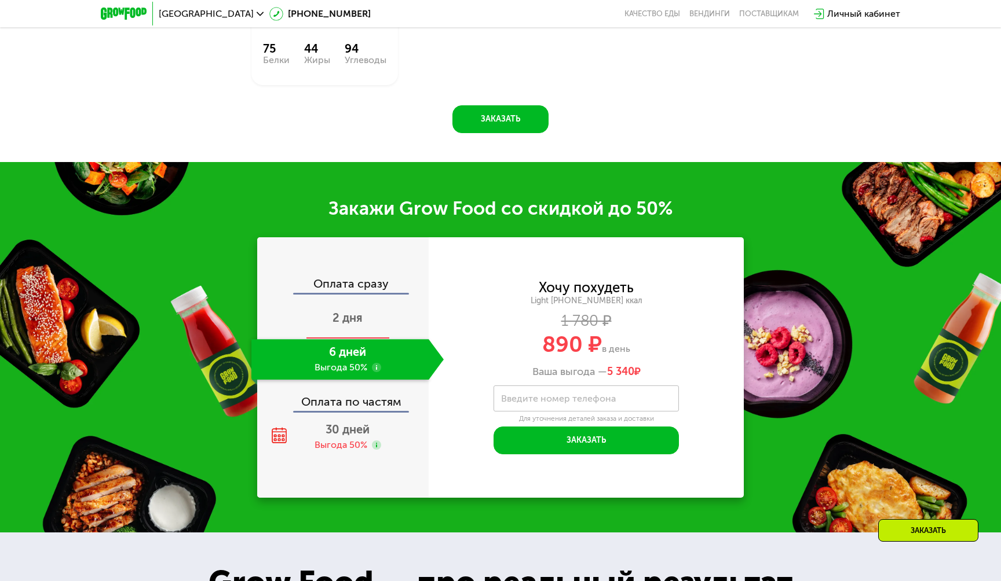
click at [352, 300] on div "2 дня" at bounding box center [347, 319] width 192 height 41
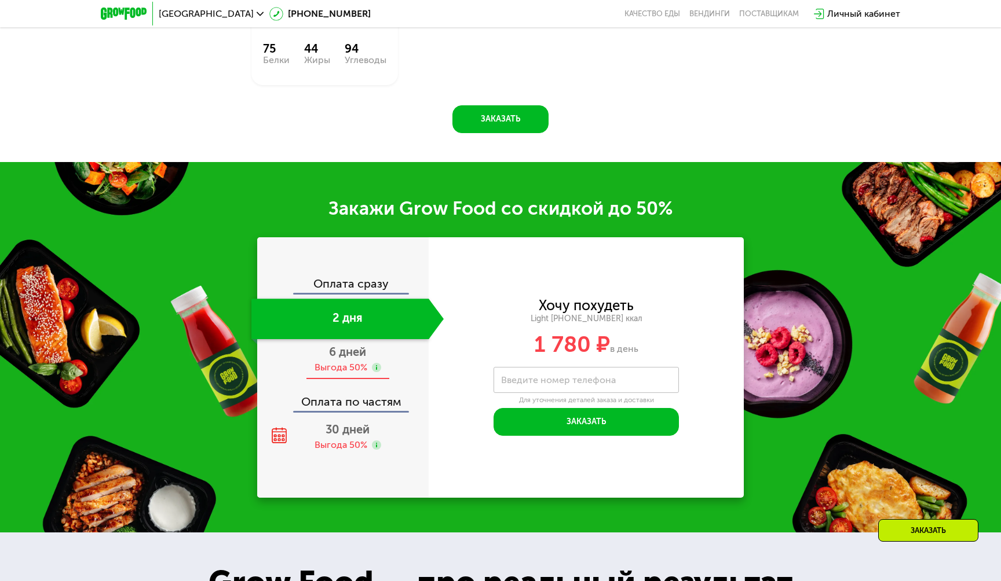
click at [346, 364] on div "Выгода 50%" at bounding box center [340, 367] width 53 height 13
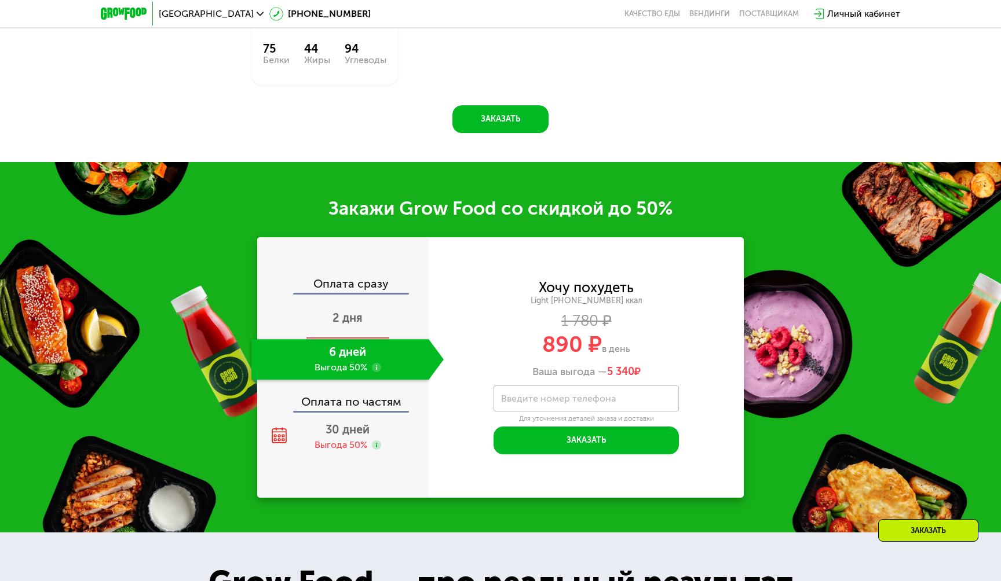
click at [351, 311] on span "2 дня" at bounding box center [347, 318] width 30 height 14
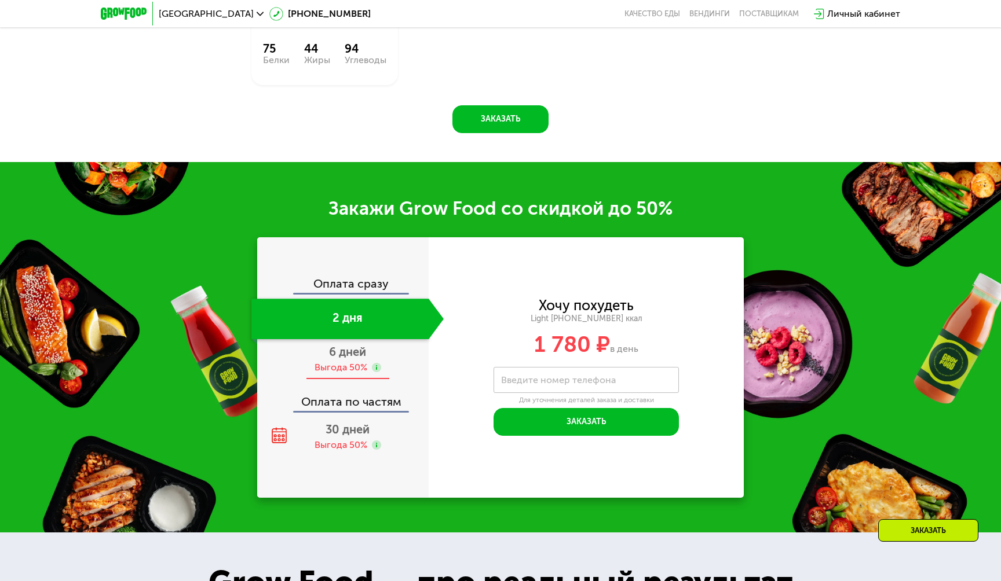
click at [352, 368] on div "Выгода 50%" at bounding box center [340, 367] width 53 height 13
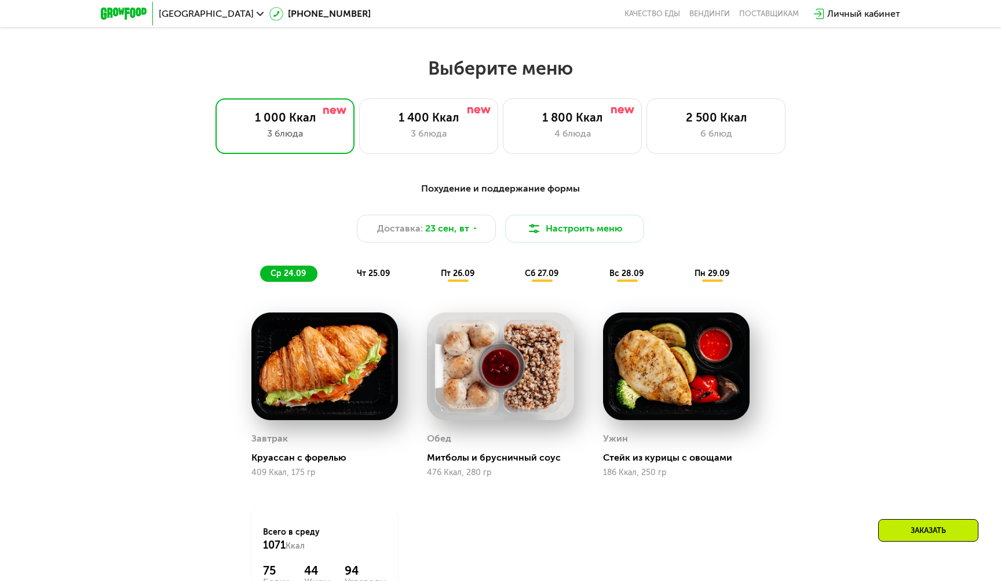
scroll to position [848, 0]
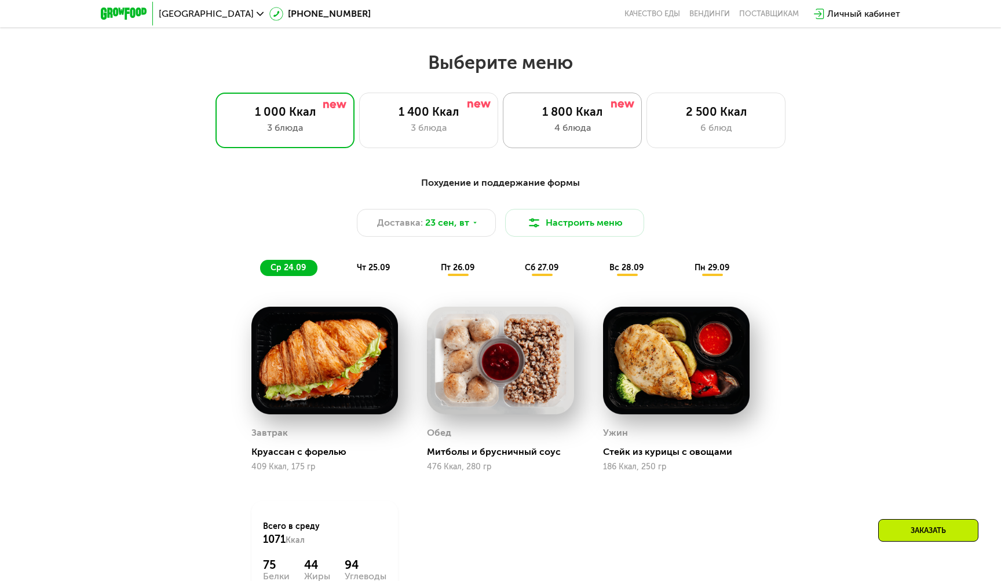
click at [559, 114] on div "1 800 Ккал" at bounding box center [572, 112] width 115 height 14
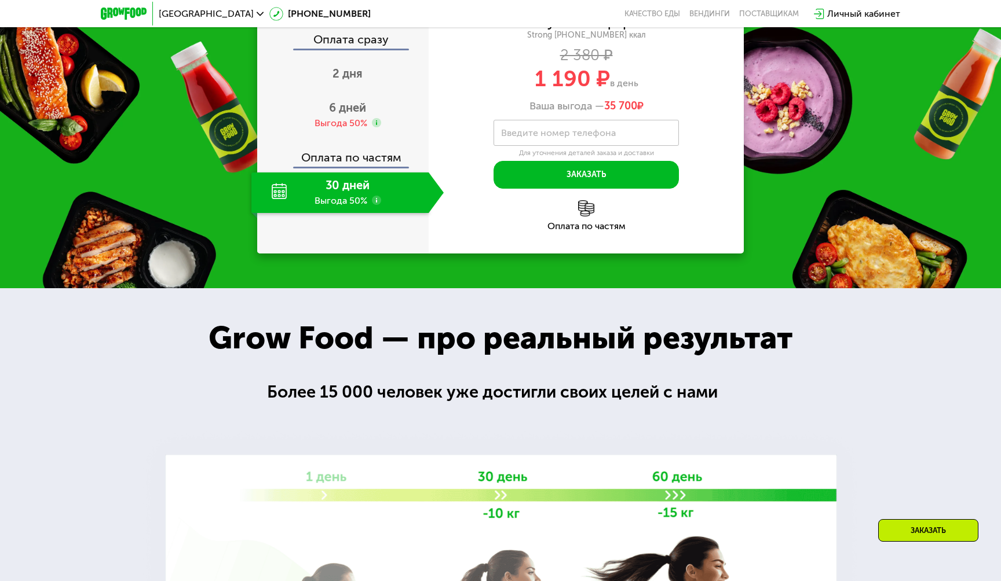
scroll to position [1510, 0]
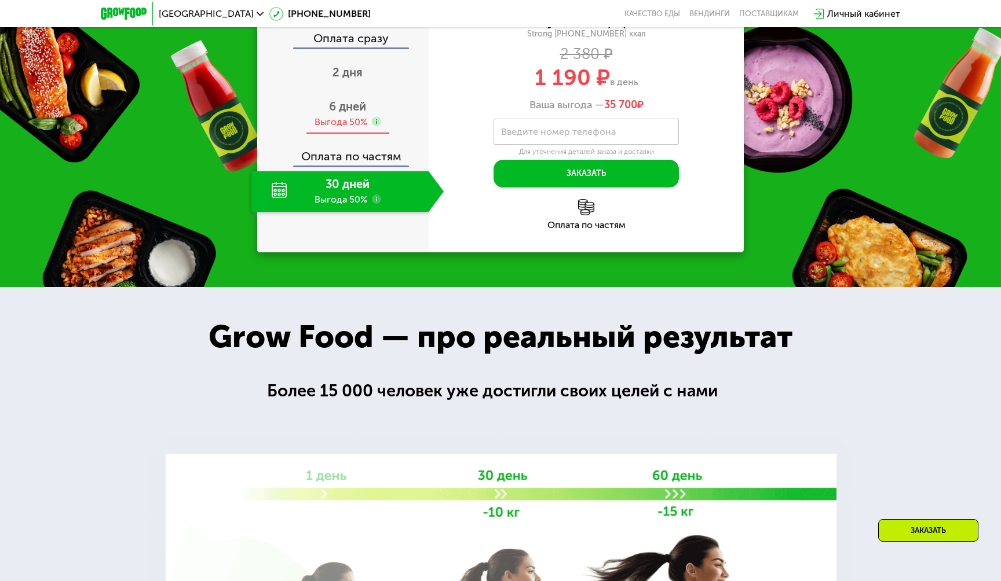
click at [353, 114] on span "6 дней" at bounding box center [347, 107] width 37 height 14
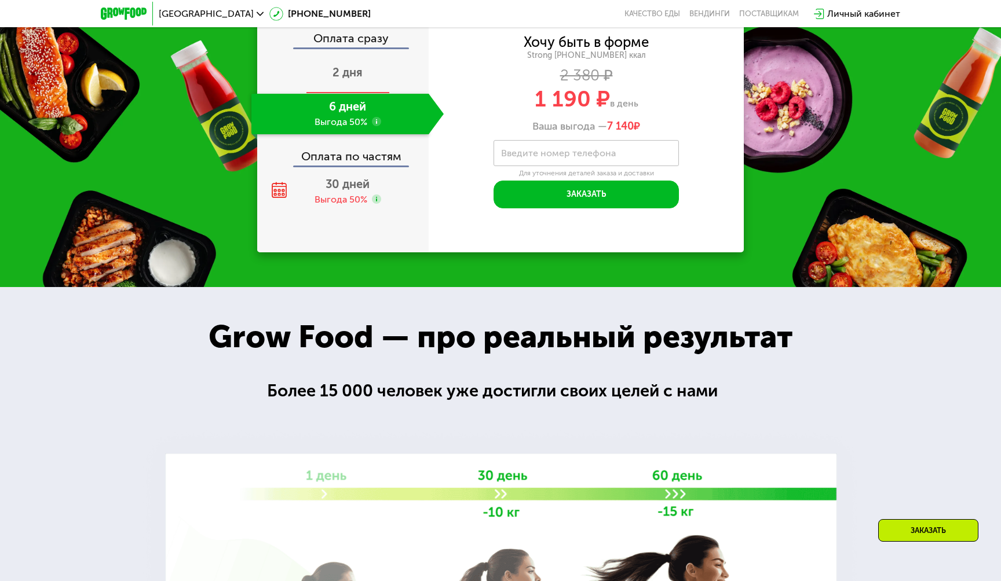
click at [352, 79] on span "2 дня" at bounding box center [347, 72] width 30 height 14
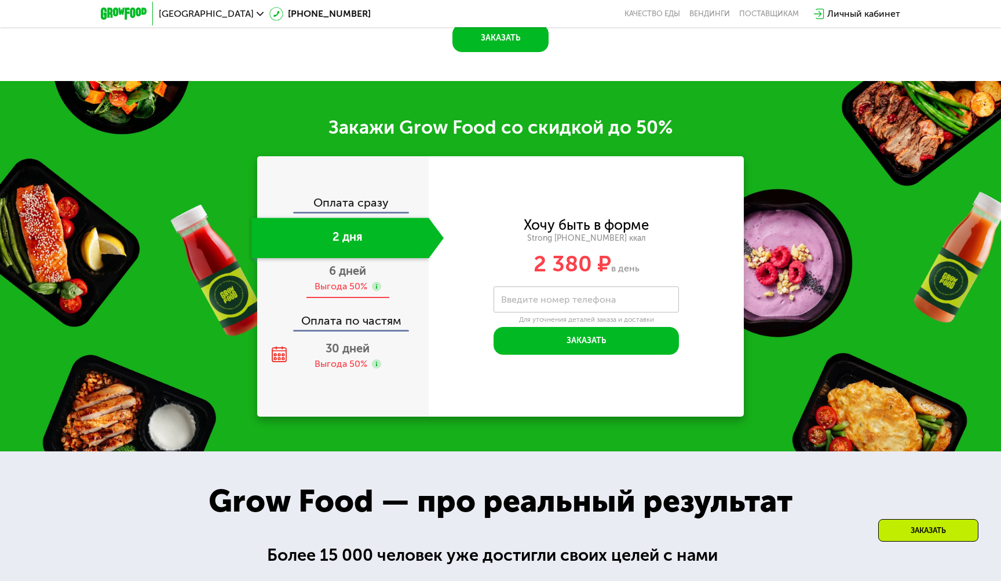
click at [346, 272] on span "6 дней" at bounding box center [347, 271] width 37 height 14
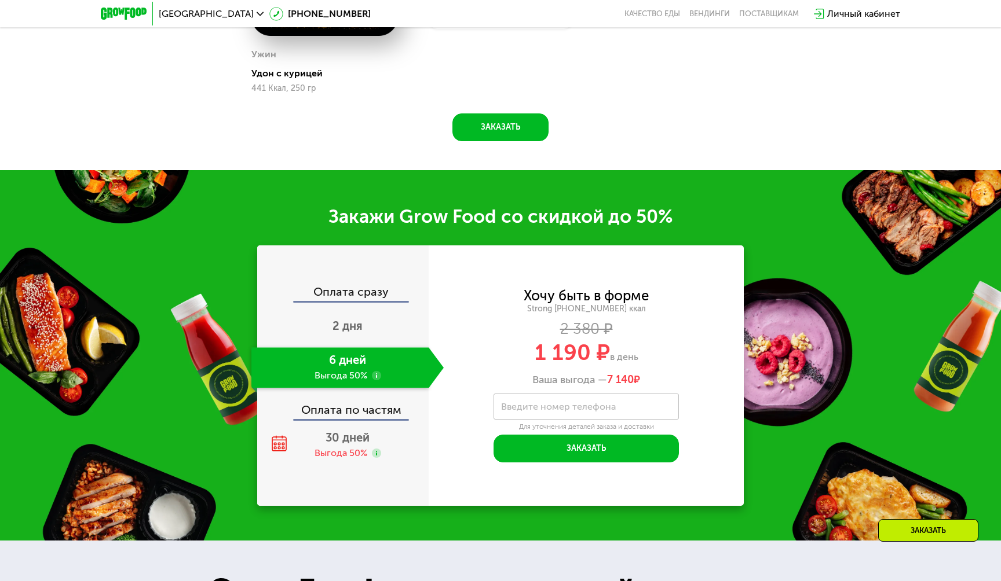
scroll to position [1531, 0]
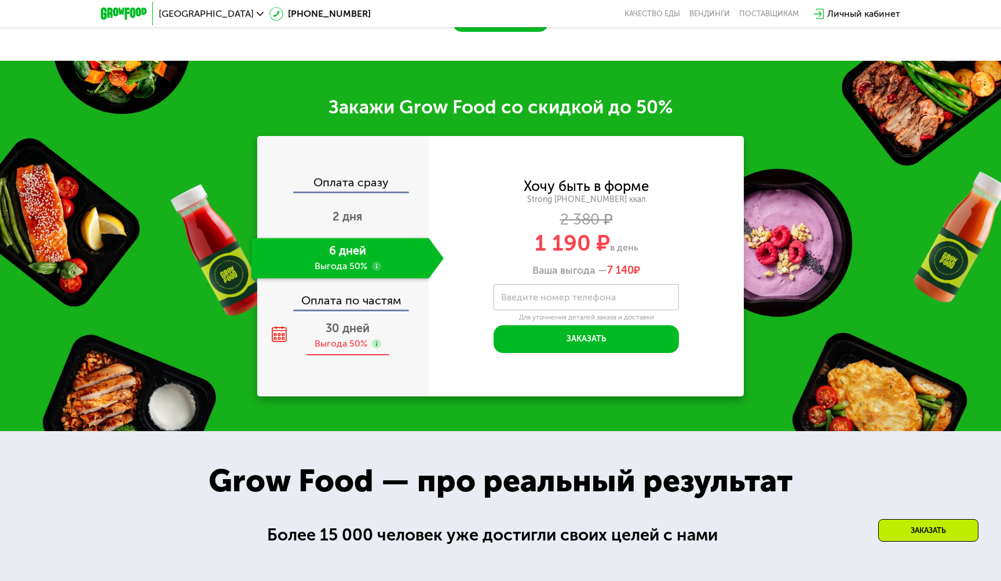
click at [346, 329] on span "30 дней" at bounding box center [347, 328] width 44 height 14
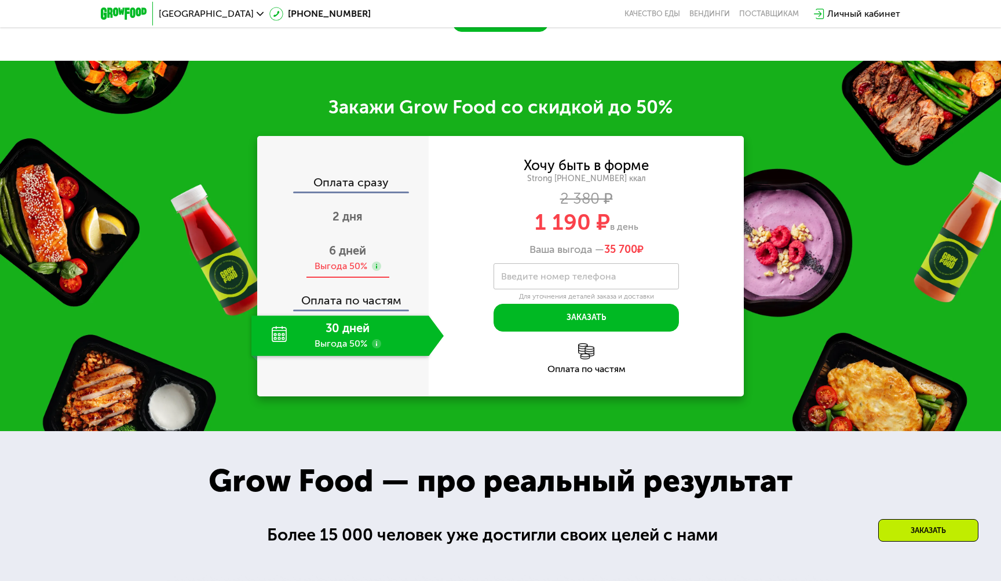
click at [341, 258] on div "6 дней Выгода 50%" at bounding box center [347, 258] width 192 height 41
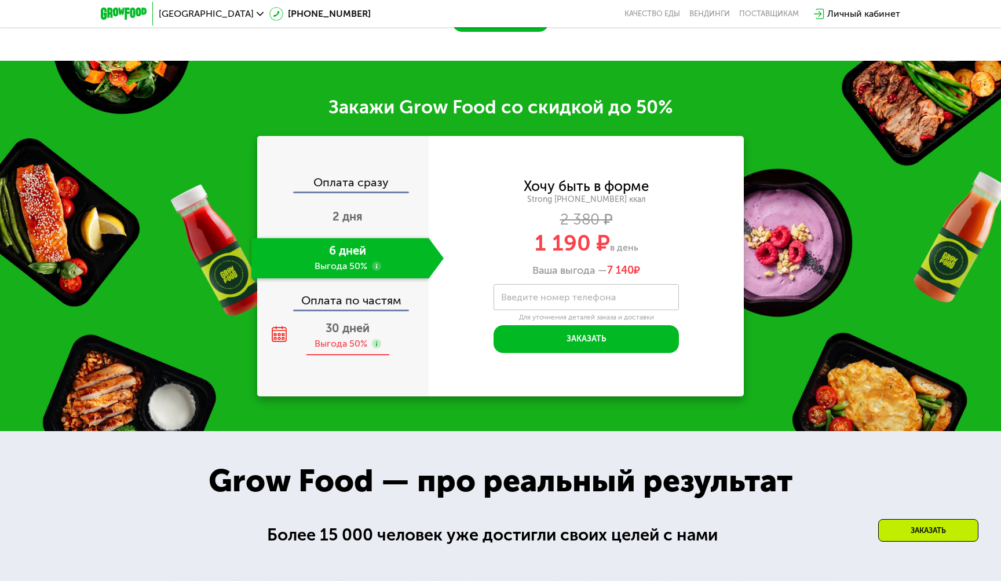
click at [339, 327] on span "30 дней" at bounding box center [347, 328] width 44 height 14
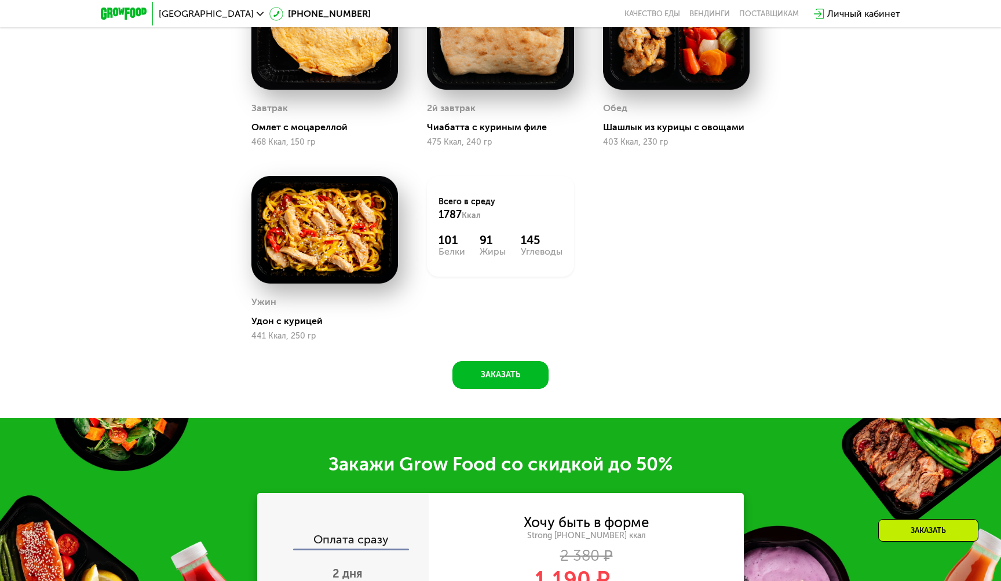
scroll to position [603, 0]
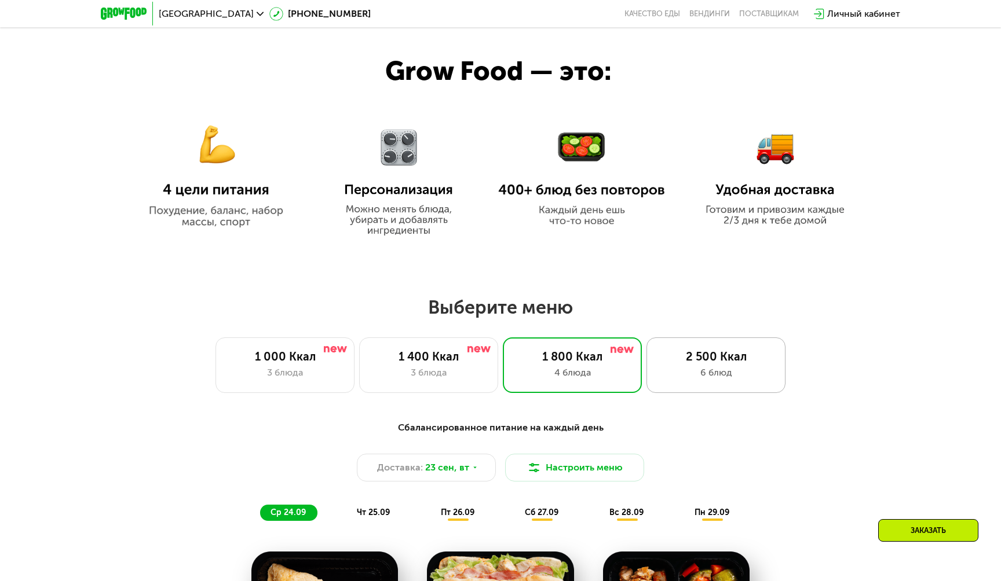
click at [716, 364] on div "2 500 Ккал 6 блюд" at bounding box center [715, 366] width 139 height 56
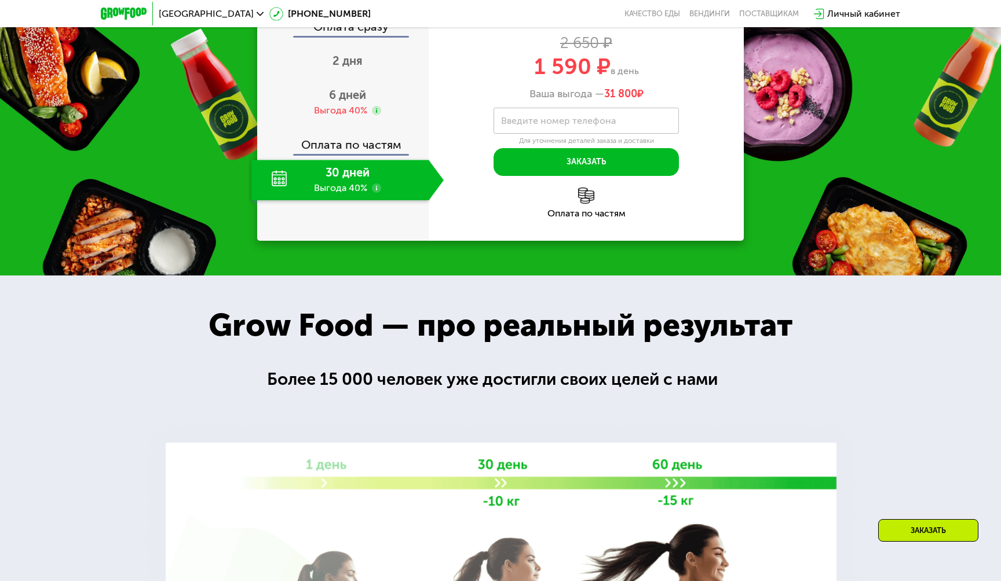
scroll to position [1817, 0]
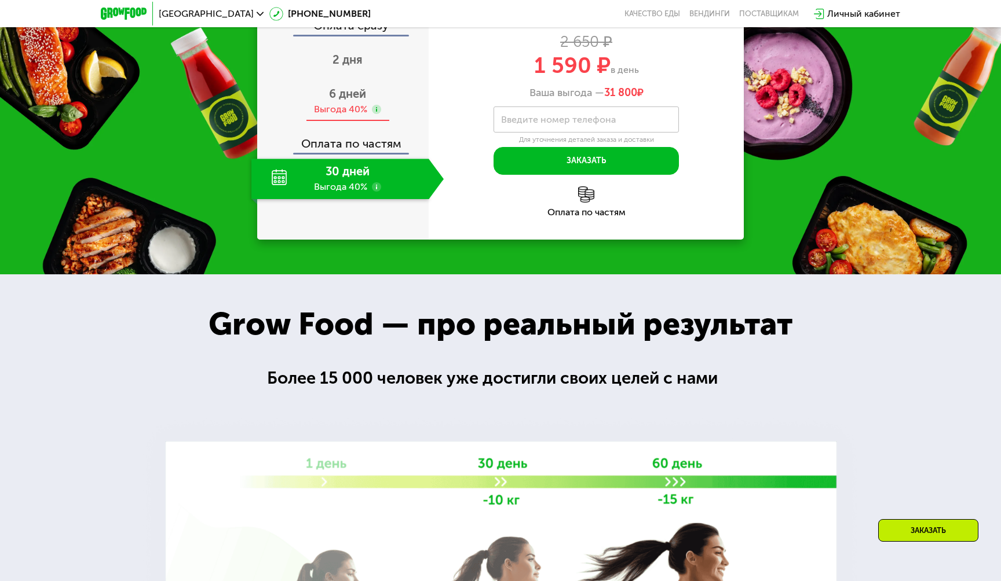
click at [354, 115] on div "Выгода 40%" at bounding box center [340, 109] width 53 height 13
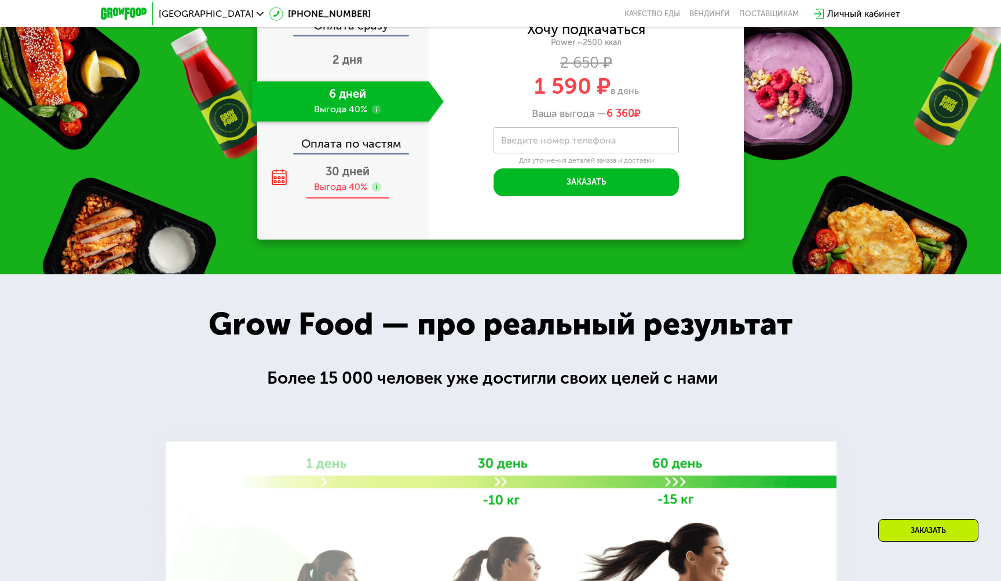
click at [333, 178] on span "30 дней" at bounding box center [347, 171] width 44 height 14
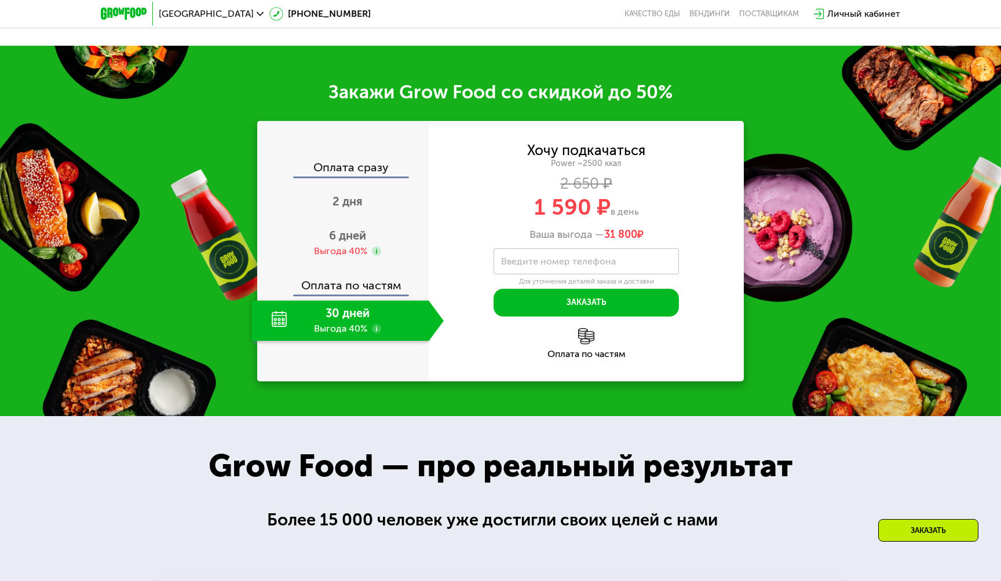
scroll to position [1672, 0]
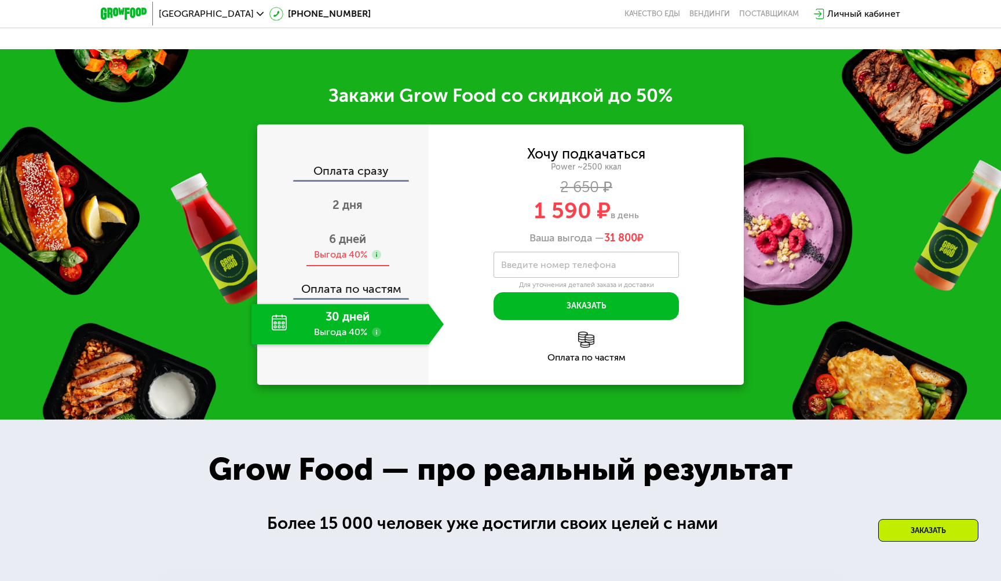
click at [342, 261] on div "Выгода 40%" at bounding box center [340, 254] width 53 height 13
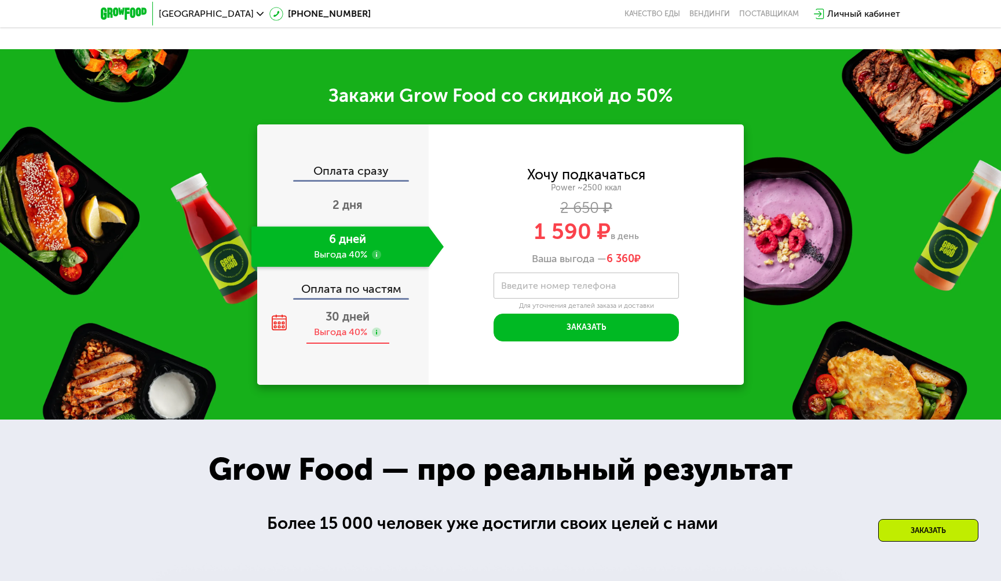
click at [352, 339] on div "Выгода 40%" at bounding box center [340, 332] width 53 height 13
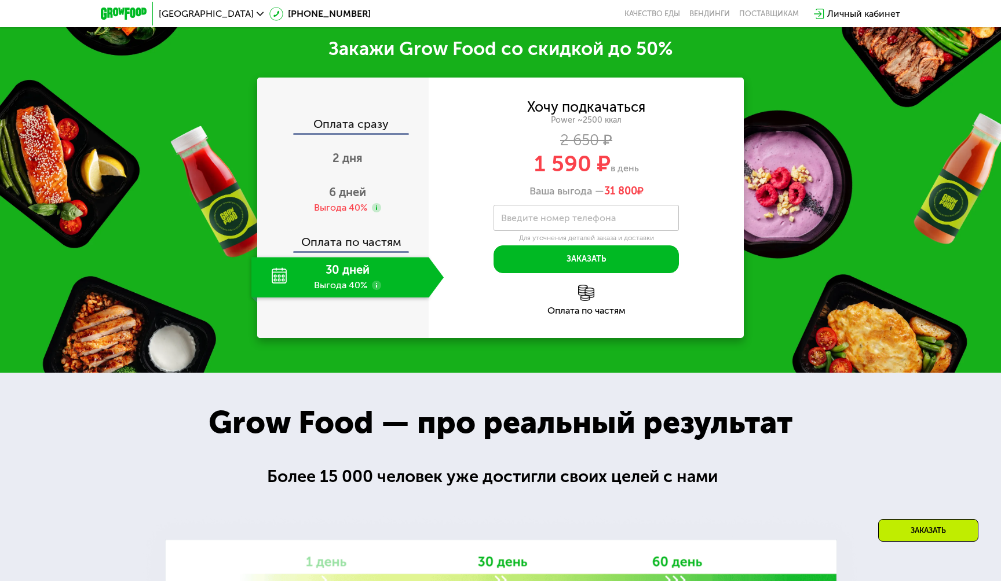
scroll to position [1721, 0]
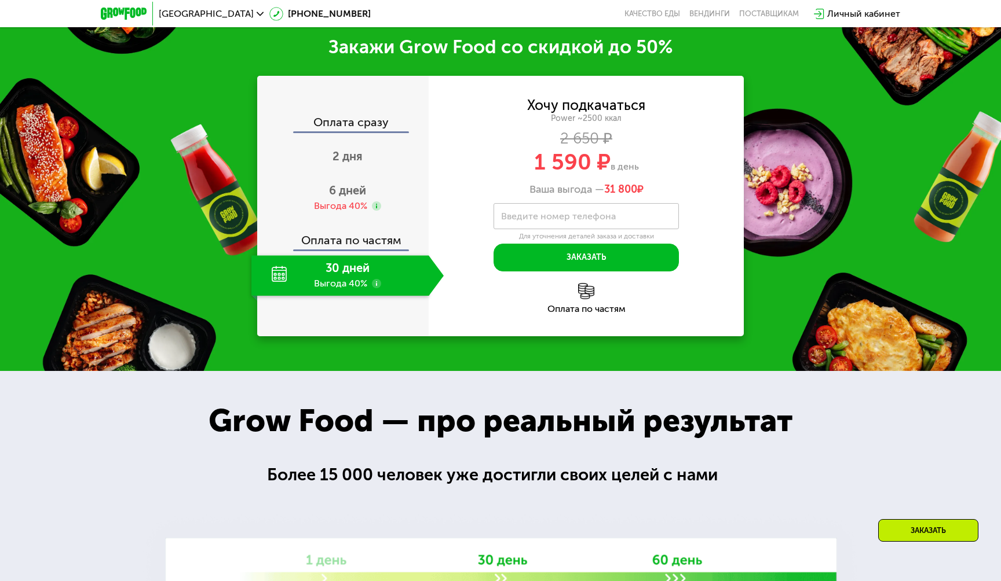
click at [526, 173] on div "1 590 ₽ в день" at bounding box center [586, 162] width 315 height 22
drag, startPoint x: 526, startPoint y: 173, endPoint x: 634, endPoint y: 172, distance: 107.7
click at [634, 172] on div "1 590 ₽ в день" at bounding box center [586, 162] width 315 height 22
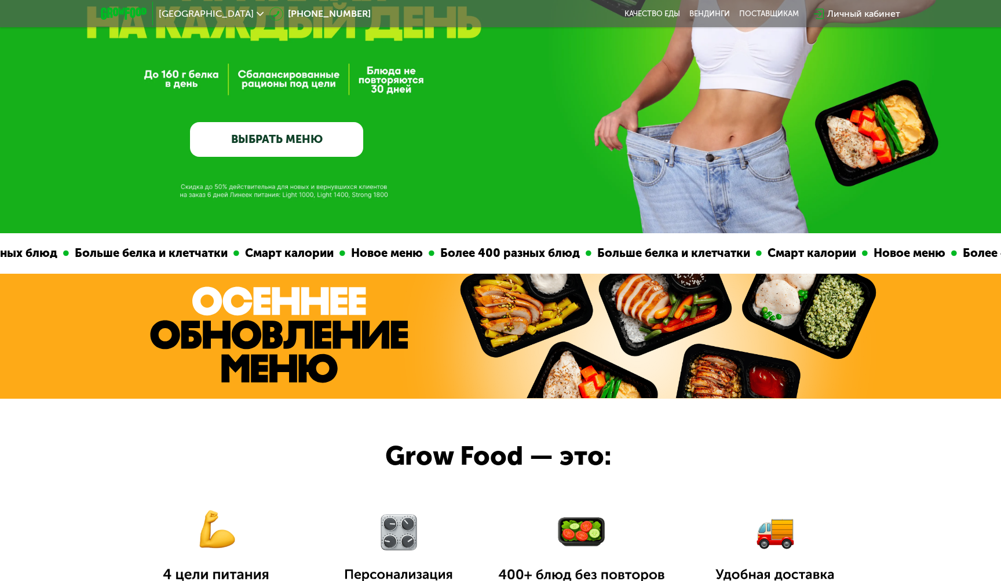
scroll to position [0, 0]
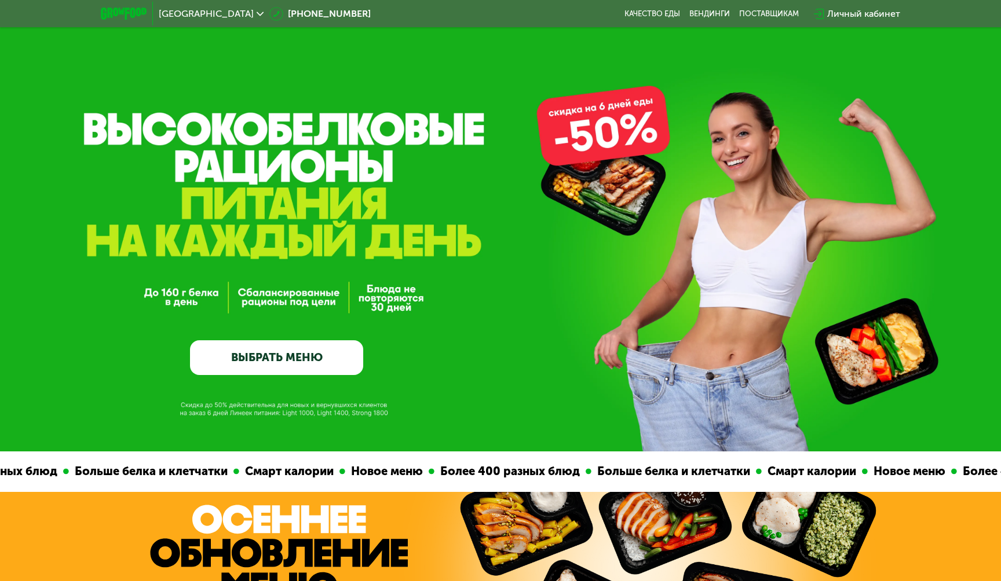
click at [128, 6] on div at bounding box center [124, 14] width 58 height 24
click at [129, 15] on img at bounding box center [124, 14] width 46 height 12
click at [664, 8] on div "Москва [PHONE_NUMBER] Качество еды [PERSON_NAME] поставщикам Личный кабинет" at bounding box center [500, 13] width 811 height 25
click at [664, 14] on link "Качество еды" at bounding box center [652, 13] width 56 height 9
